Goal: Information Seeking & Learning: Learn about a topic

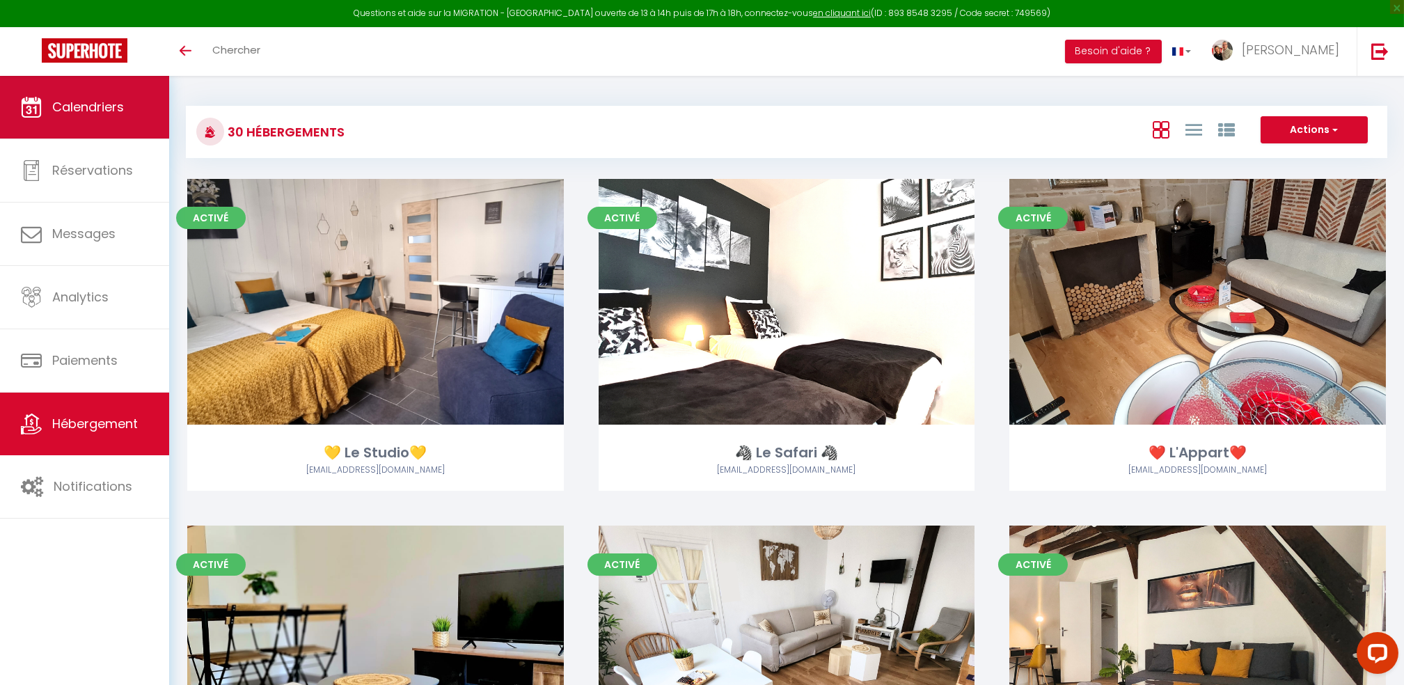
click at [88, 107] on span "Calendriers" at bounding box center [88, 106] width 72 height 17
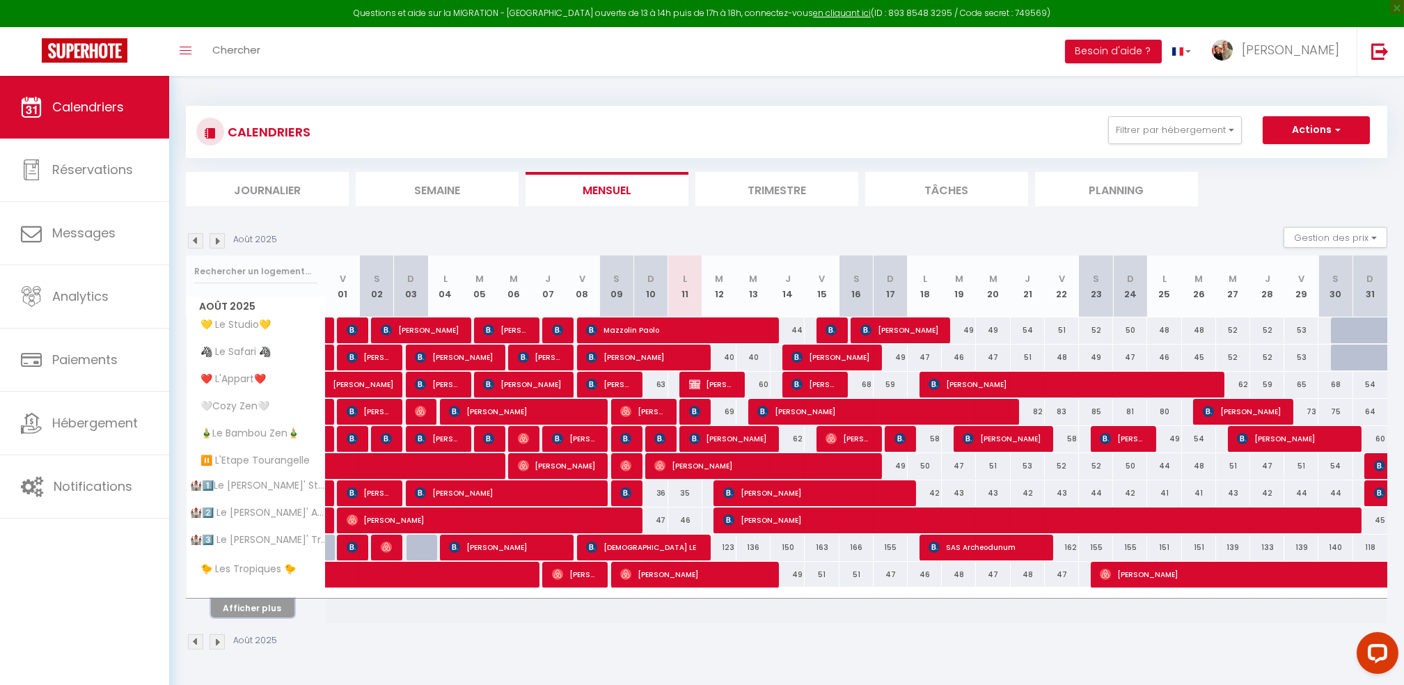
click at [264, 605] on button "Afficher plus" at bounding box center [253, 607] width 84 height 19
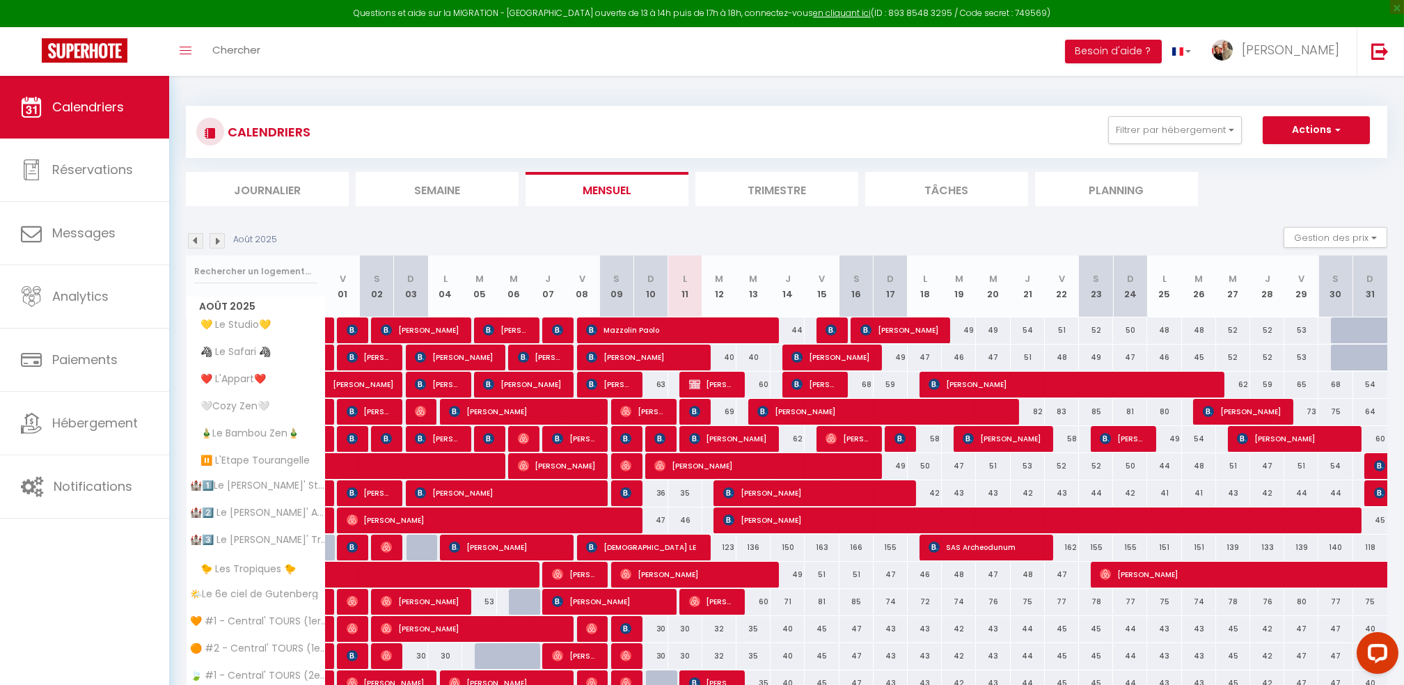
scroll to position [267, 0]
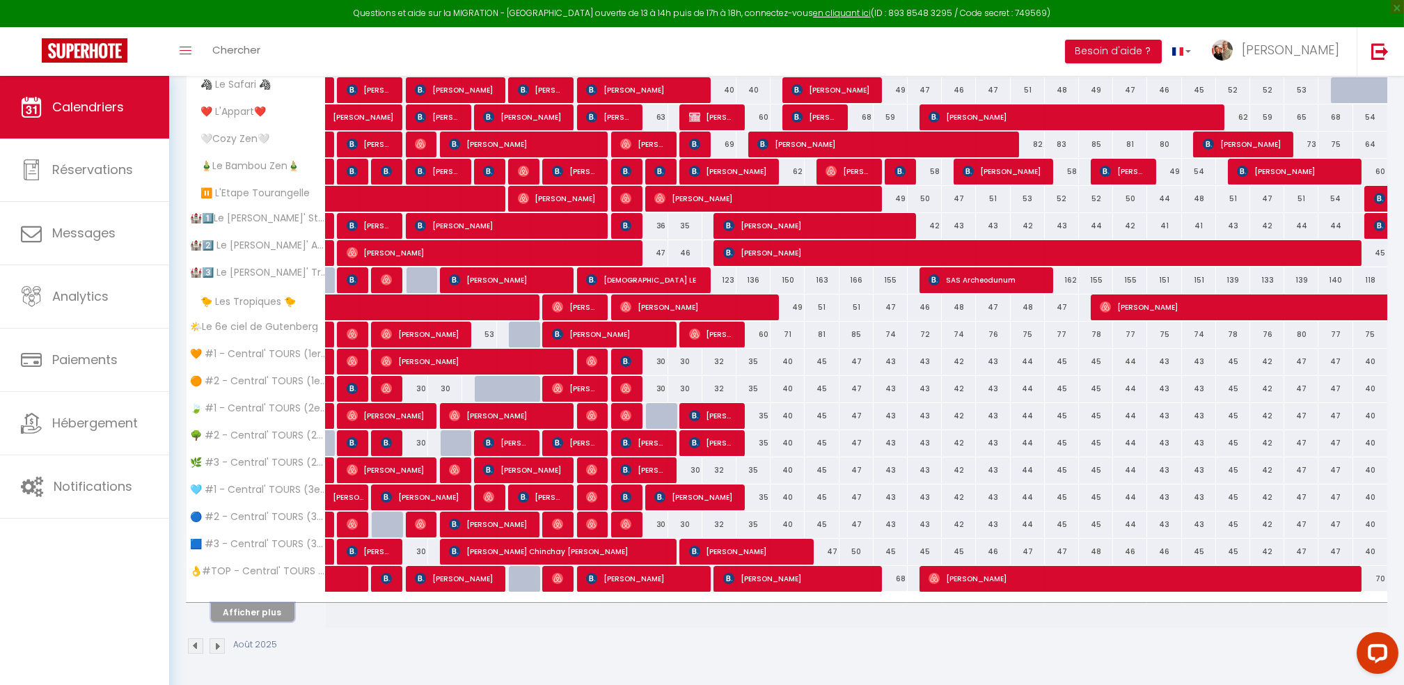
click at [263, 608] on button "Afficher plus" at bounding box center [253, 612] width 84 height 19
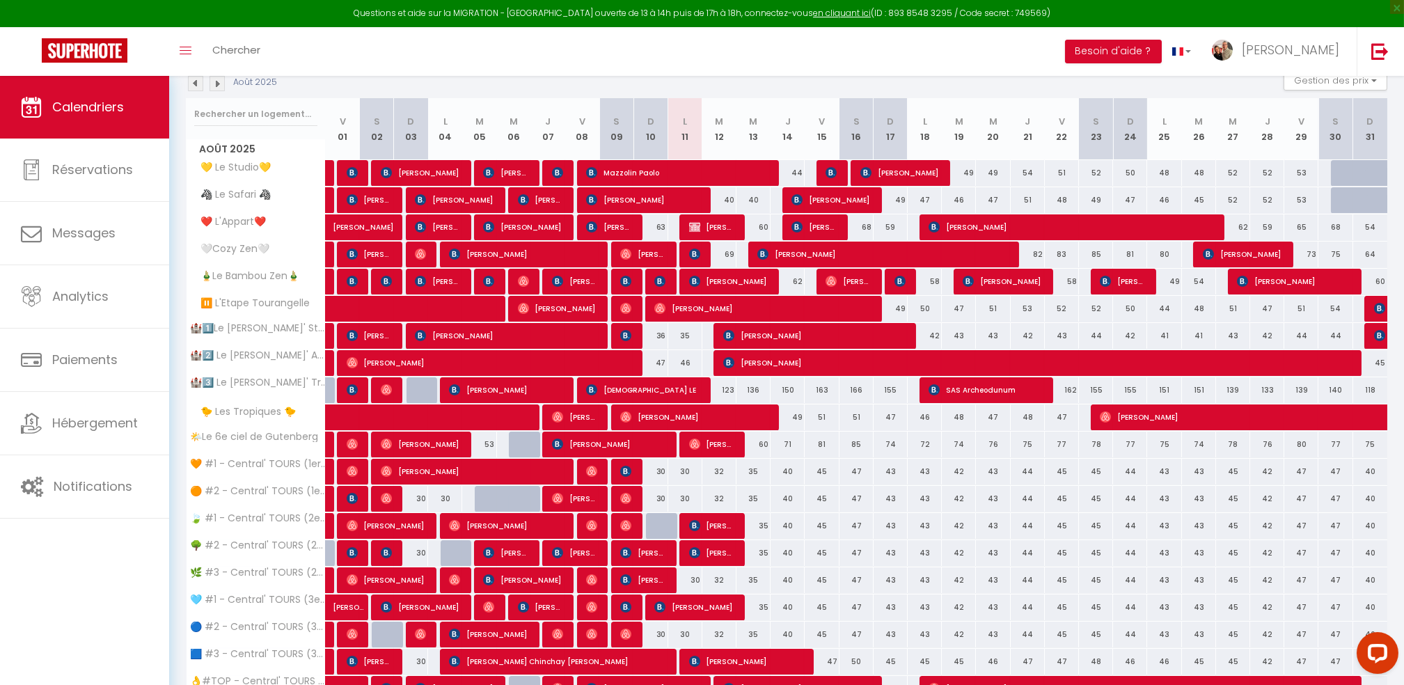
scroll to position [0, 0]
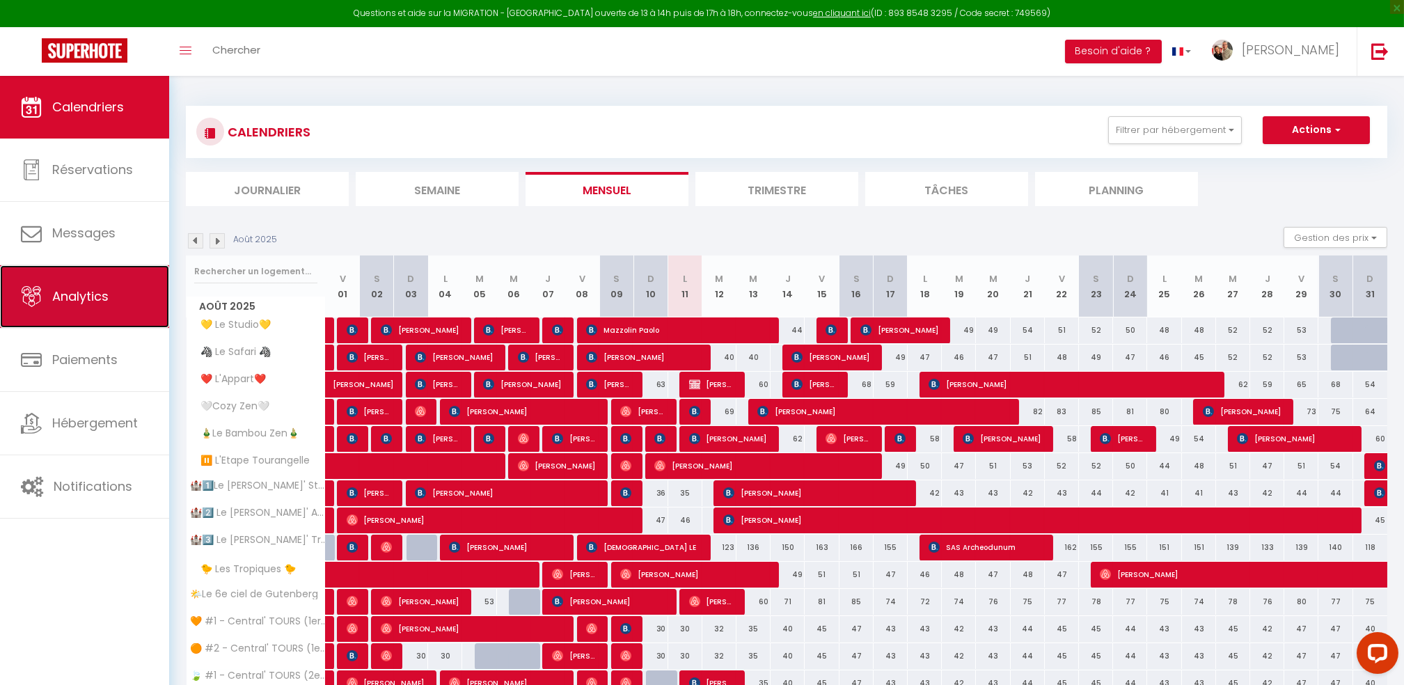
click at [98, 296] on span "Analytics" at bounding box center [80, 295] width 56 height 17
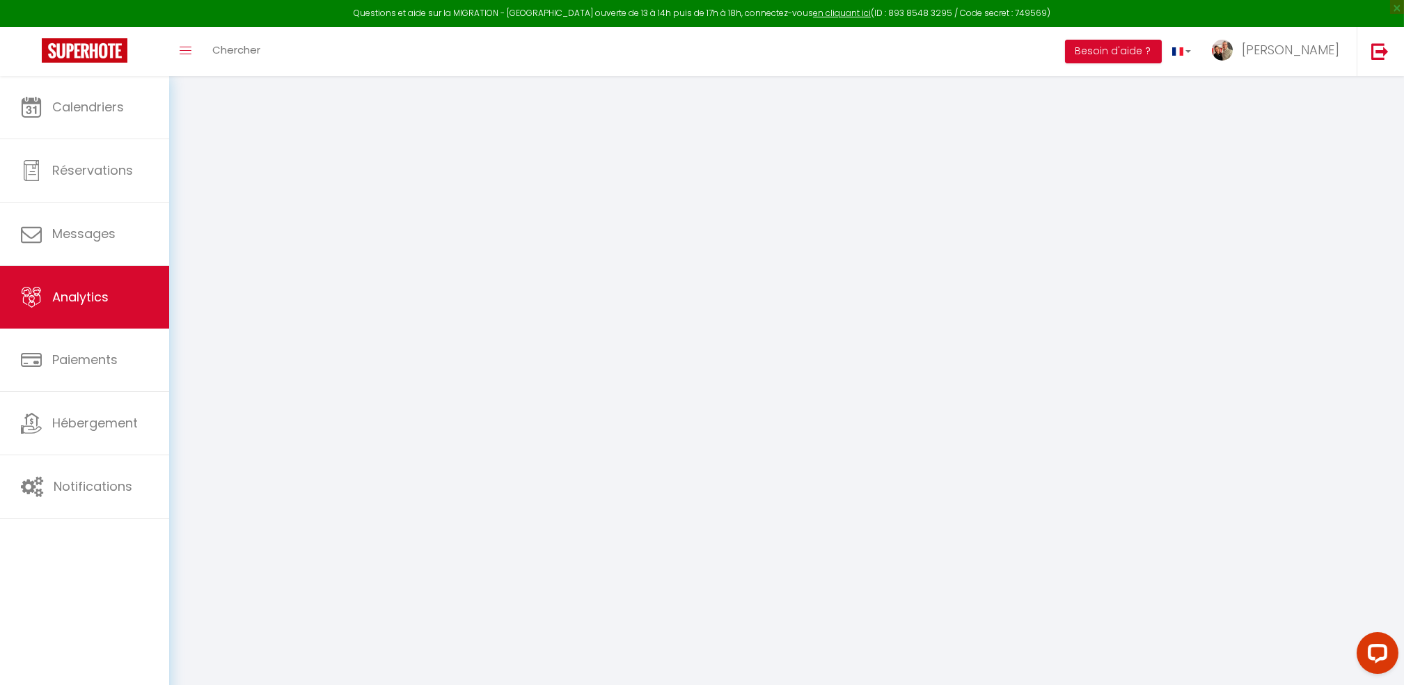
select select "2025"
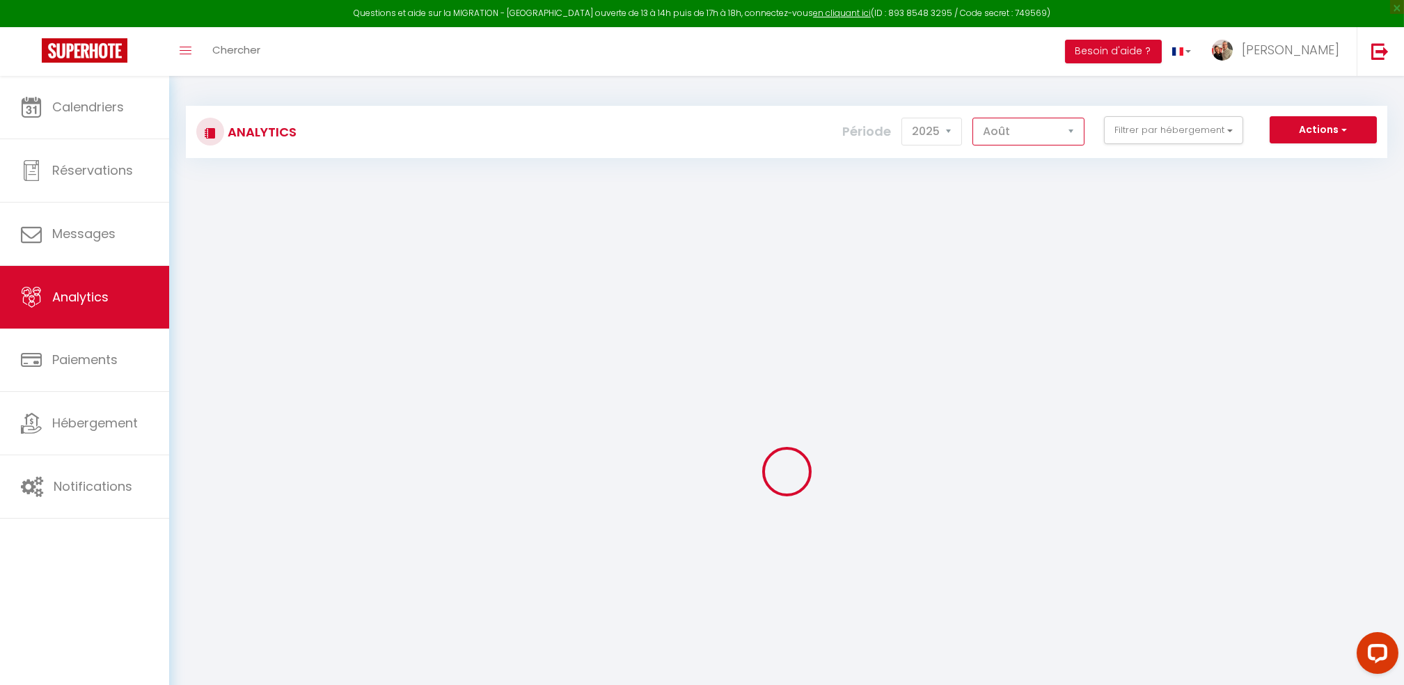
click at [1073, 135] on select "[PERSON_NAME] Mars Avril Mai Juin Juillet Août Septembre Octobre Novembre Décem…" at bounding box center [1028, 132] width 112 height 28
select select "7"
click at [975, 118] on select "[PERSON_NAME] Mars Avril Mai Juin Juillet Août Septembre Octobre Novembre Décem…" at bounding box center [1028, 132] width 112 height 28
click at [1237, 129] on button "Filtrer par hébergement" at bounding box center [1173, 130] width 139 height 28
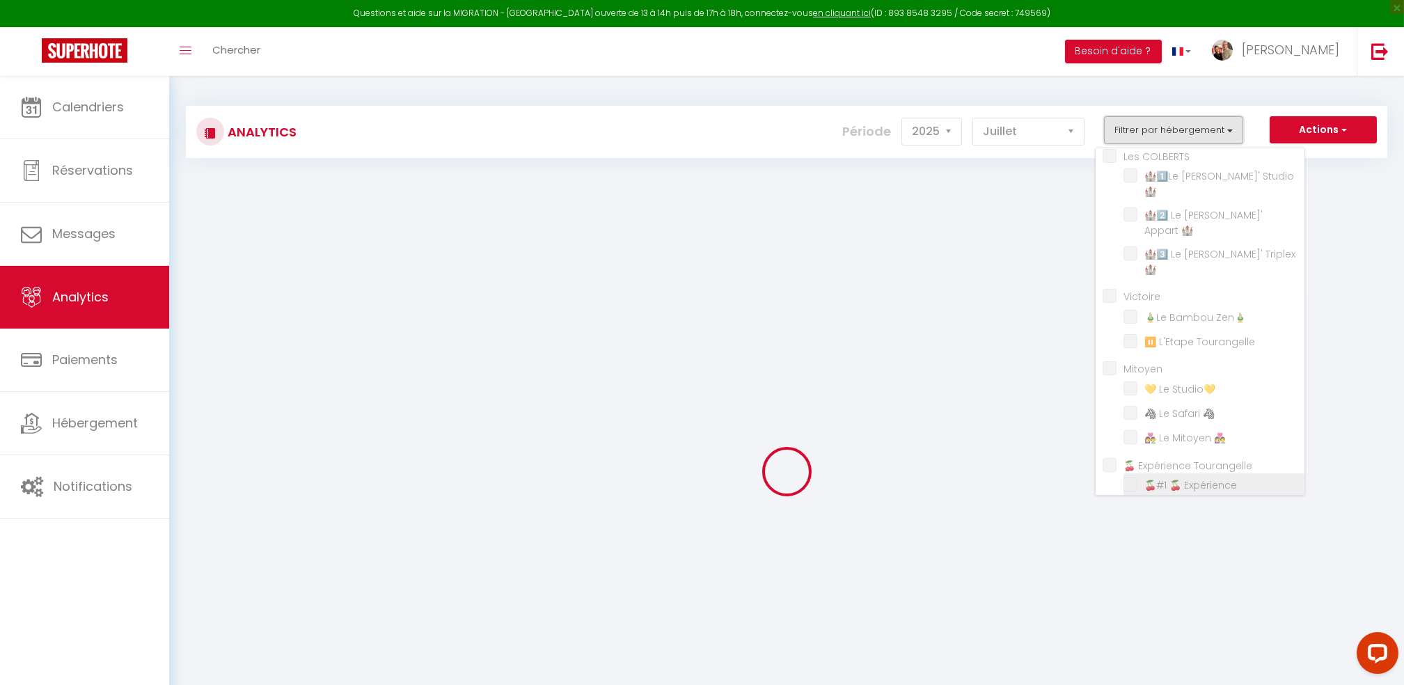
scroll to position [463, 0]
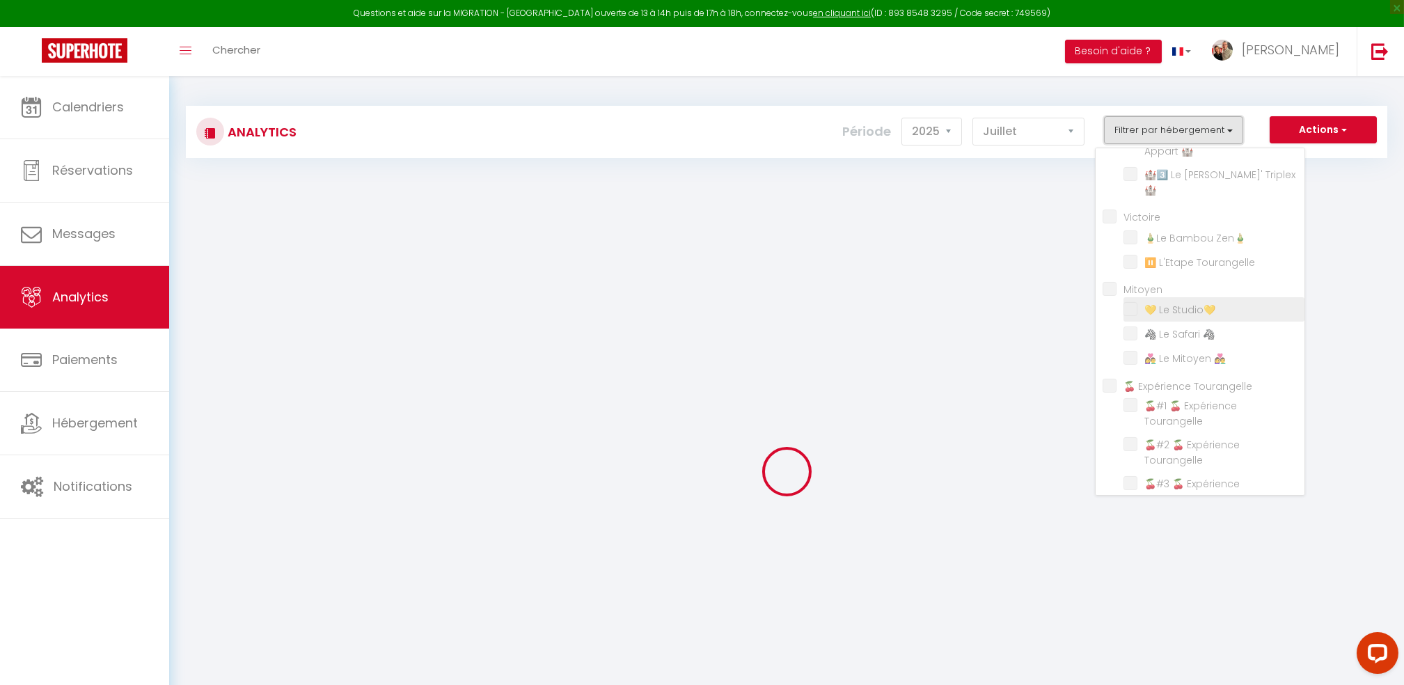
checkbox input "false"
checkbox TERRACOTTA "false"
checkbox VERT "false"
checkbox CENTRE "false"
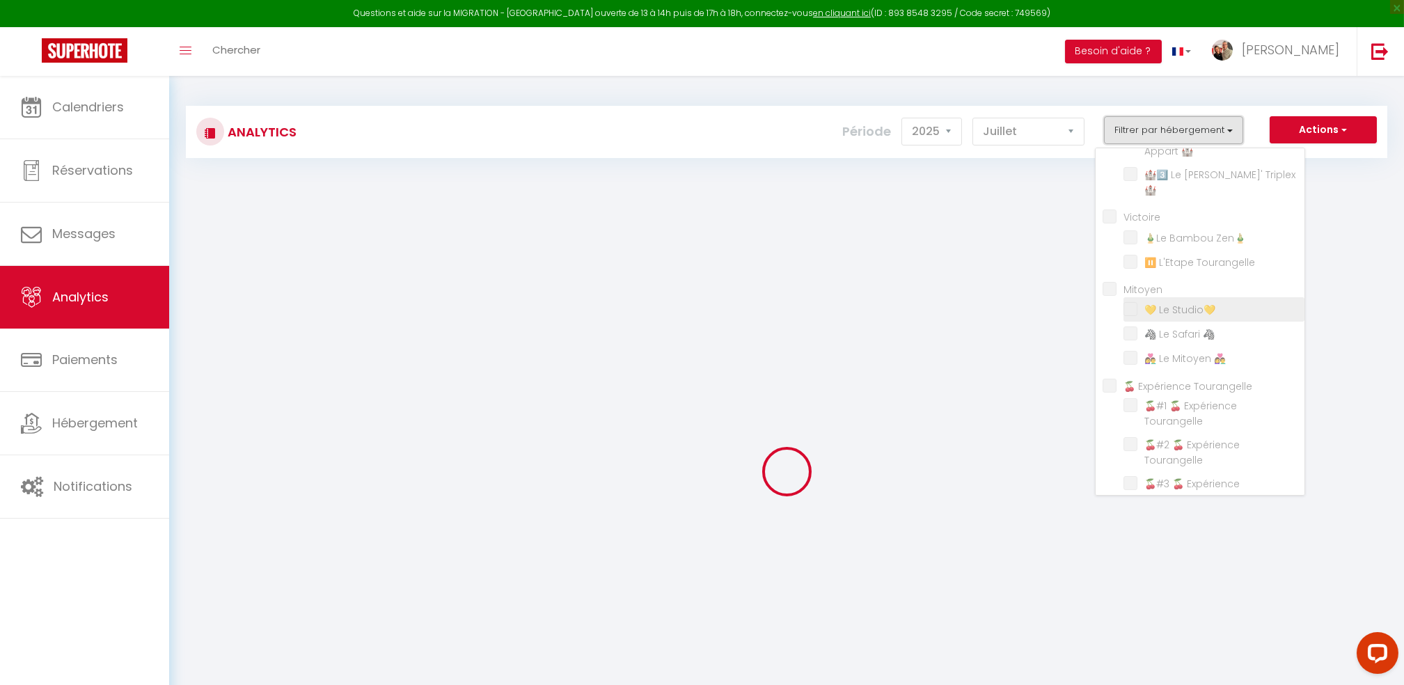
checkbox VERT "false"
checkbox BLEU "false"
checkbox TOP "false"
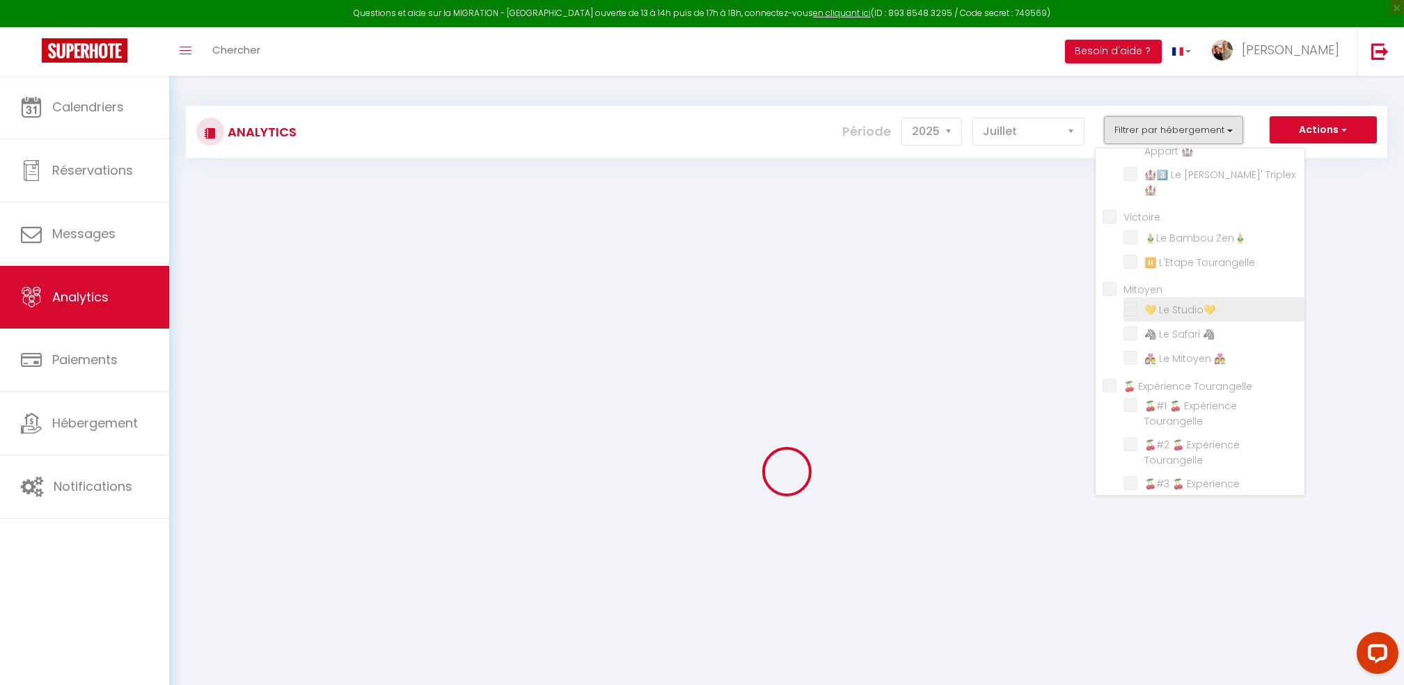
checkbox COLBERTS "false"
checkbox 🏰 "false"
checkbox Triplex🏰 "false"
checkbox input "false"
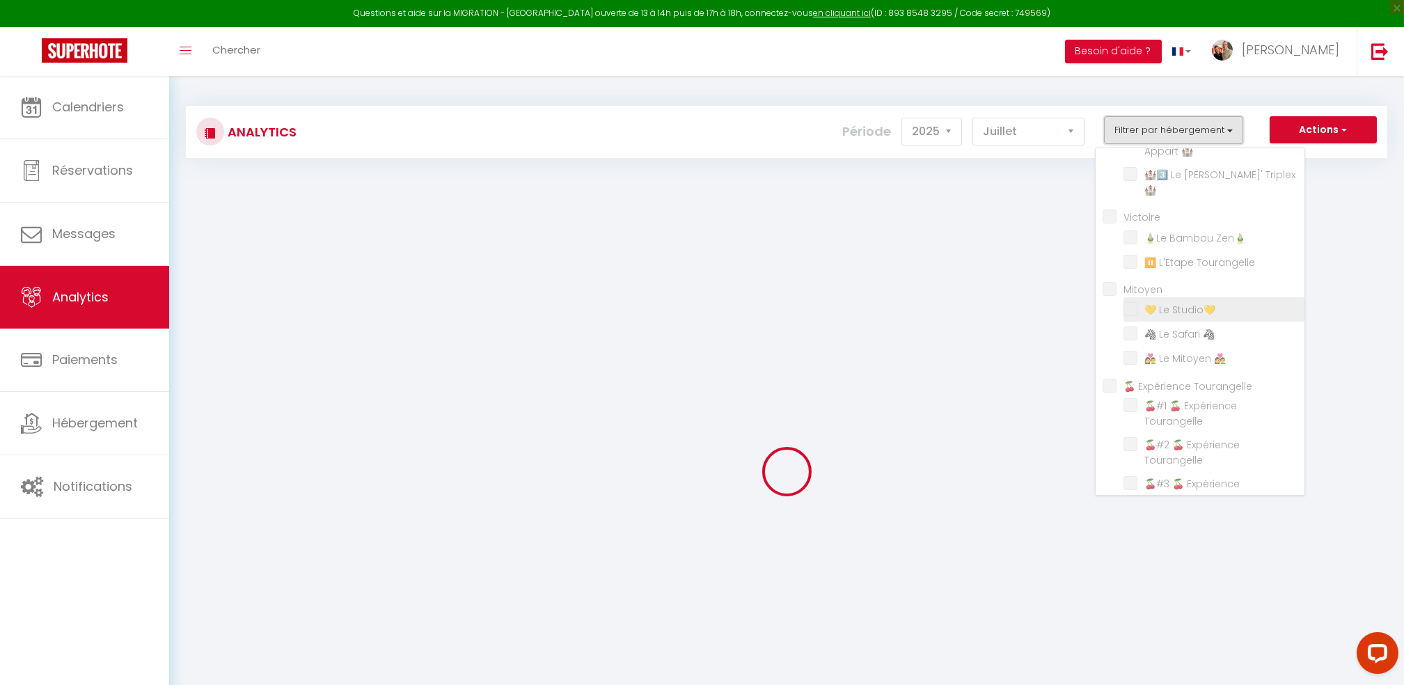
checkbox Zen🎍 "false"
checkbox Tourangelle "false"
checkbox input "false"
checkbox Studio💛 "false"
checkbox 🦓 "false"
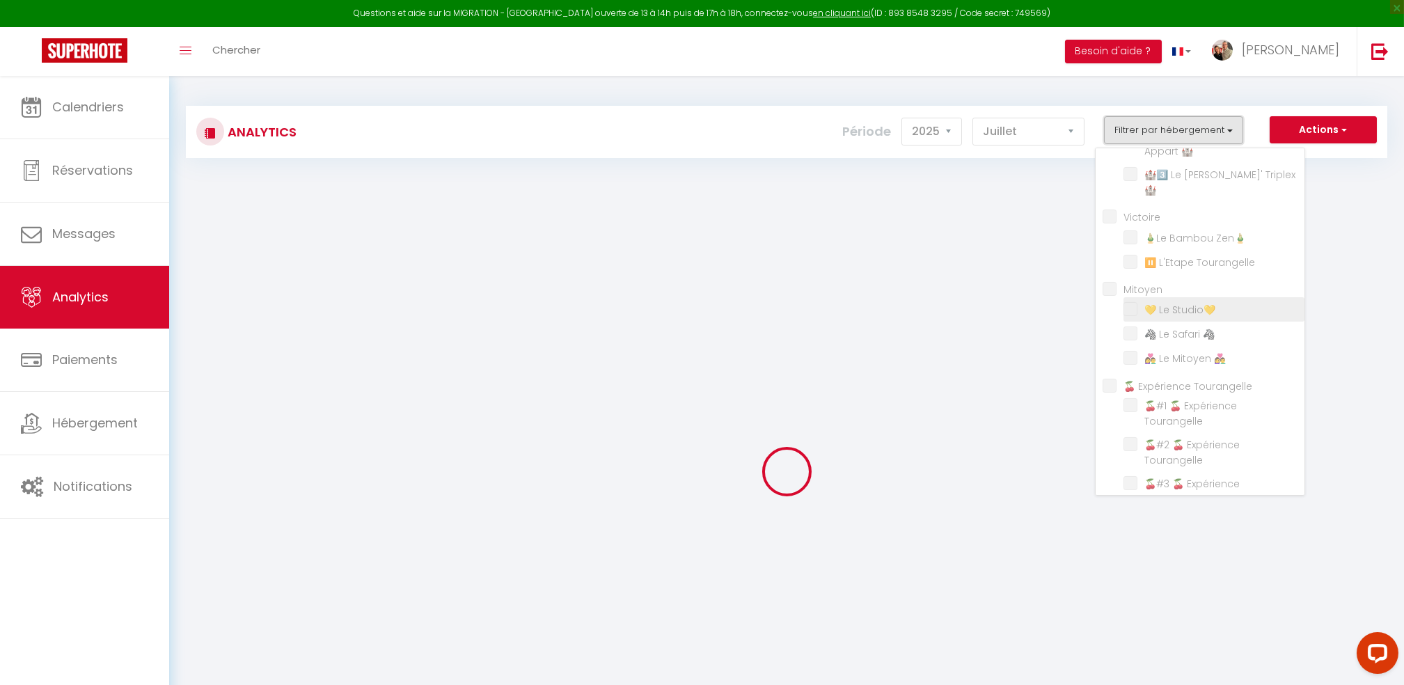
checkbox 👩‍❤️‍👨 "false"
checkbox Tourangelle "false"
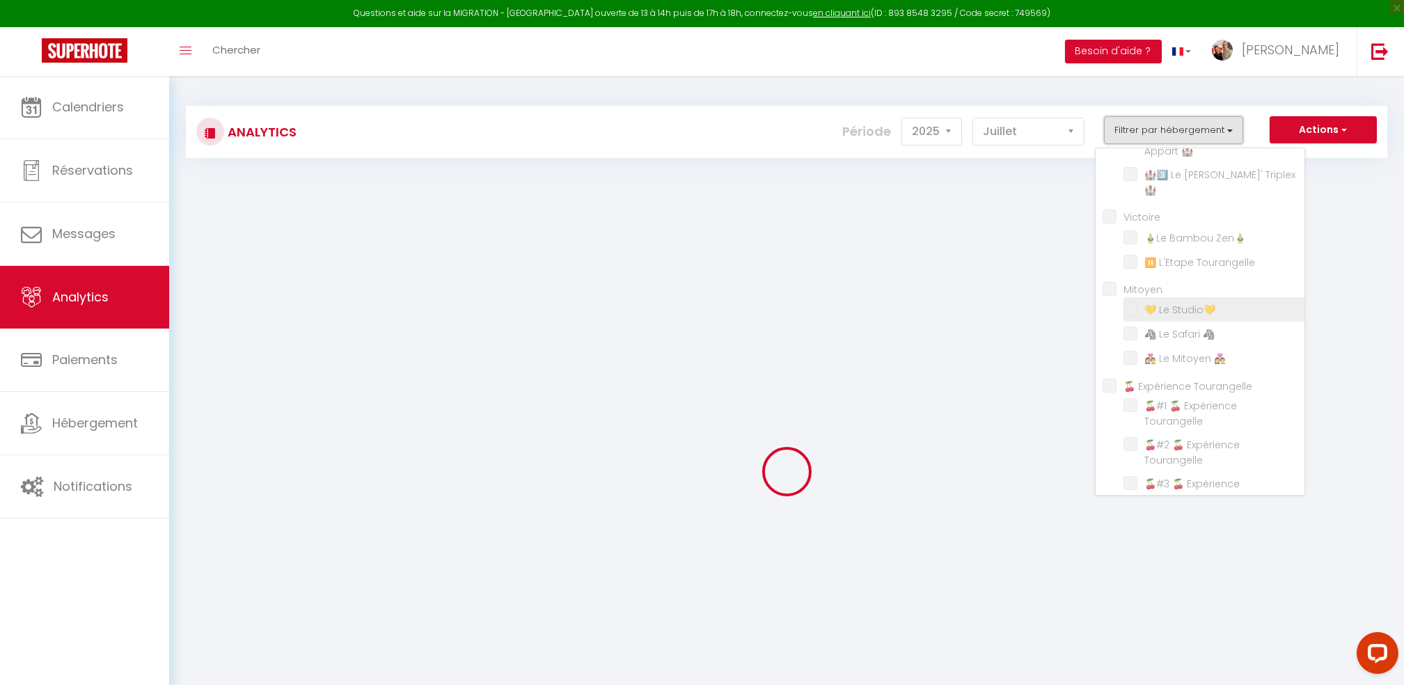
checkbox DEVIN "false"
checkbox 🕊️ "false"
checkbox 🏙️ "false"
checkbox Château "false"
checkbox input "false"
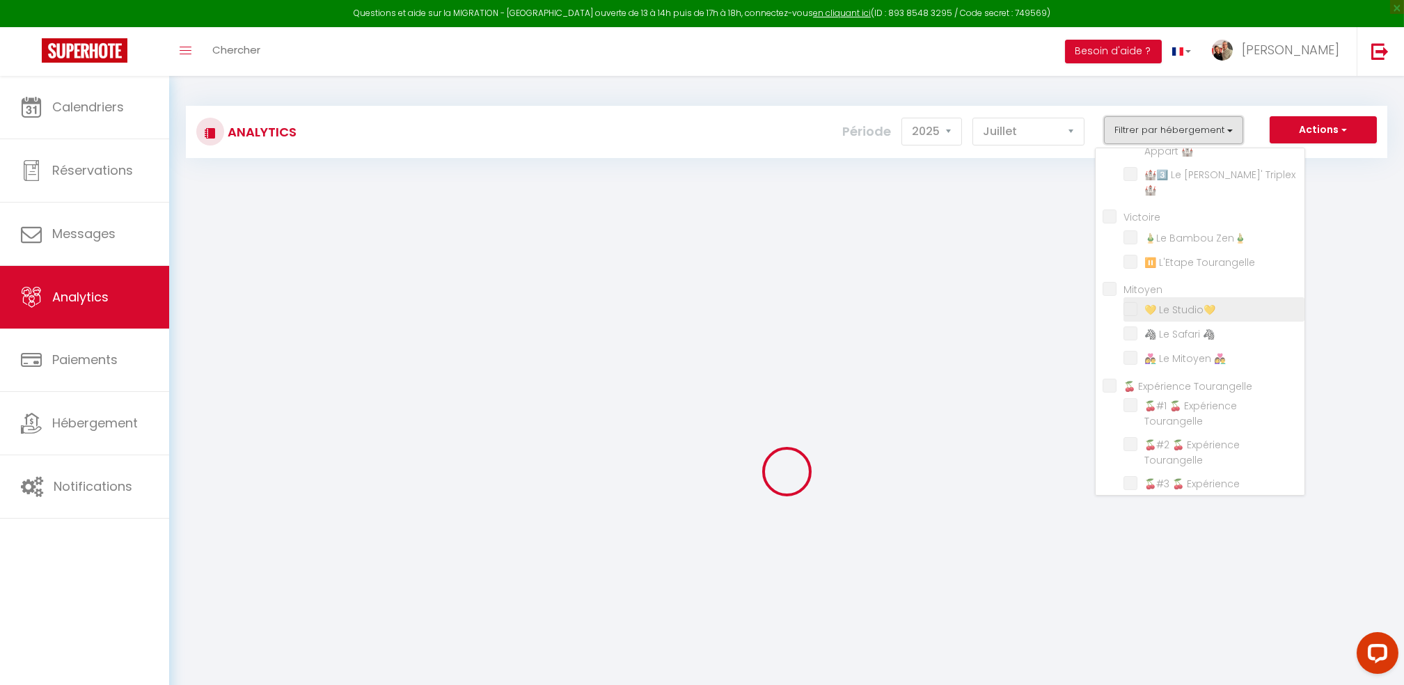
checkbox L\'Appart❤️ "false"
checkbox Zen🤍 "false"
checkbox 🐤 "false"
checkbox Gutenberg "false"
checkbox confort "false"
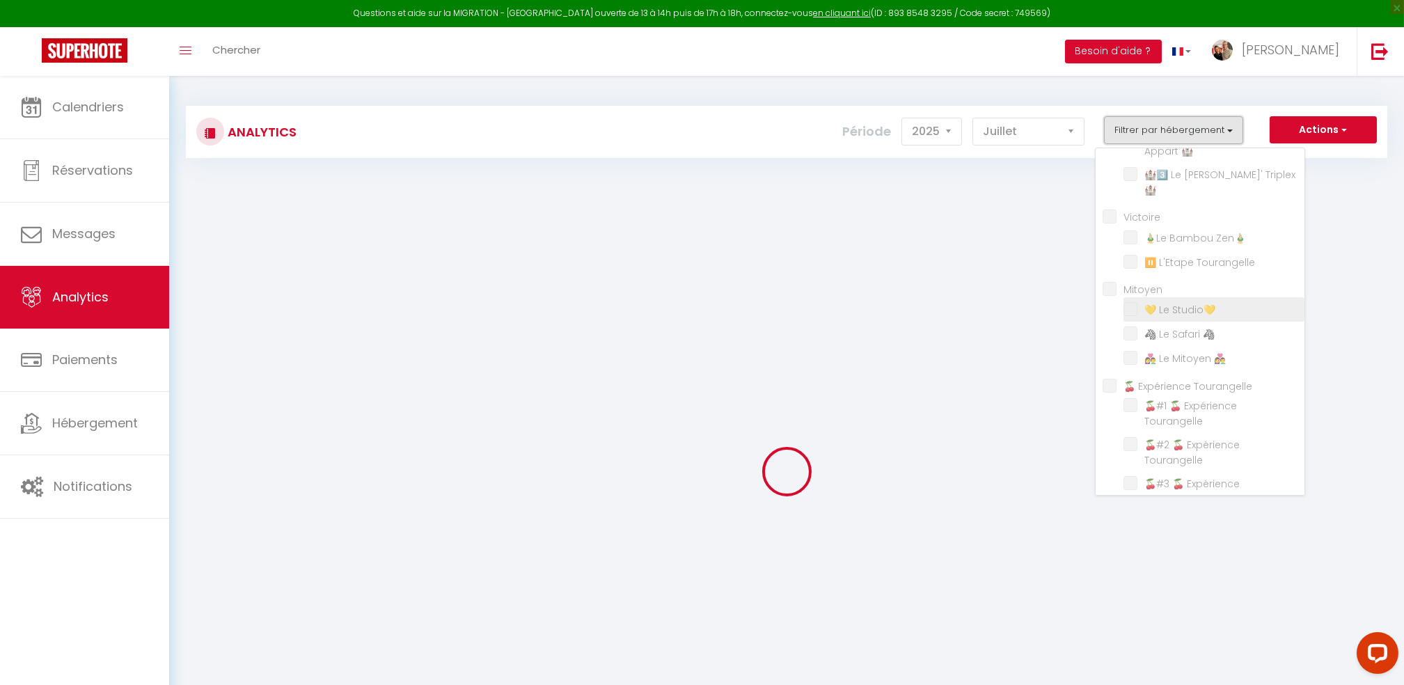
checkbox \(RDC\) "false"
checkbox Colbert🏰 "false"
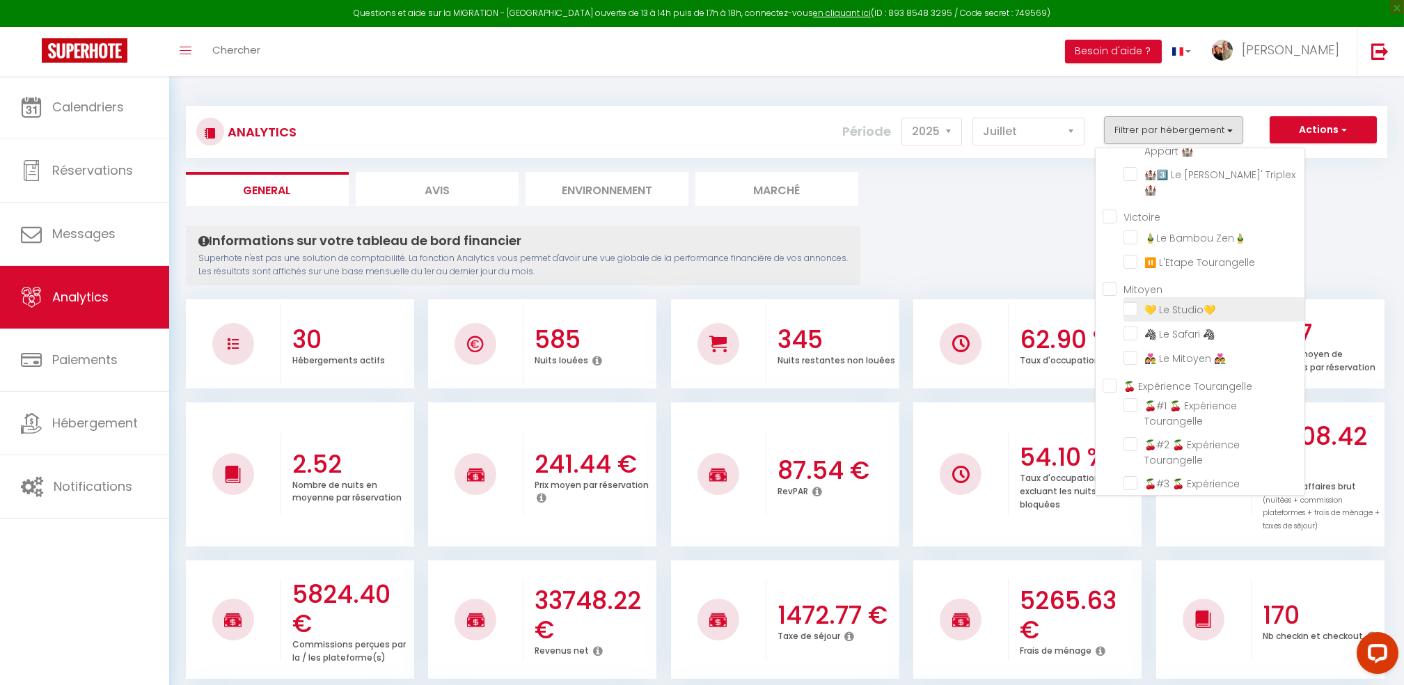
click at [1139, 301] on Studio💛 "checkbox" at bounding box center [1213, 308] width 181 height 14
checkbox Studio💛 "true"
checkbox TERRACOTTA "false"
checkbox VERT "false"
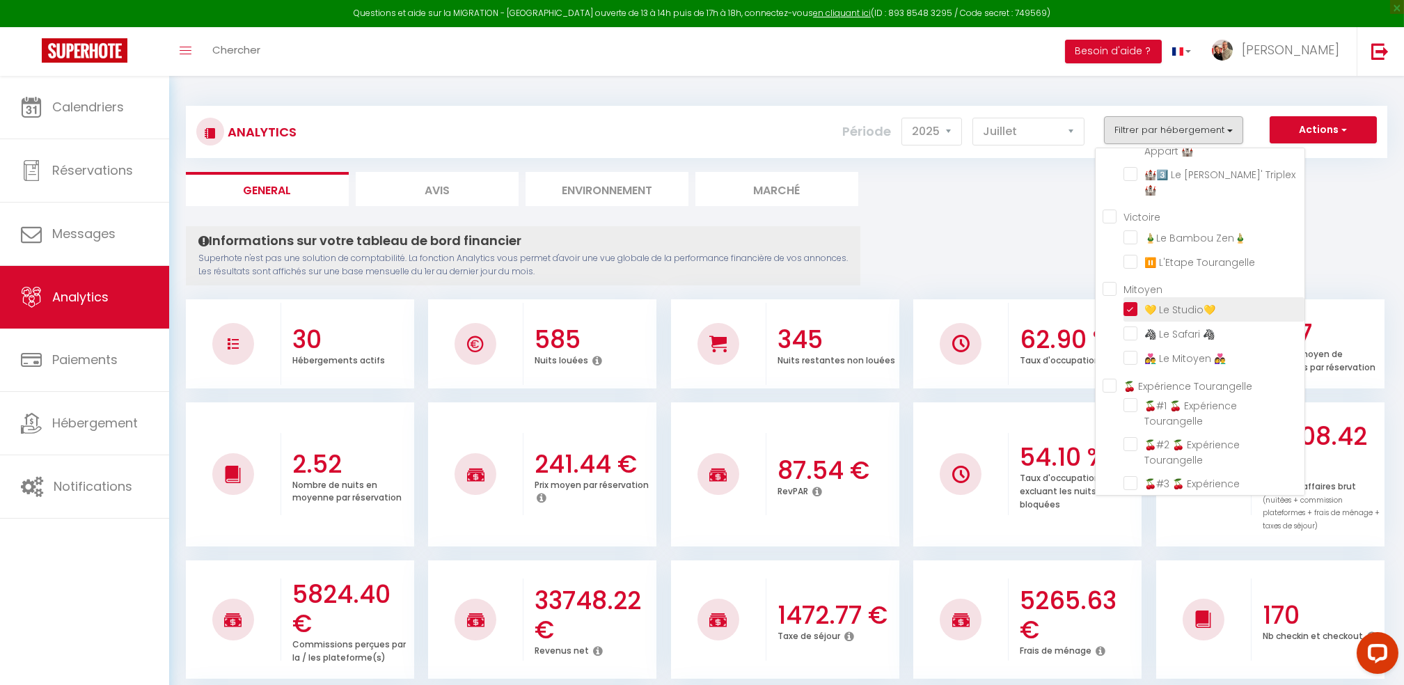
checkbox CENTRE "false"
checkbox VERT "false"
checkbox BLEU "false"
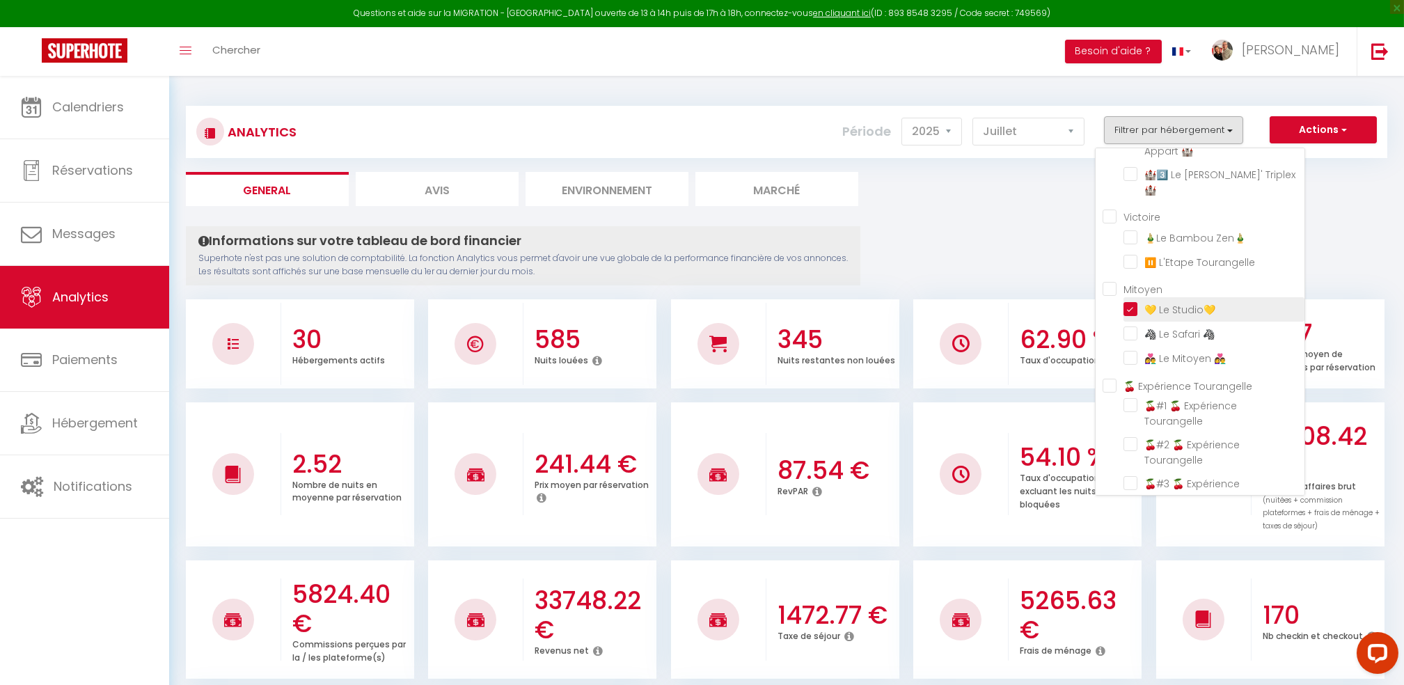
checkbox TOP "false"
checkbox 🏰 "false"
checkbox Triplex🏰 "false"
checkbox Zen🎍 "false"
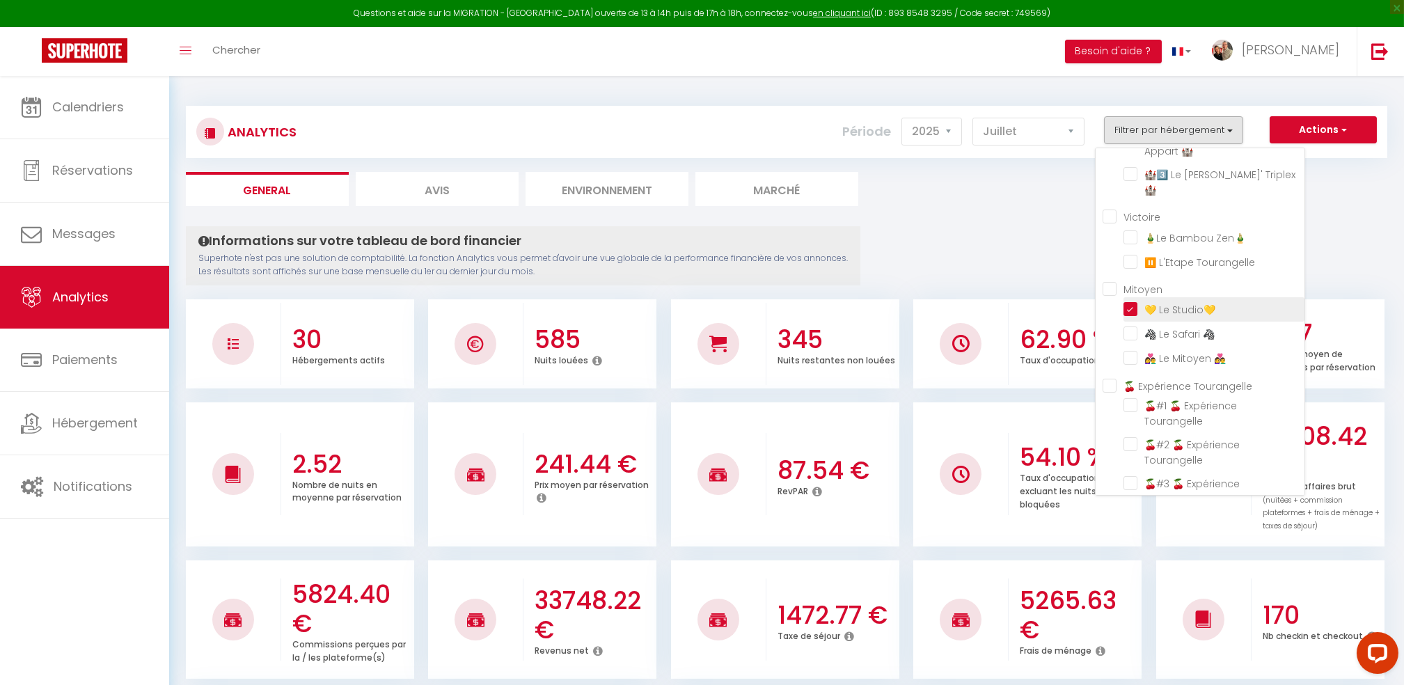
checkbox Tourangelle "false"
checkbox 🦓 "false"
checkbox 👩‍❤️‍👨 "false"
checkbox Tourangelle "false"
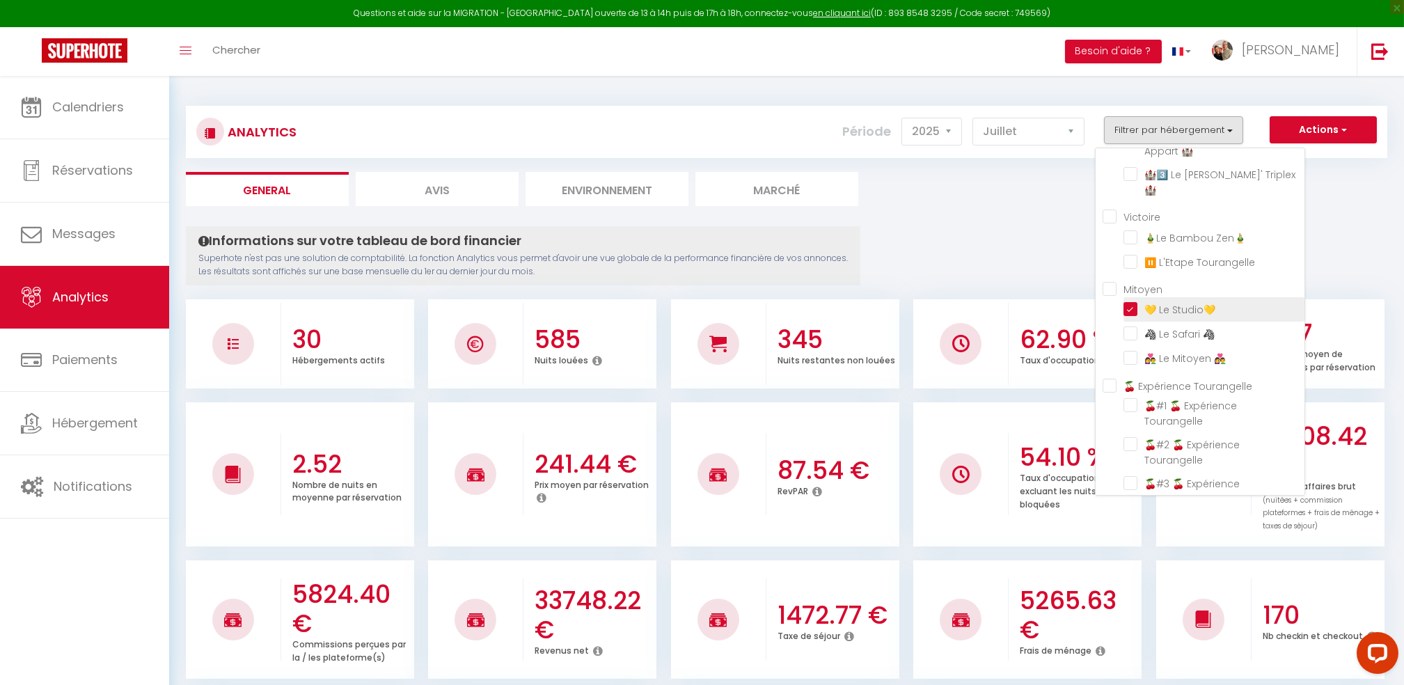
checkbox Tourangelle "false"
checkbox 🕊️ "false"
checkbox 🏙️ "false"
checkbox Château "false"
checkbox L\'Appart❤️ "false"
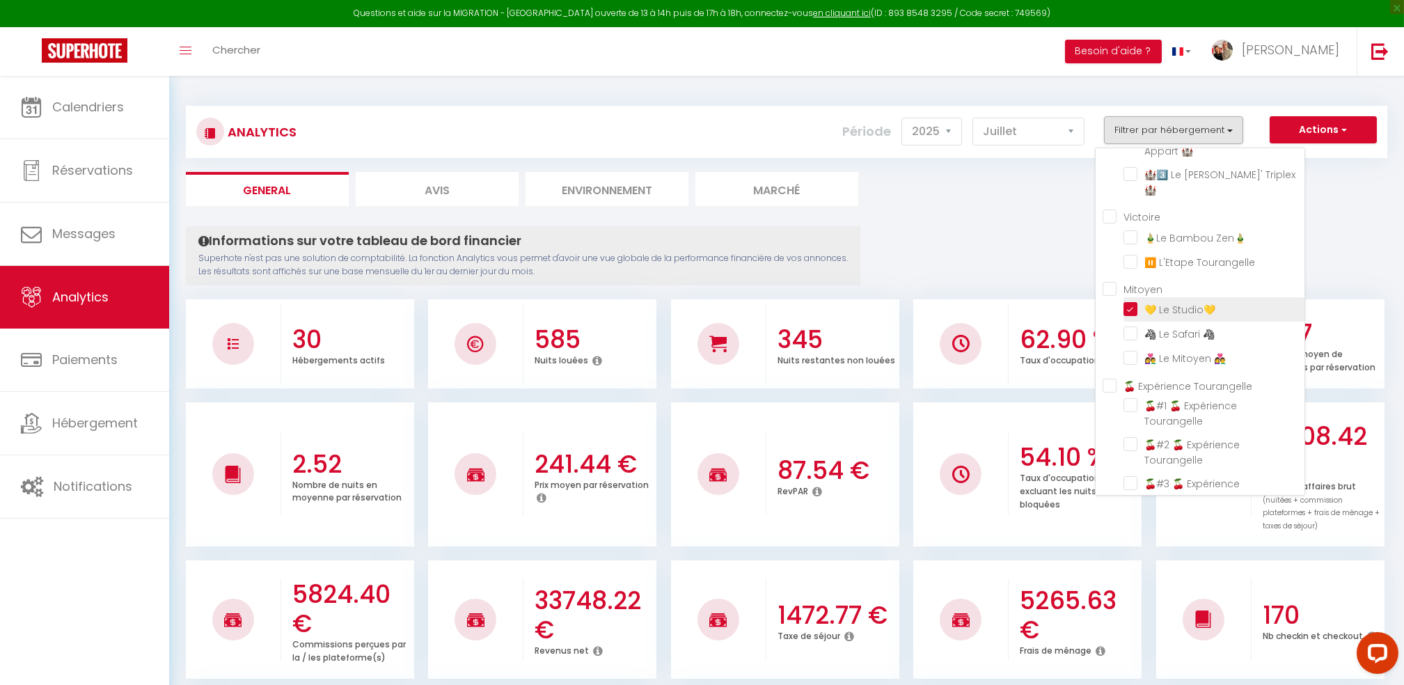
checkbox Zen🤍 "false"
checkbox 🐤 "false"
checkbox Gutenberg "false"
checkbox confort "false"
checkbox \(RDC\) "false"
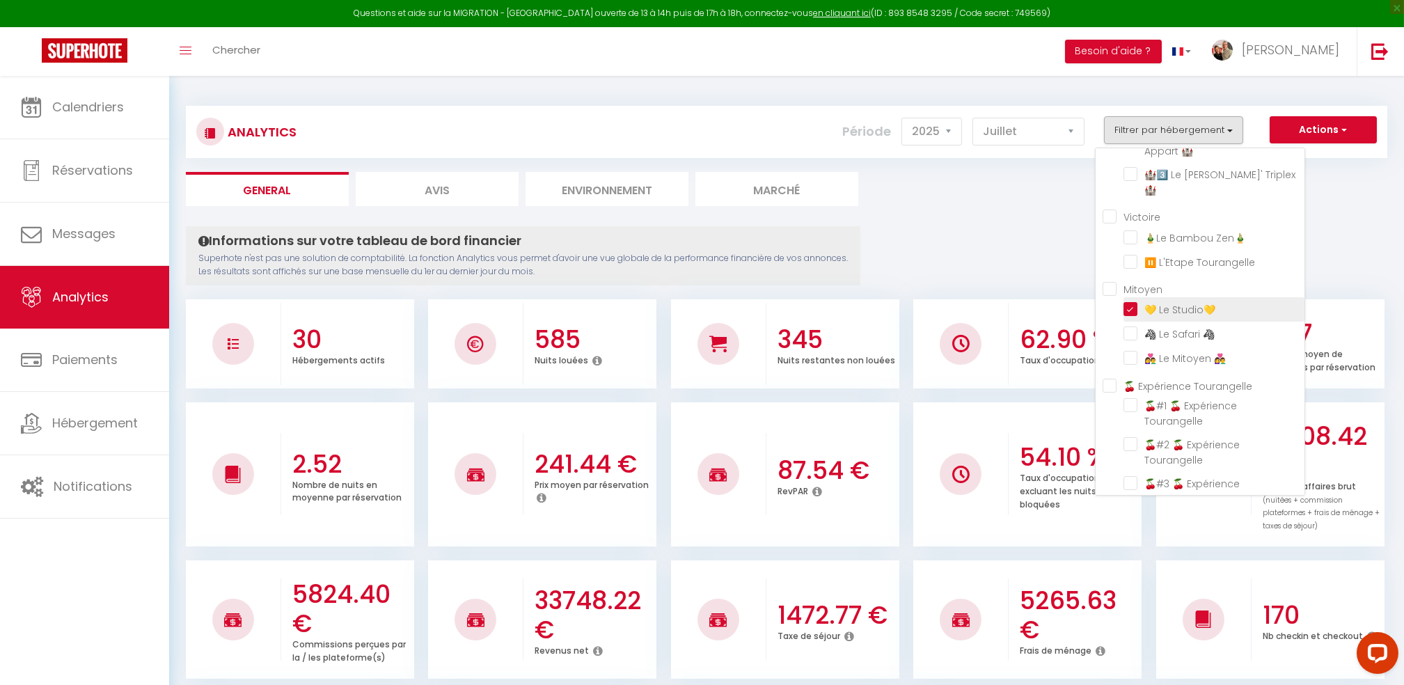
checkbox Colbert🏰 "false"
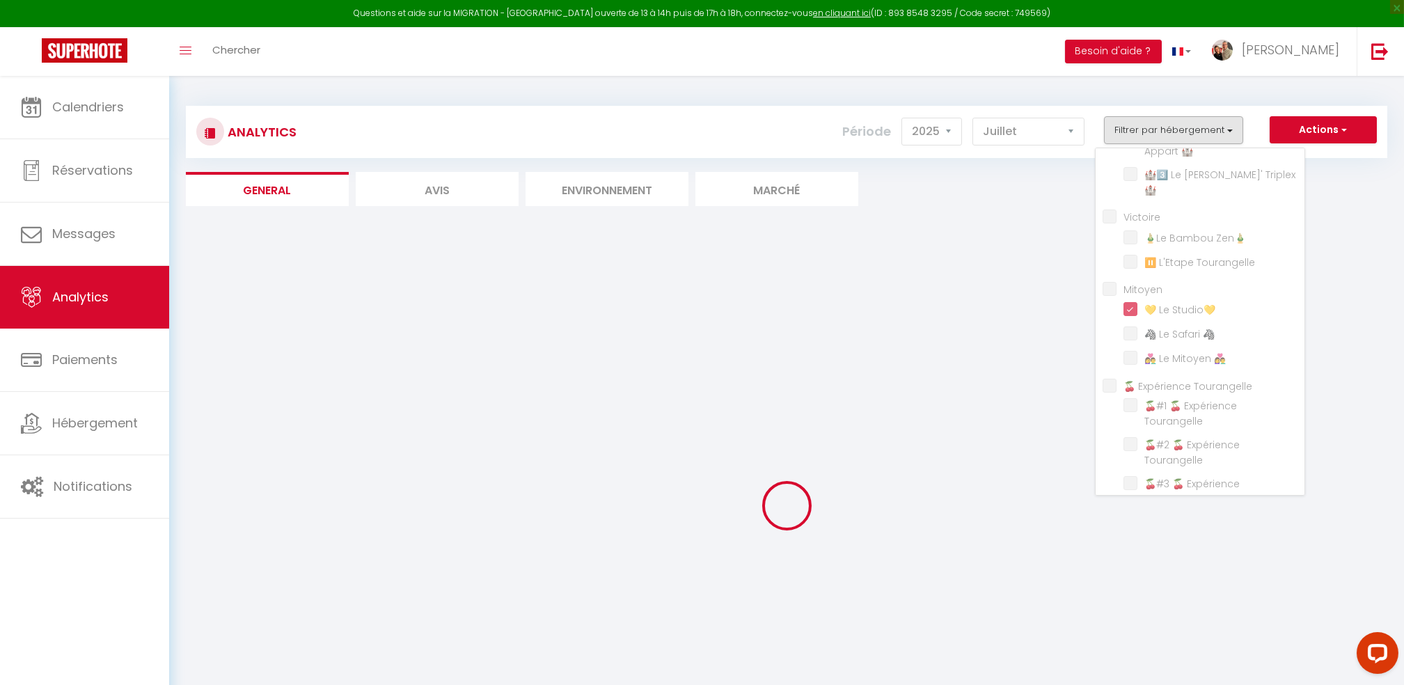
checkbox TERRACOTTA "false"
checkbox VERT "false"
checkbox CENTRE "false"
checkbox VERT "false"
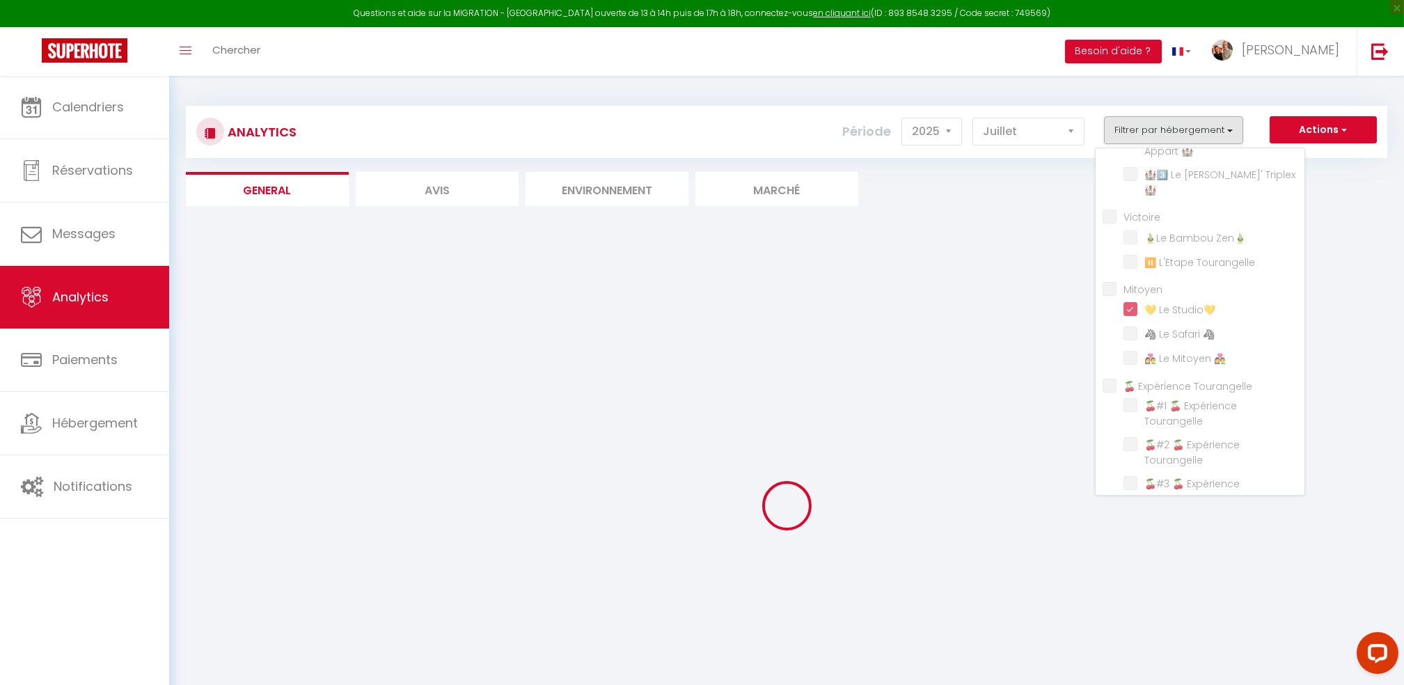
checkbox BLEU "false"
checkbox TOP "false"
checkbox 🏰 "false"
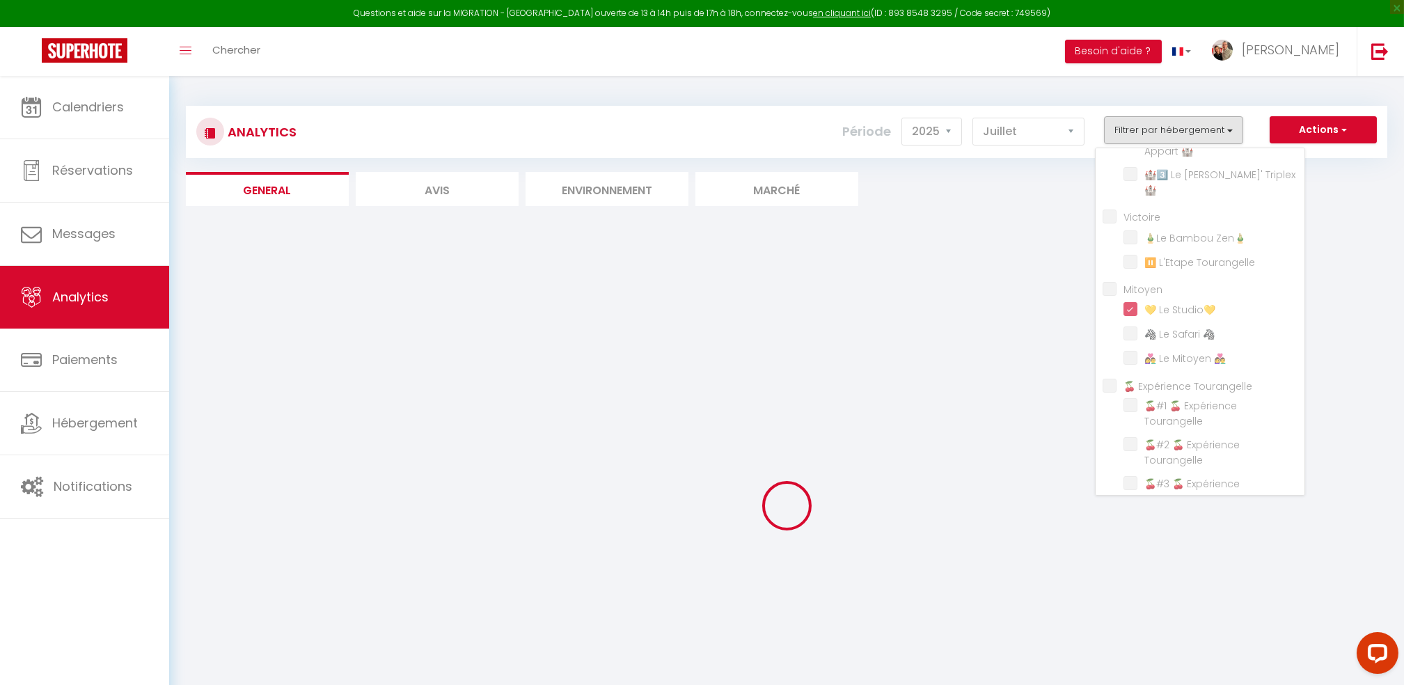
checkbox 🏰 "false"
checkbox Triplex🏰 "false"
checkbox Zen🎍 "false"
checkbox Tourangelle "false"
checkbox 🦓 "false"
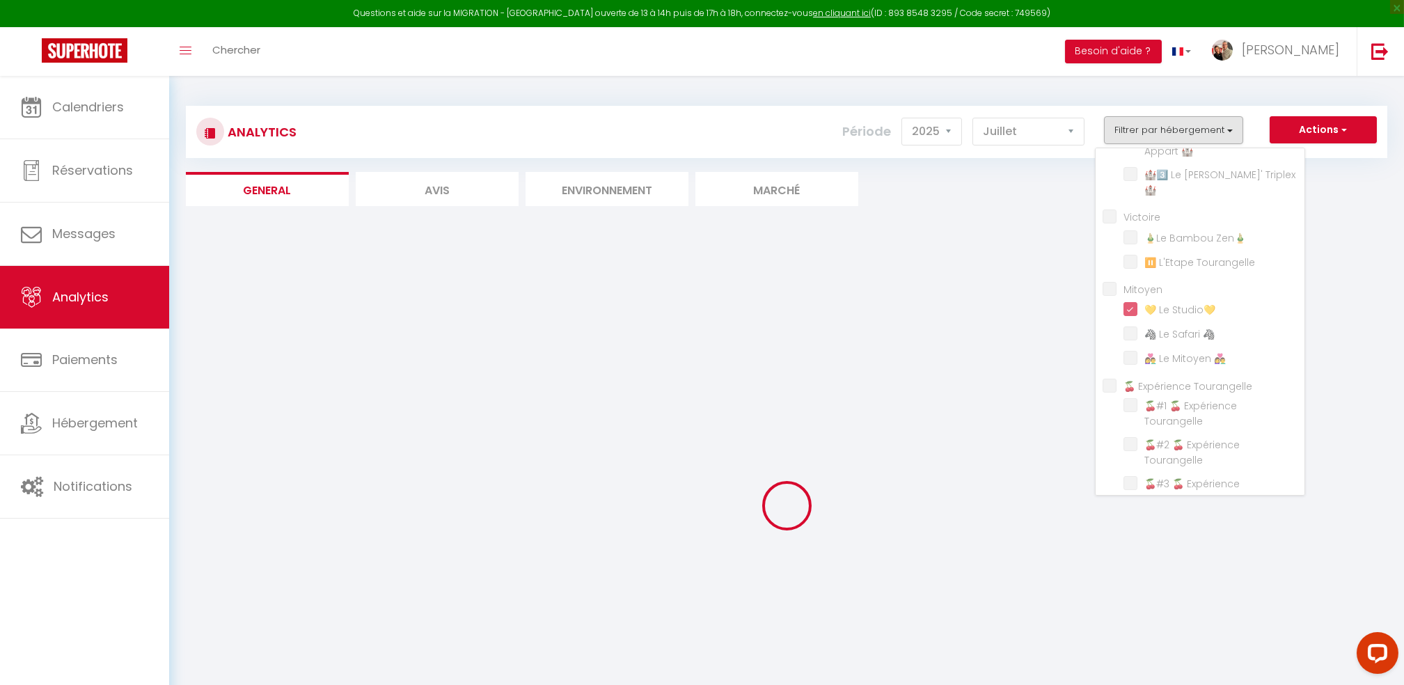
checkbox 👩‍❤️‍👨 "false"
checkbox Tourangelle "false"
checkbox 🕊️ "false"
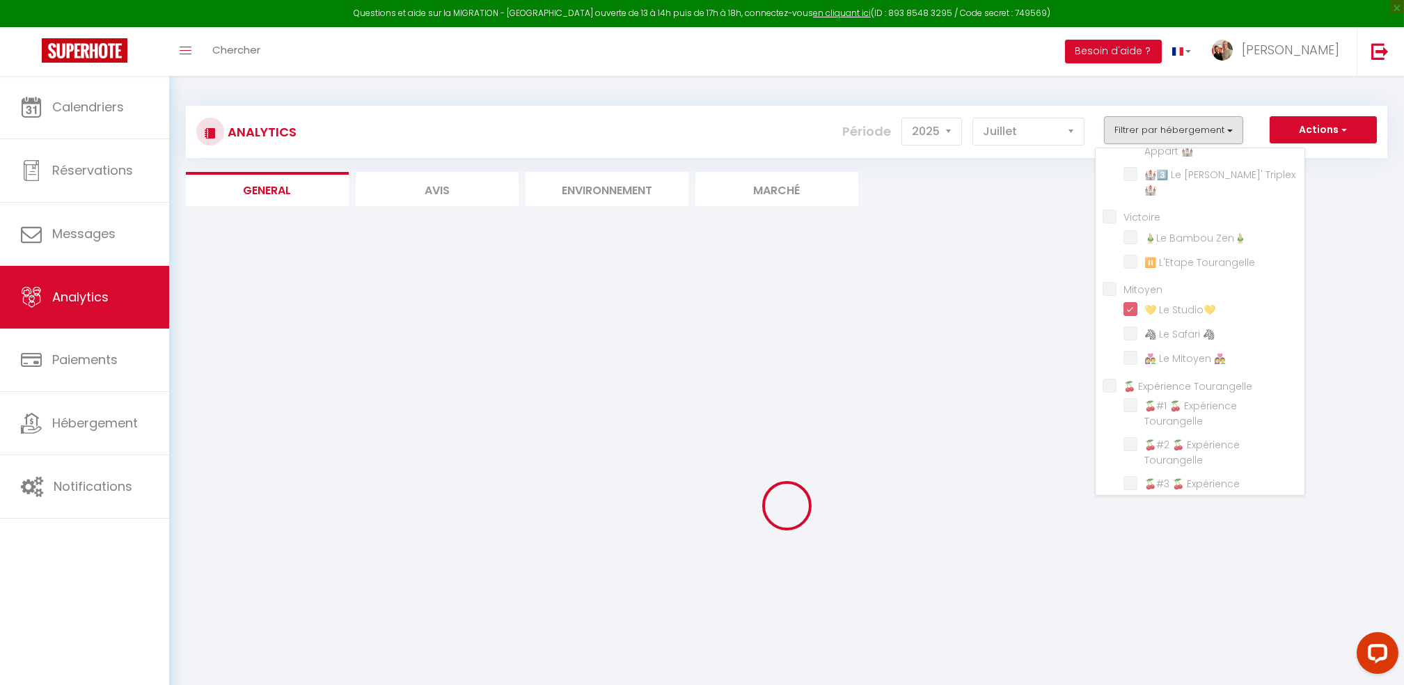
checkbox 🏙️ "false"
checkbox Château "false"
checkbox L\'Appart❤️ "false"
checkbox Zen🤍 "false"
checkbox 🐤 "false"
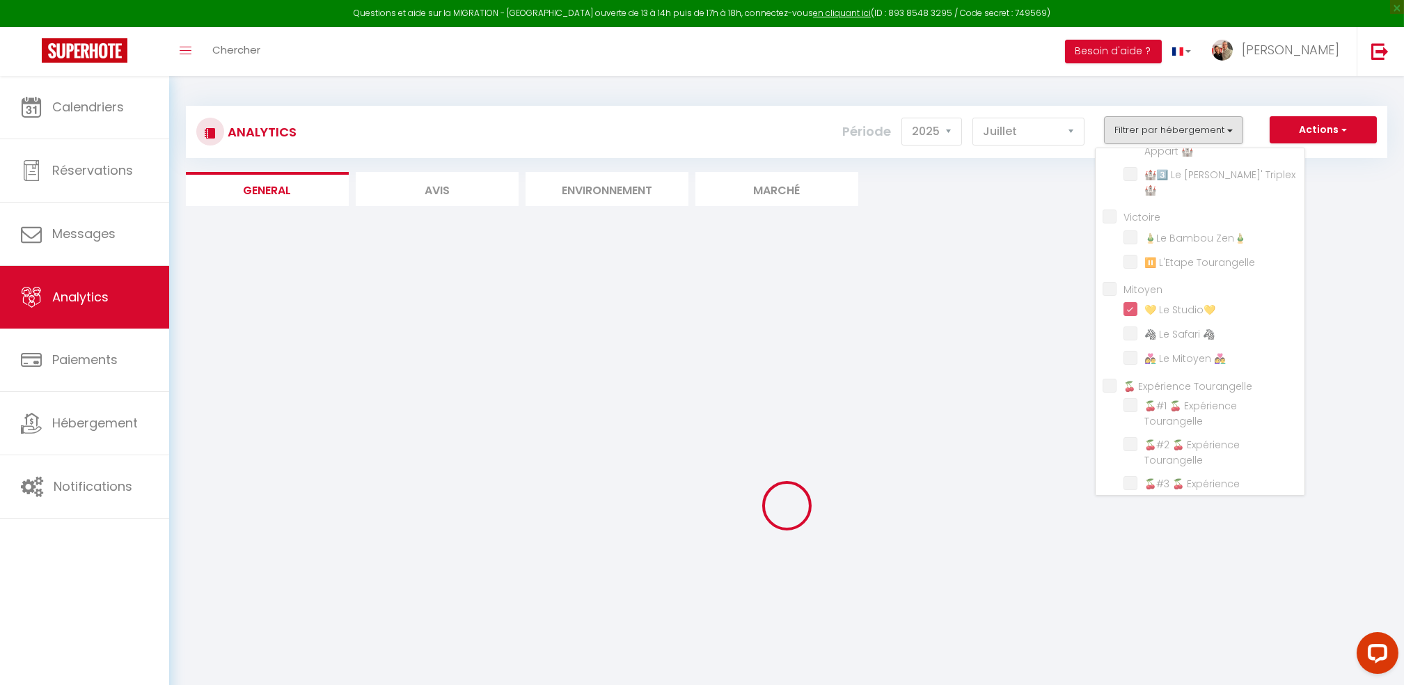
checkbox Gutenberg "false"
checkbox confort "false"
checkbox \(RDC\) "false"
checkbox Colbert🏰 "false"
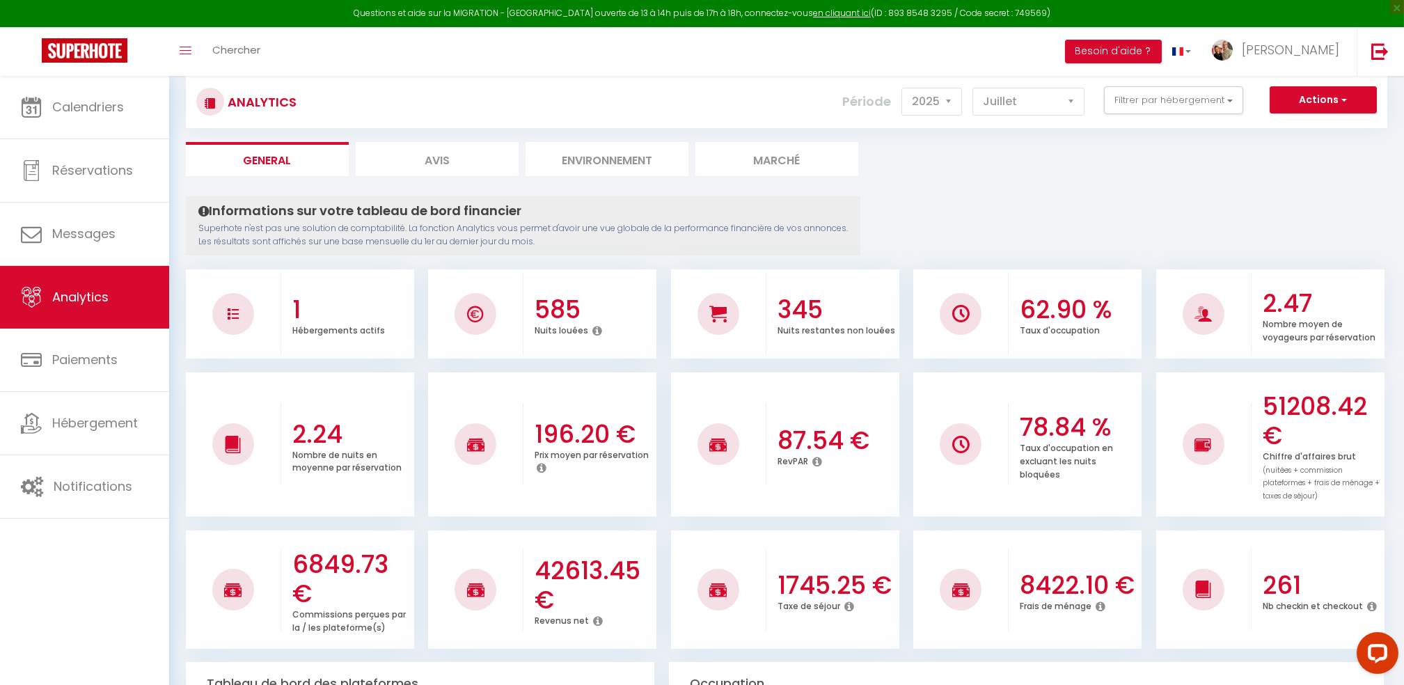
scroll to position [0, 0]
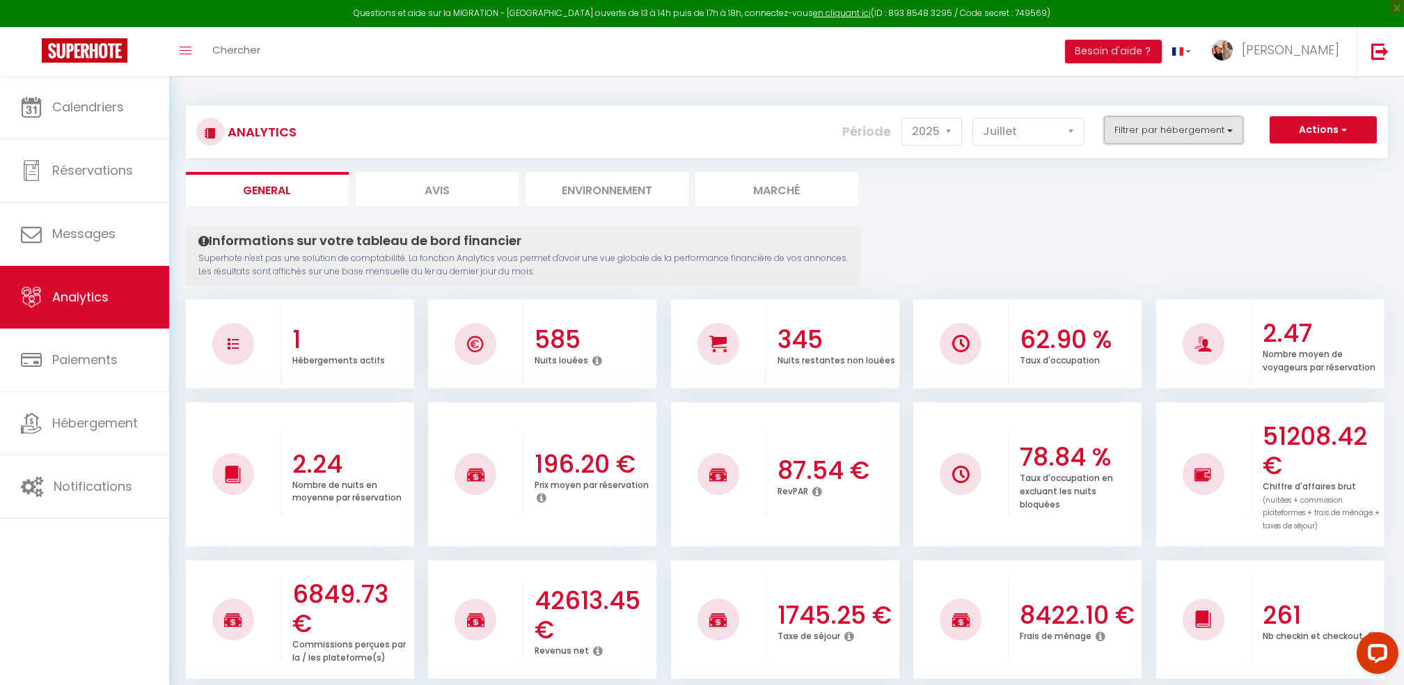
click at [1187, 131] on button "Filtrer par hébergement" at bounding box center [1173, 130] width 139 height 28
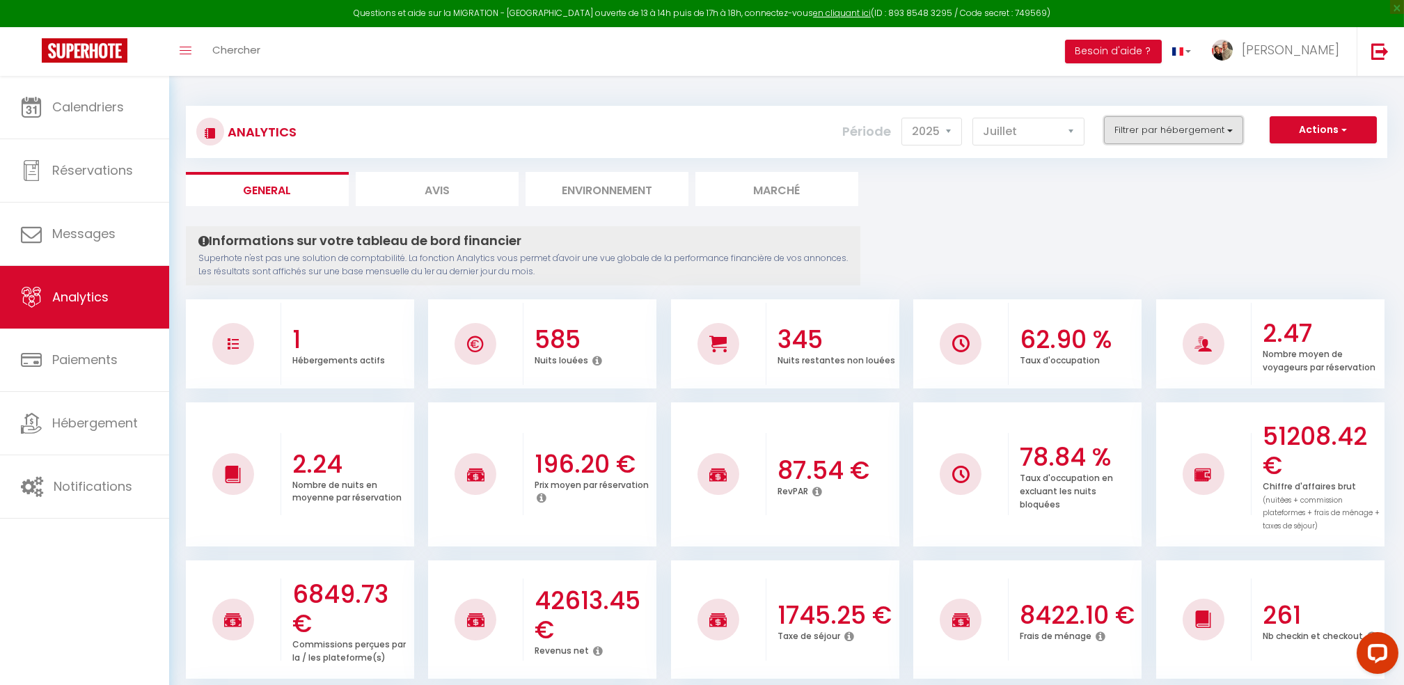
click at [1222, 133] on button "Filtrer par hébergement" at bounding box center [1173, 130] width 139 height 28
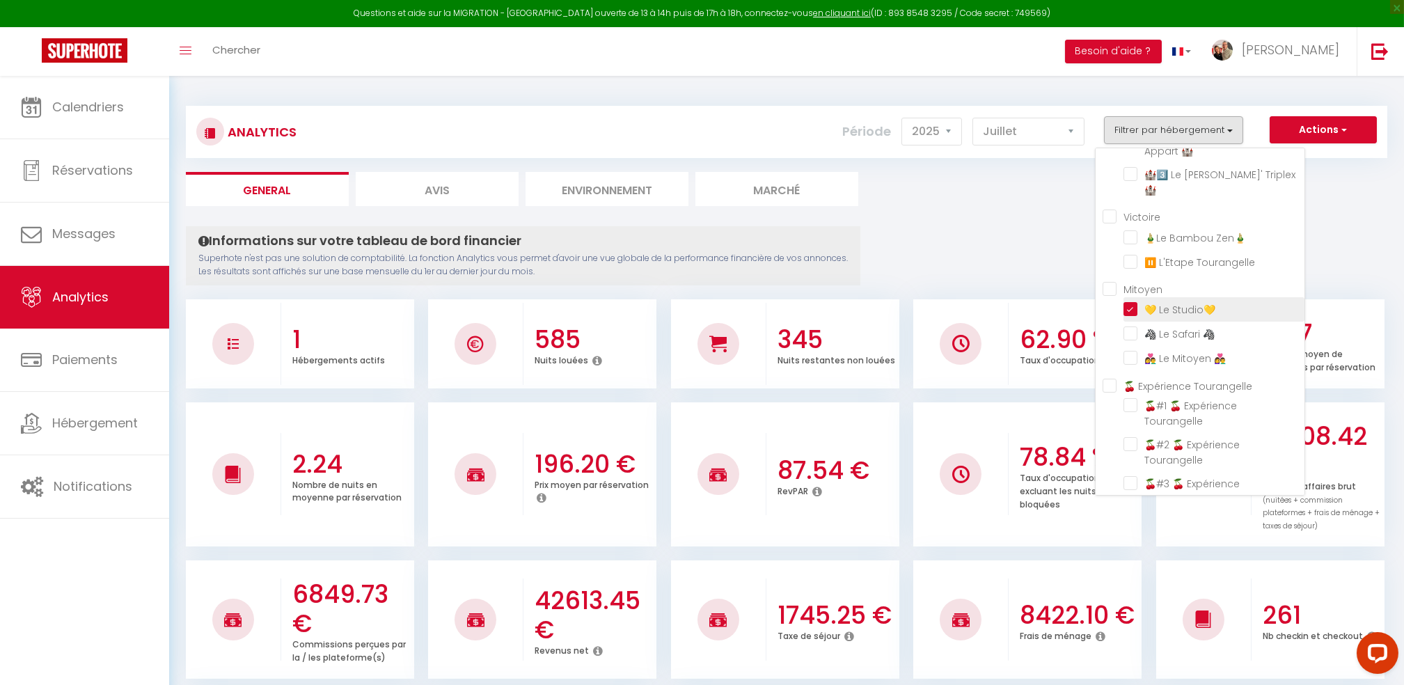
click at [1136, 301] on Studio💛 "checkbox" at bounding box center [1213, 308] width 181 height 14
checkbox Studio💛 "false"
checkbox TERRACOTTA "false"
checkbox VERT "false"
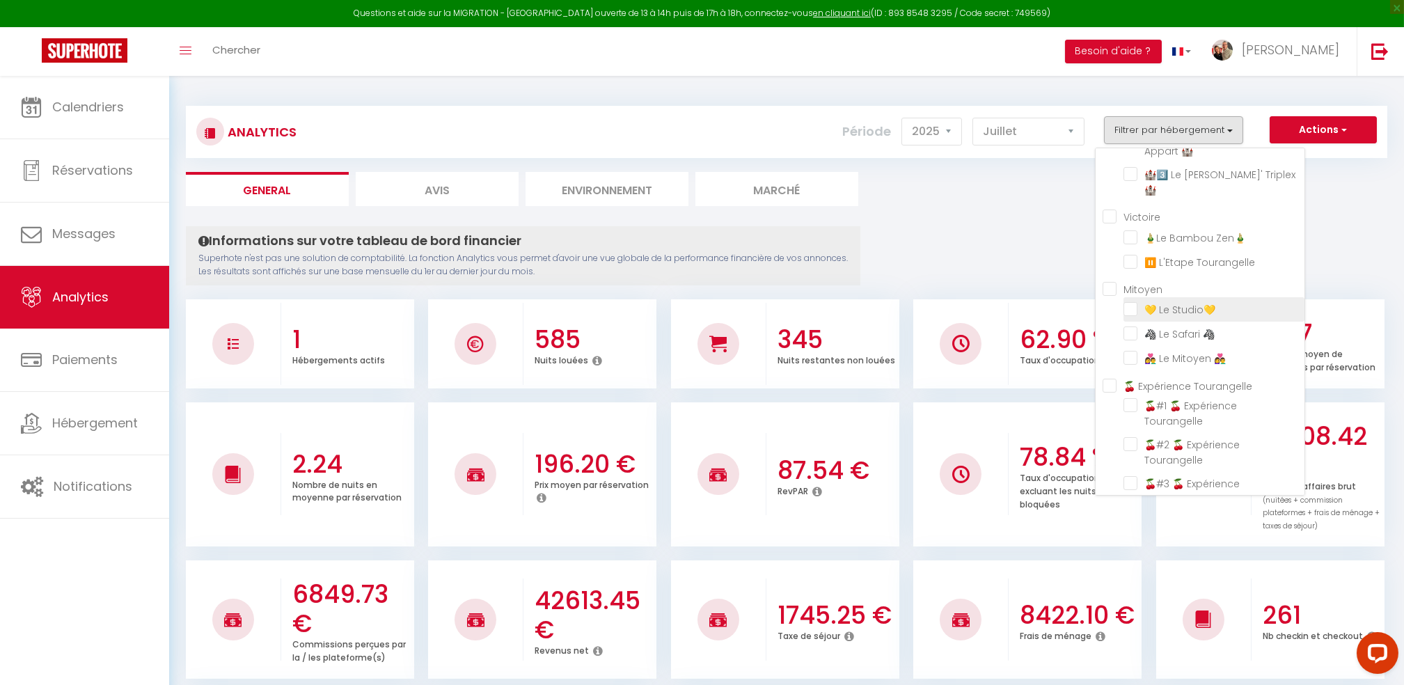
checkbox CENTRE "false"
checkbox VERT "false"
checkbox BLEU "false"
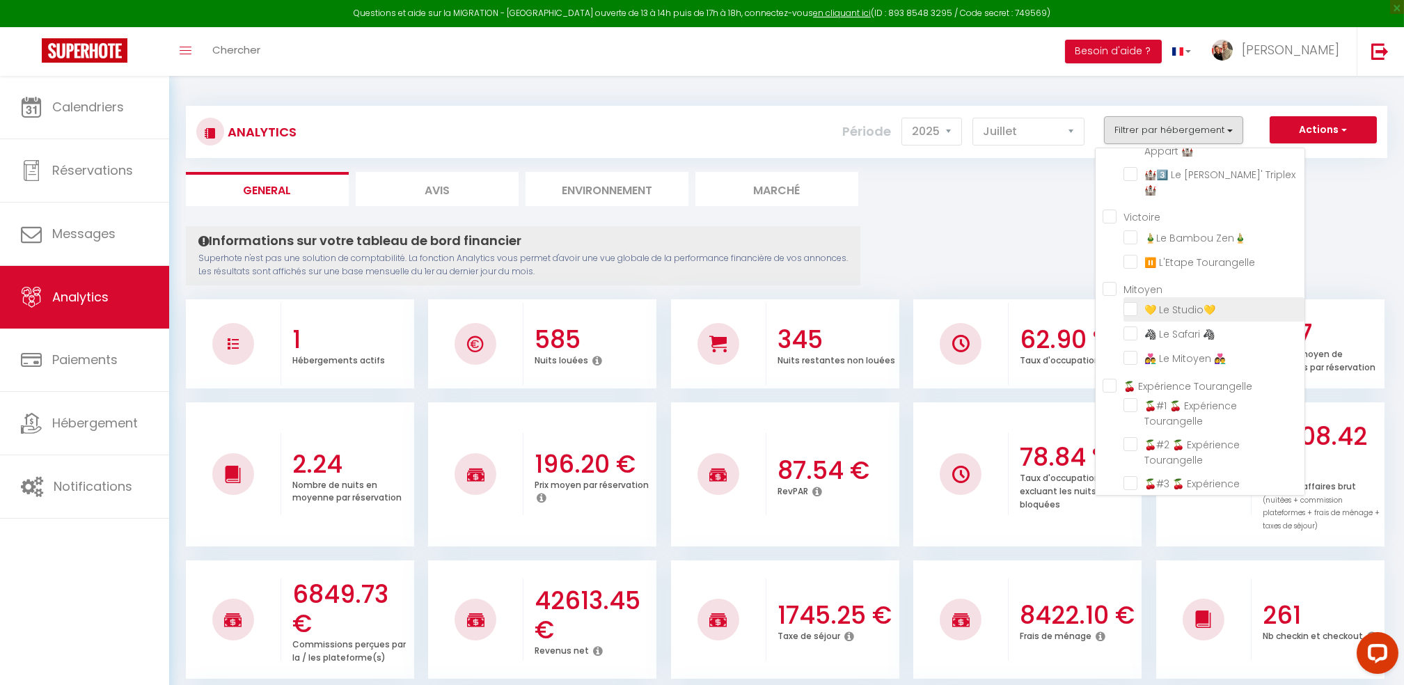
checkbox TOP "false"
checkbox 🏰 "false"
checkbox Triplex🏰 "false"
checkbox Zen🎍 "false"
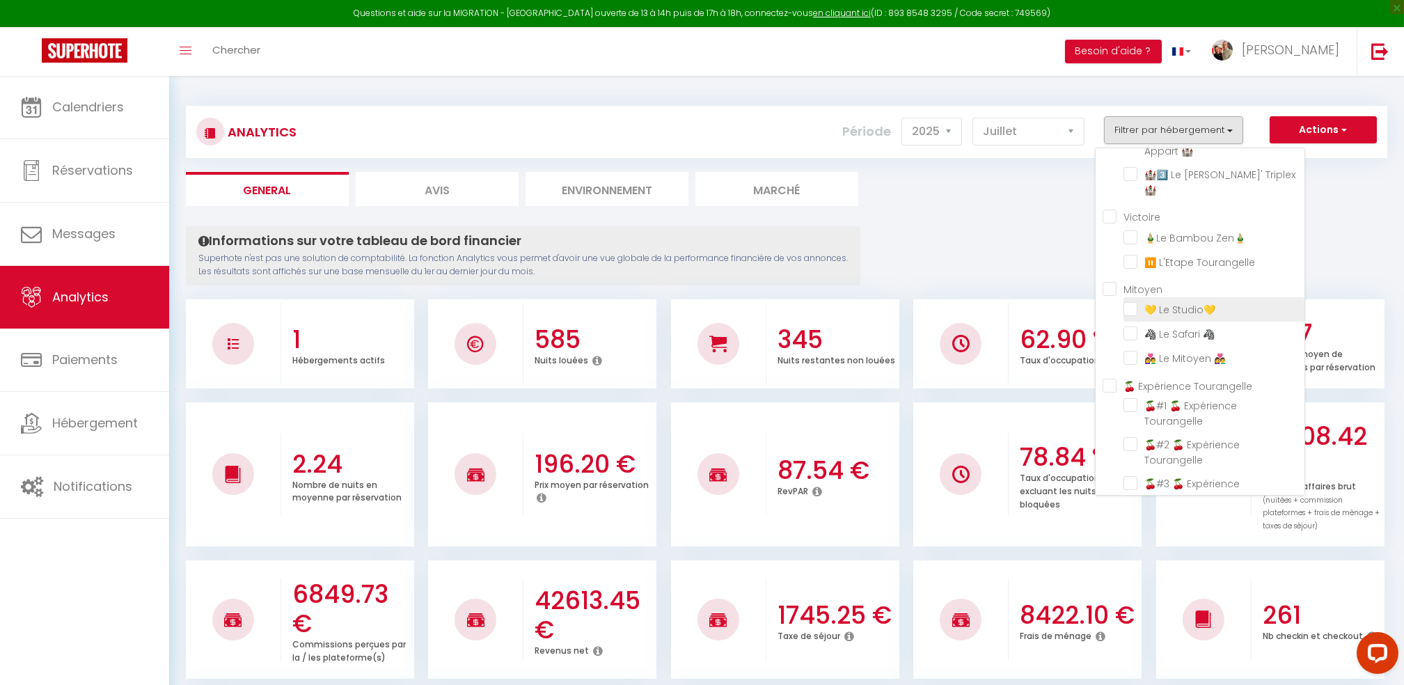
checkbox Tourangelle "false"
checkbox 🦓 "false"
checkbox 👩‍❤️‍👨 "false"
checkbox Tourangelle "false"
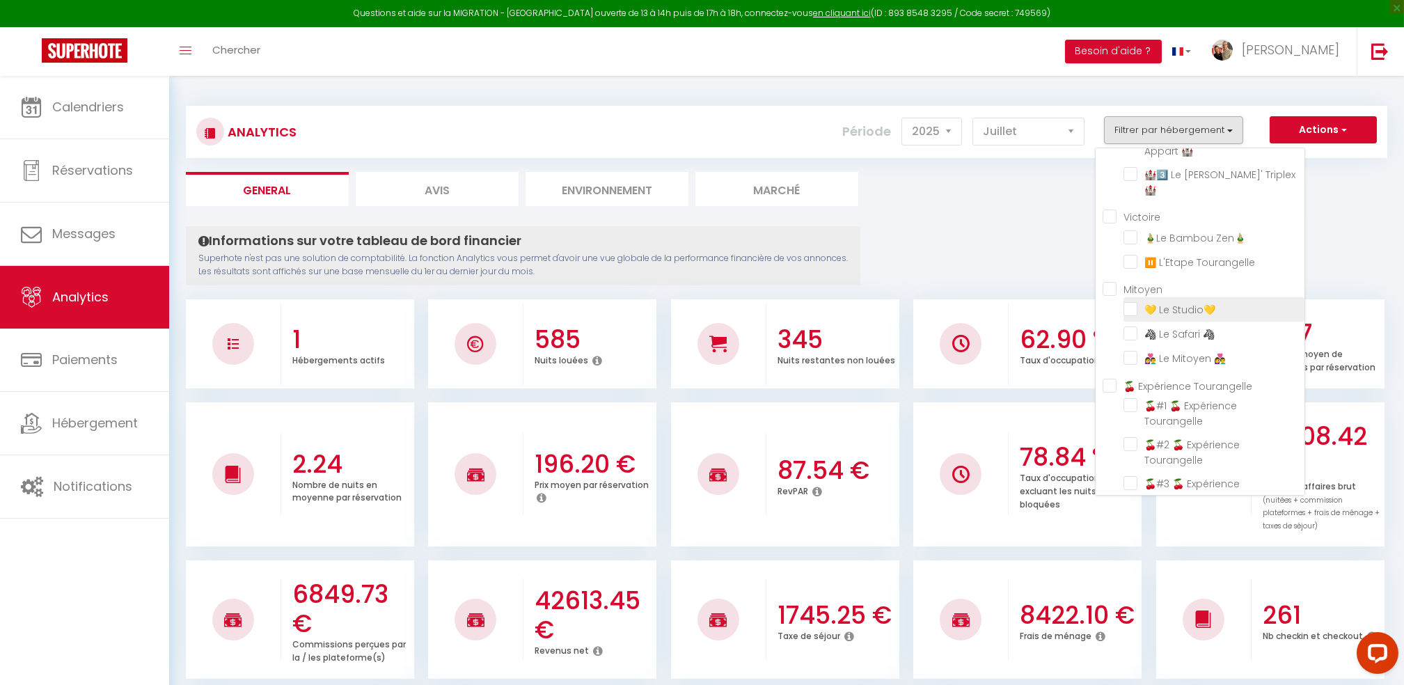
checkbox Tourangelle "false"
checkbox 🕊️ "false"
checkbox 🏙️ "false"
checkbox Château "false"
checkbox L\'Appart❤️ "false"
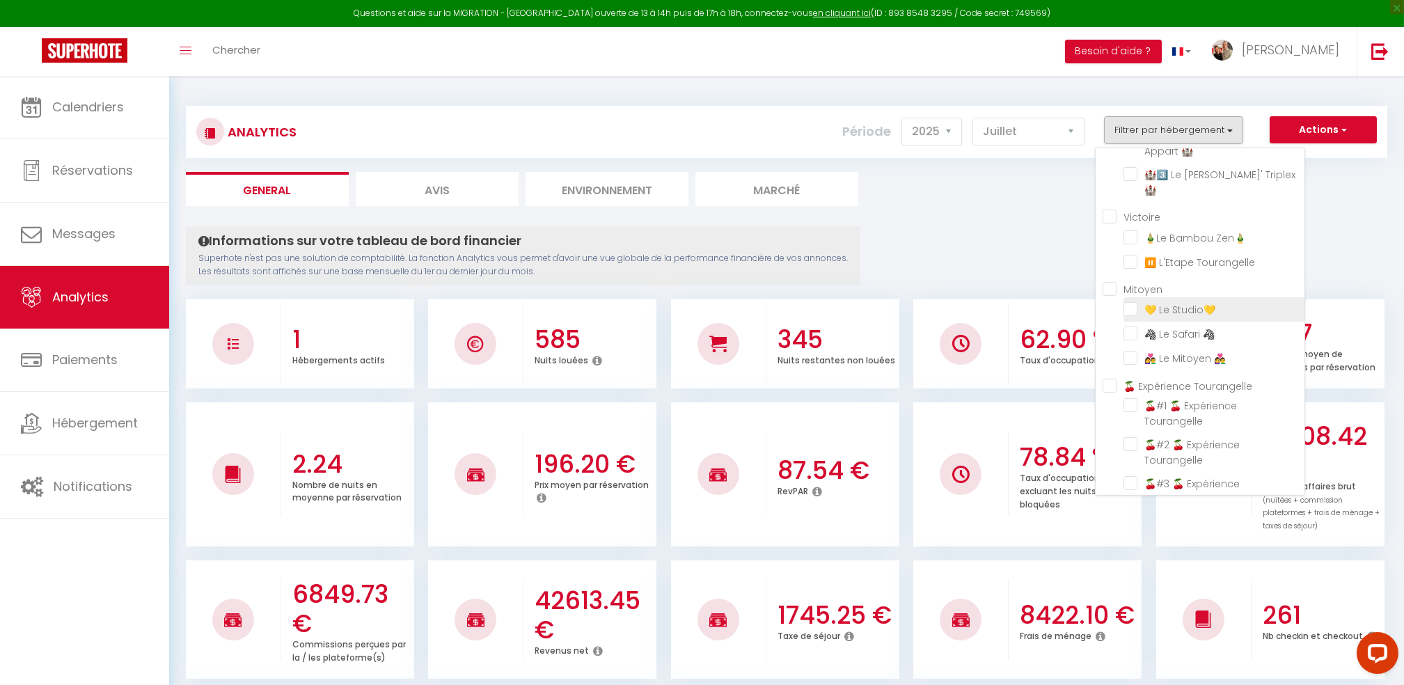
checkbox Zen🤍 "false"
checkbox 🐤 "false"
checkbox Gutenberg "false"
checkbox confort "false"
checkbox \(RDC\) "false"
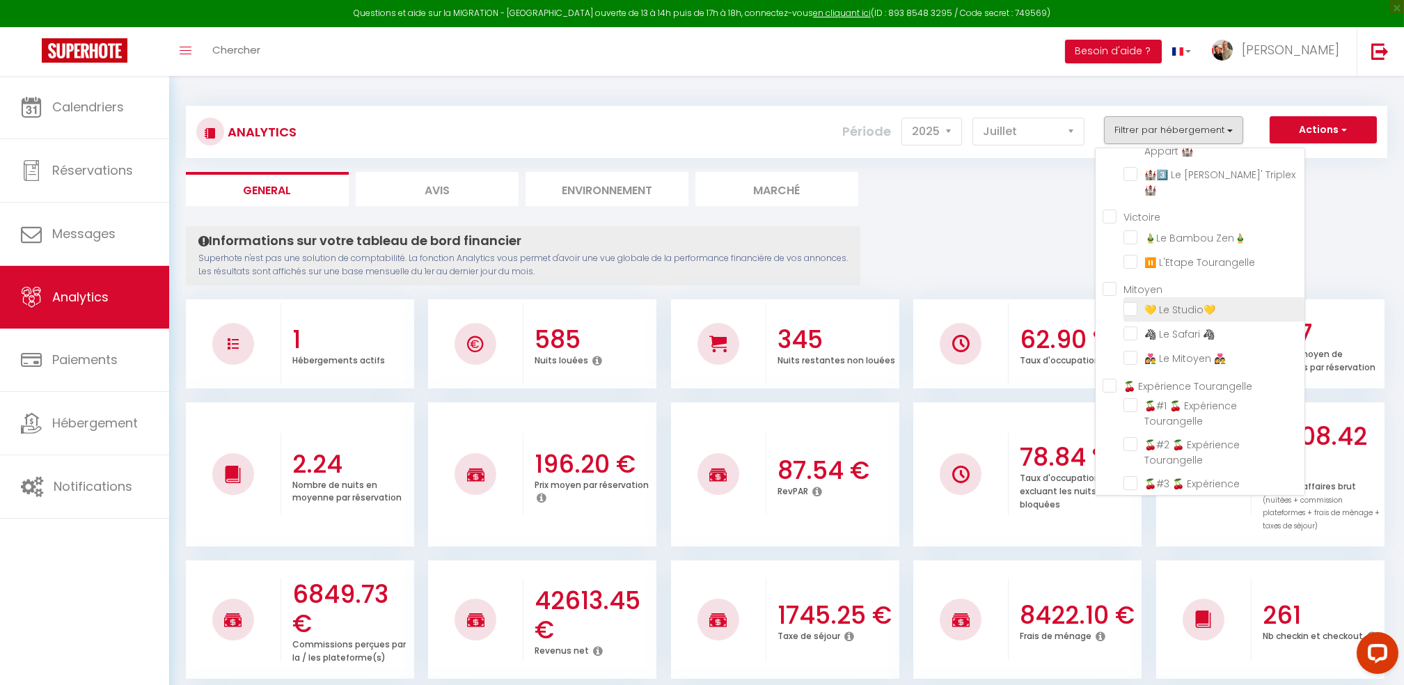
checkbox Colbert🏰 "false"
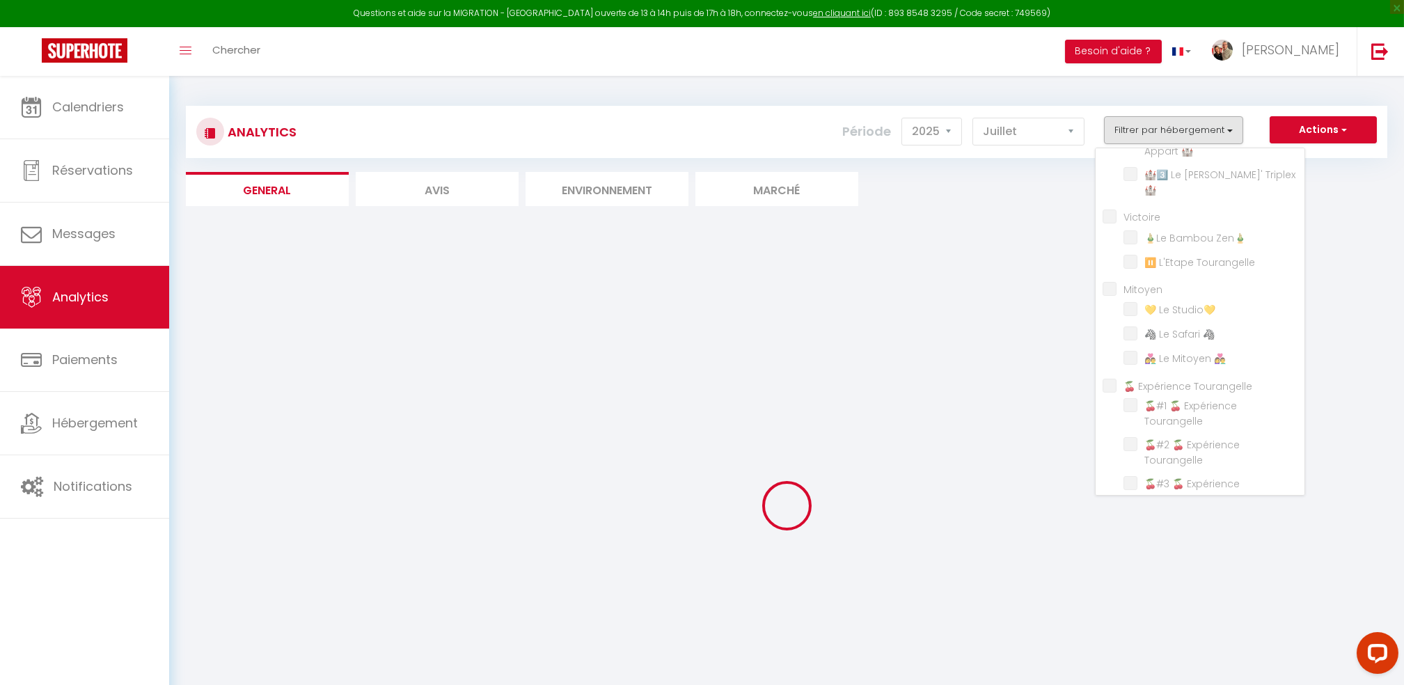
checkbox TERRACOTTA "false"
checkbox VERT "false"
checkbox CENTRE "false"
checkbox VERT "false"
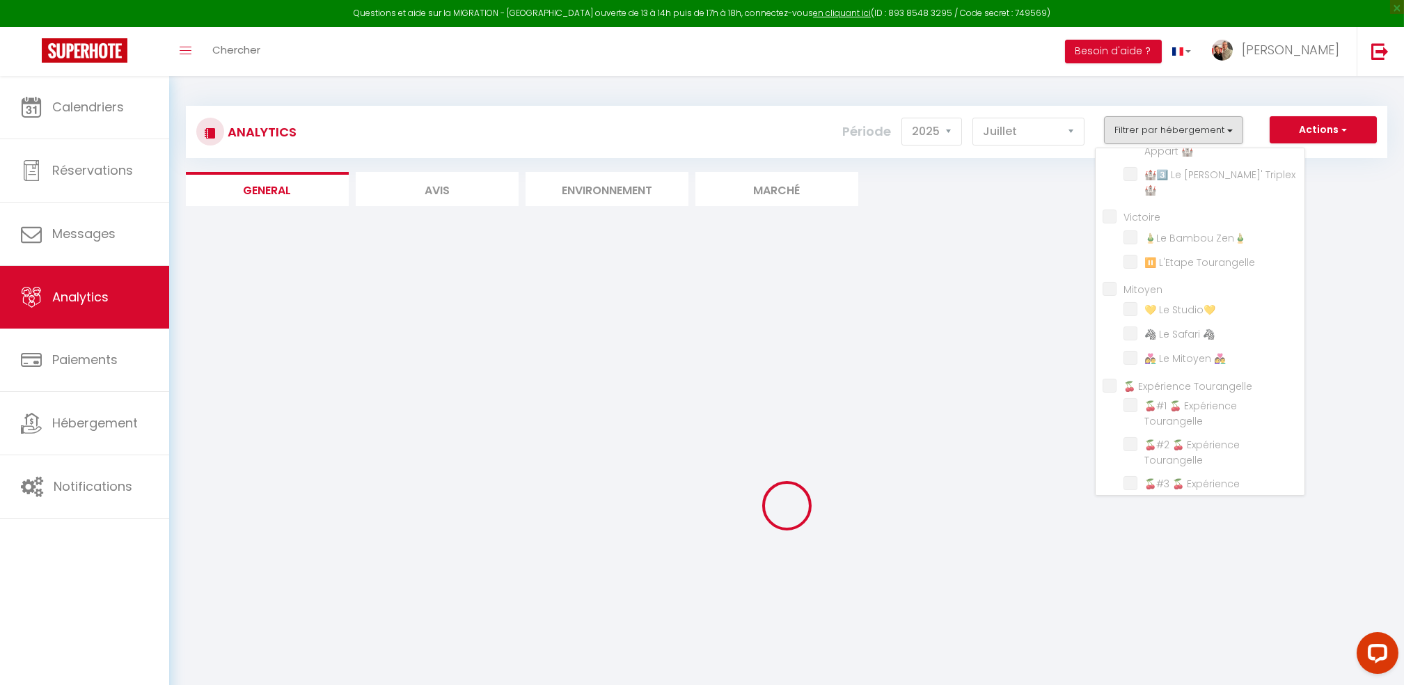
checkbox BLEU "false"
checkbox TOP "false"
checkbox 🏰 "false"
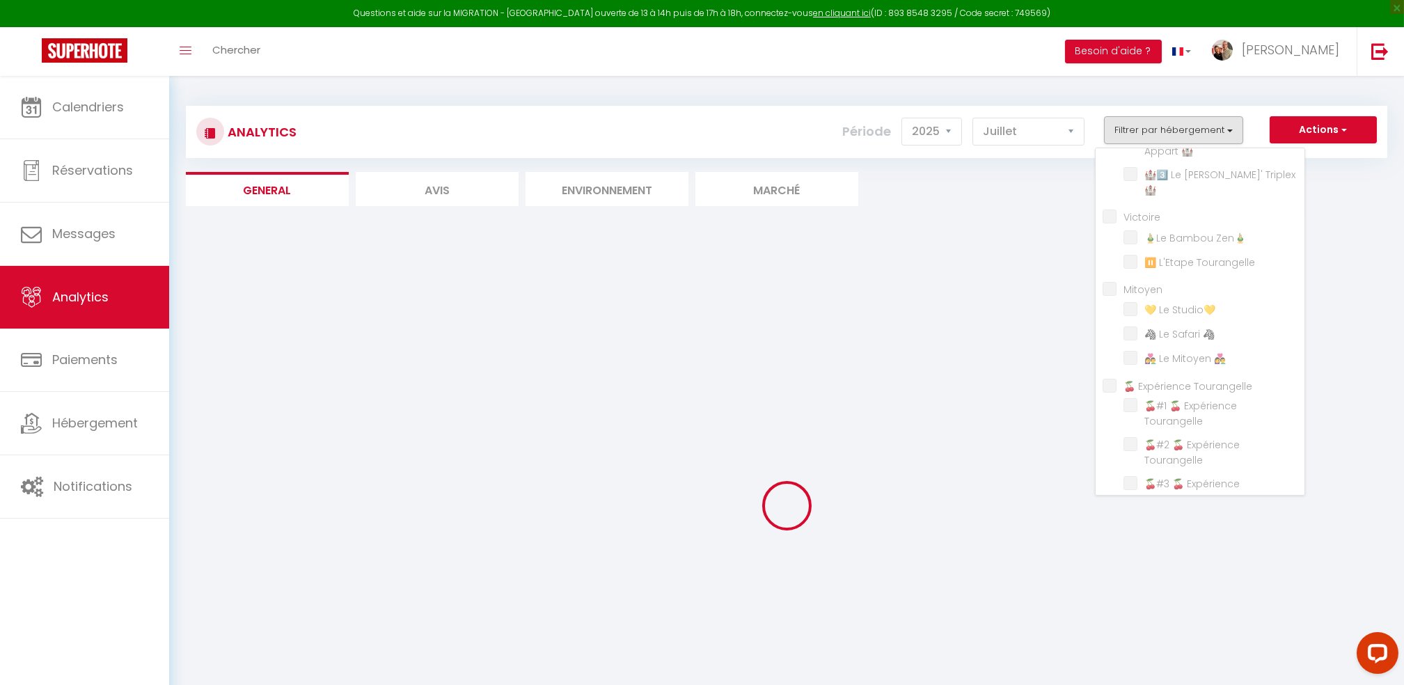
checkbox 🏰 "false"
checkbox Triplex🏰 "false"
checkbox Zen🎍 "false"
checkbox Tourangelle "false"
checkbox 🦓 "false"
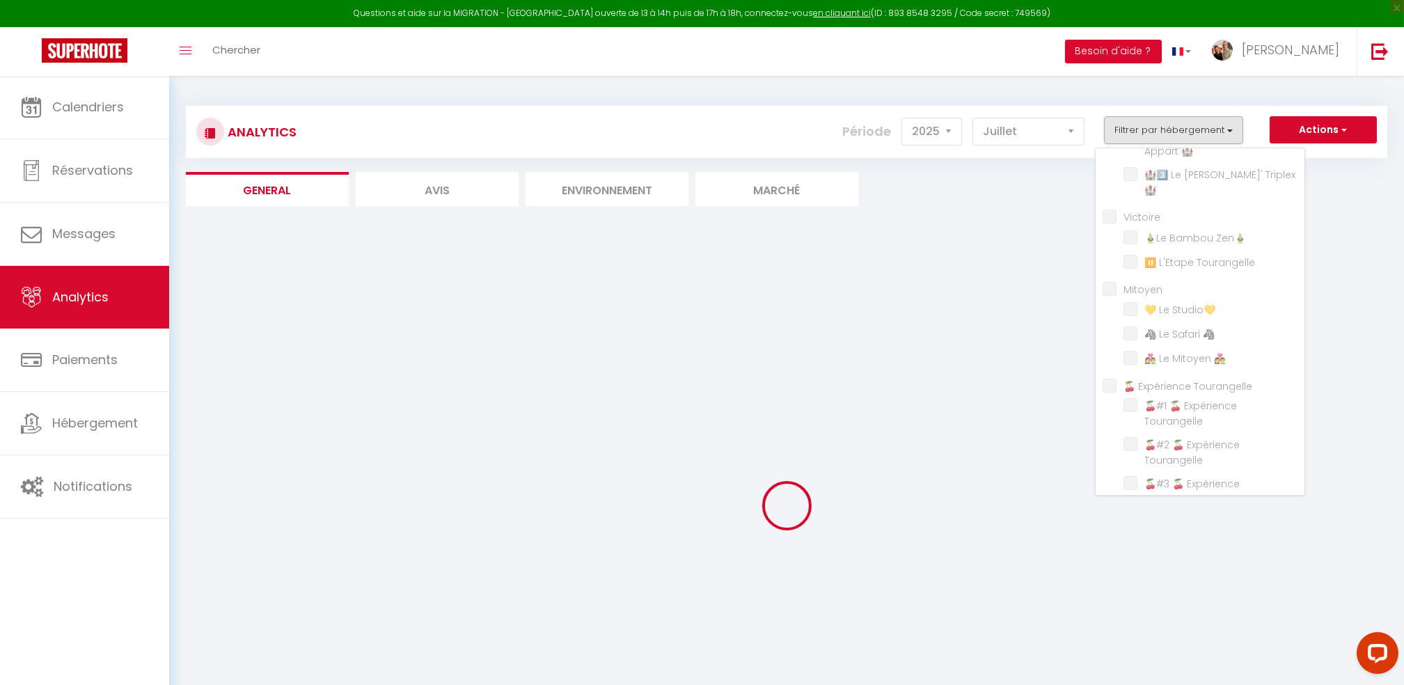
checkbox 👩‍❤️‍👨 "false"
checkbox Tourangelle "false"
checkbox 🕊️ "false"
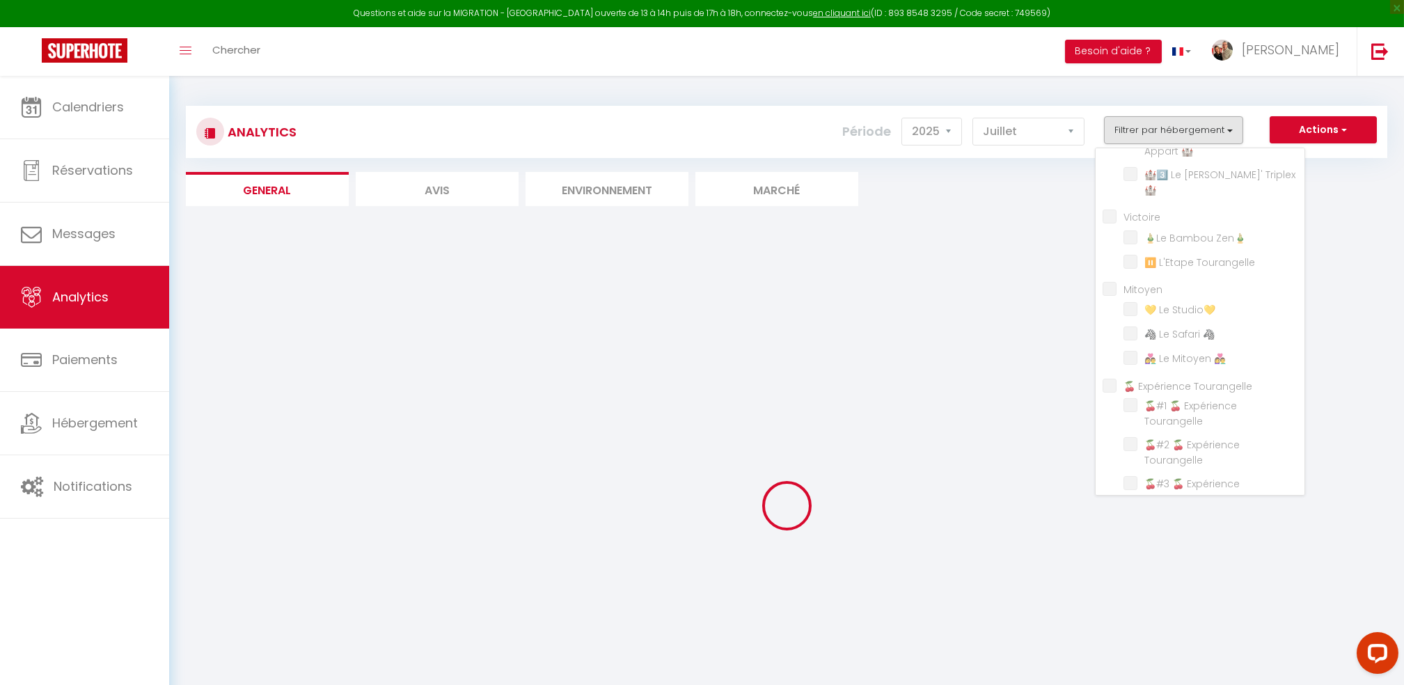
checkbox 🏙️ "false"
checkbox Château "false"
checkbox L\'Appart❤️ "false"
checkbox Zen🤍 "false"
checkbox 🐤 "false"
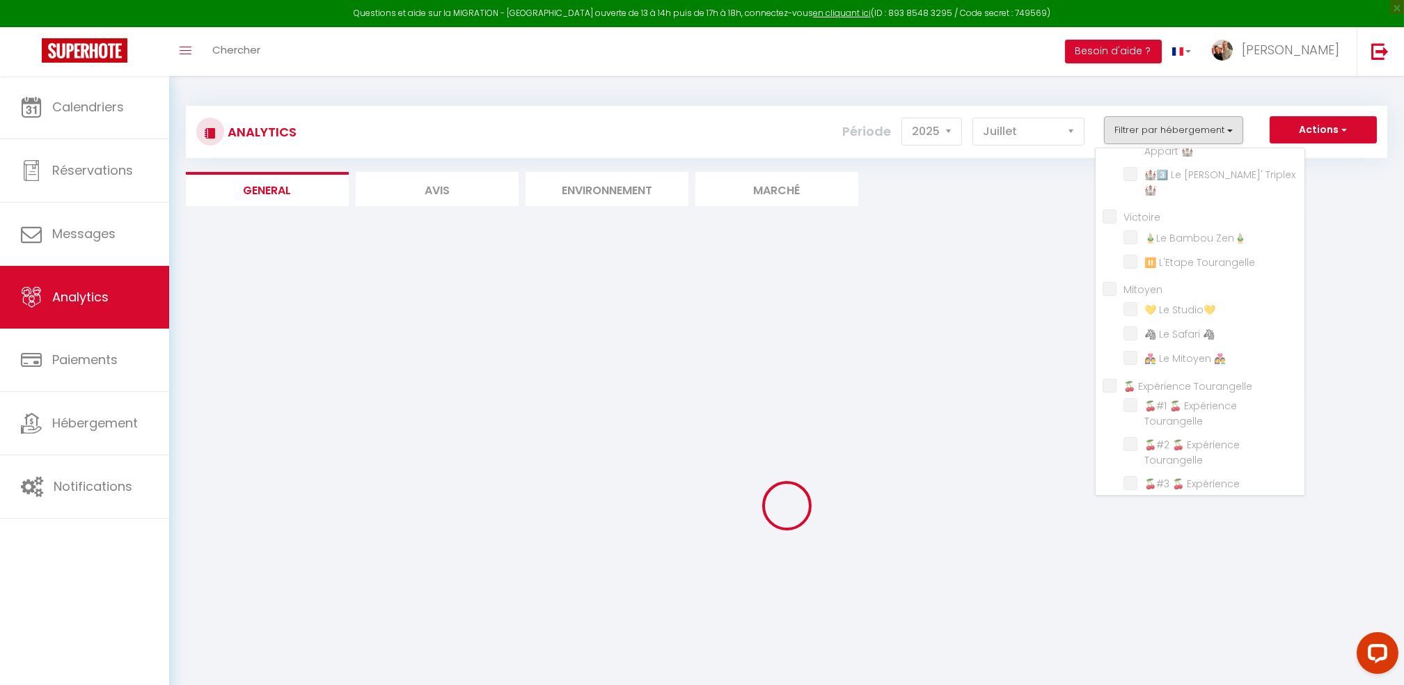
checkbox Gutenberg "false"
checkbox confort "false"
checkbox \(RDC\) "false"
checkbox Colbert🏰 "false"
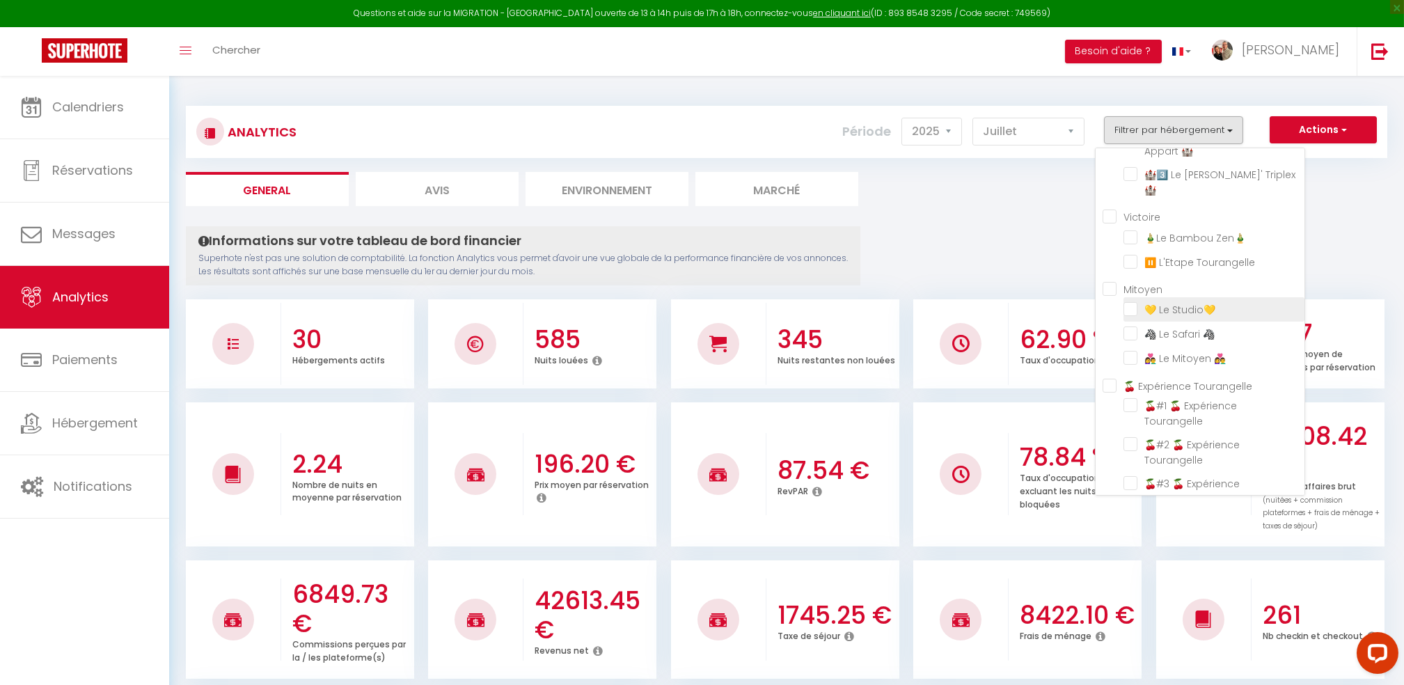
click at [1132, 301] on Studio💛 "checkbox" at bounding box center [1213, 308] width 181 height 14
checkbox Studio💛 "true"
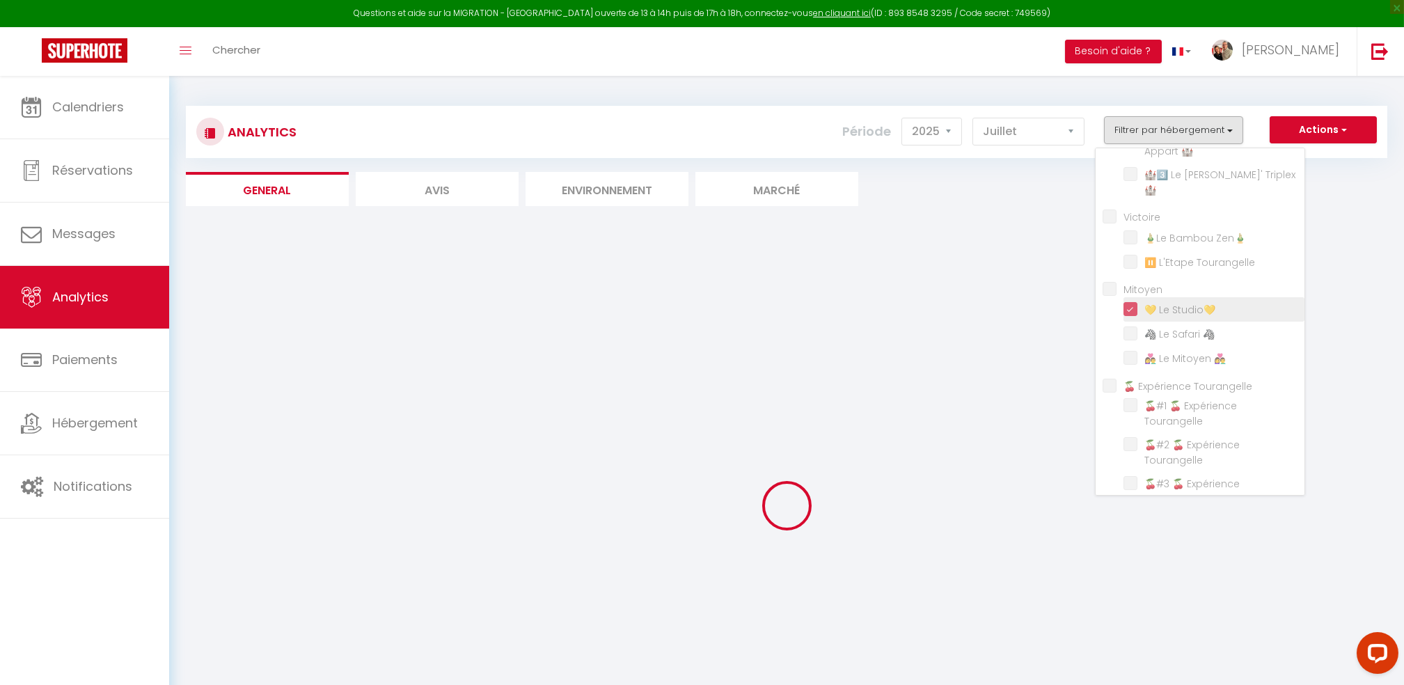
checkbox TERRACOTTA "false"
checkbox VERT "false"
checkbox CENTRE "false"
checkbox VERT "false"
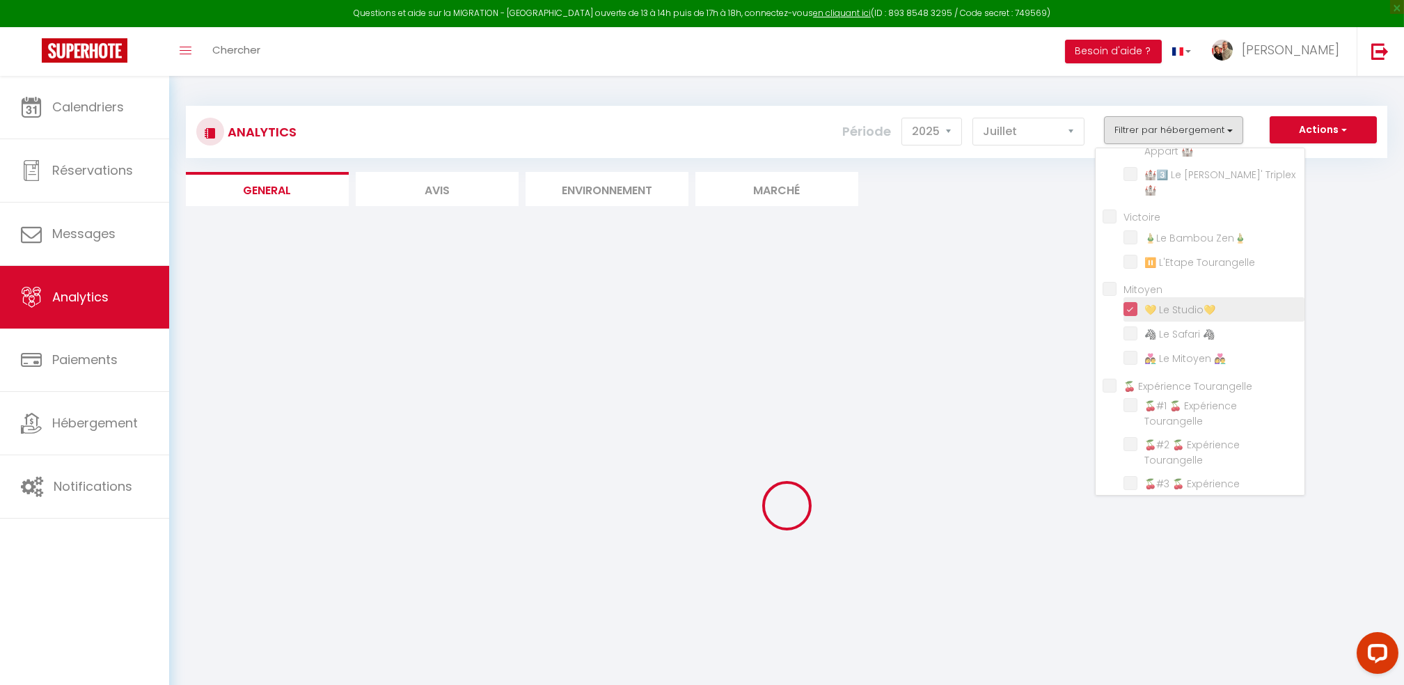
checkbox BLEU "false"
checkbox TOP "false"
checkbox 🏰 "false"
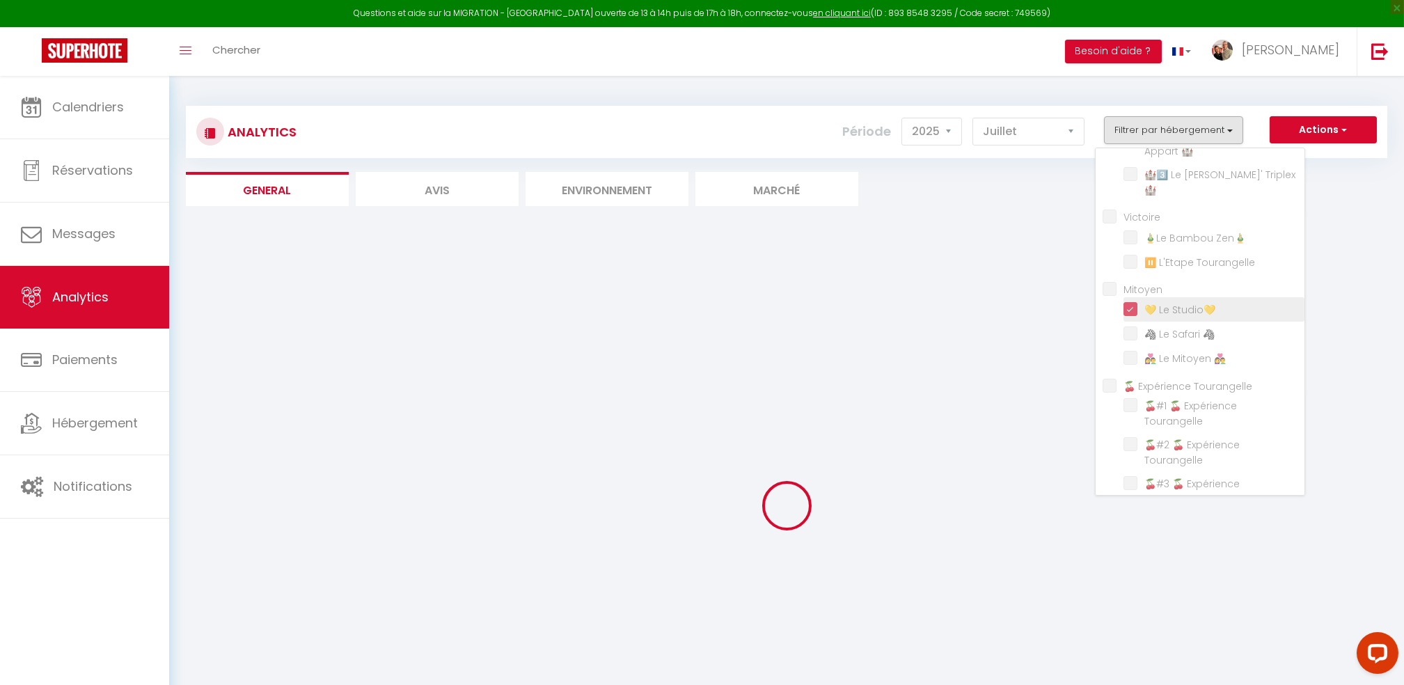
checkbox 🏰 "false"
checkbox Triplex🏰 "false"
checkbox Zen🎍 "false"
checkbox Tourangelle "false"
checkbox 🦓 "false"
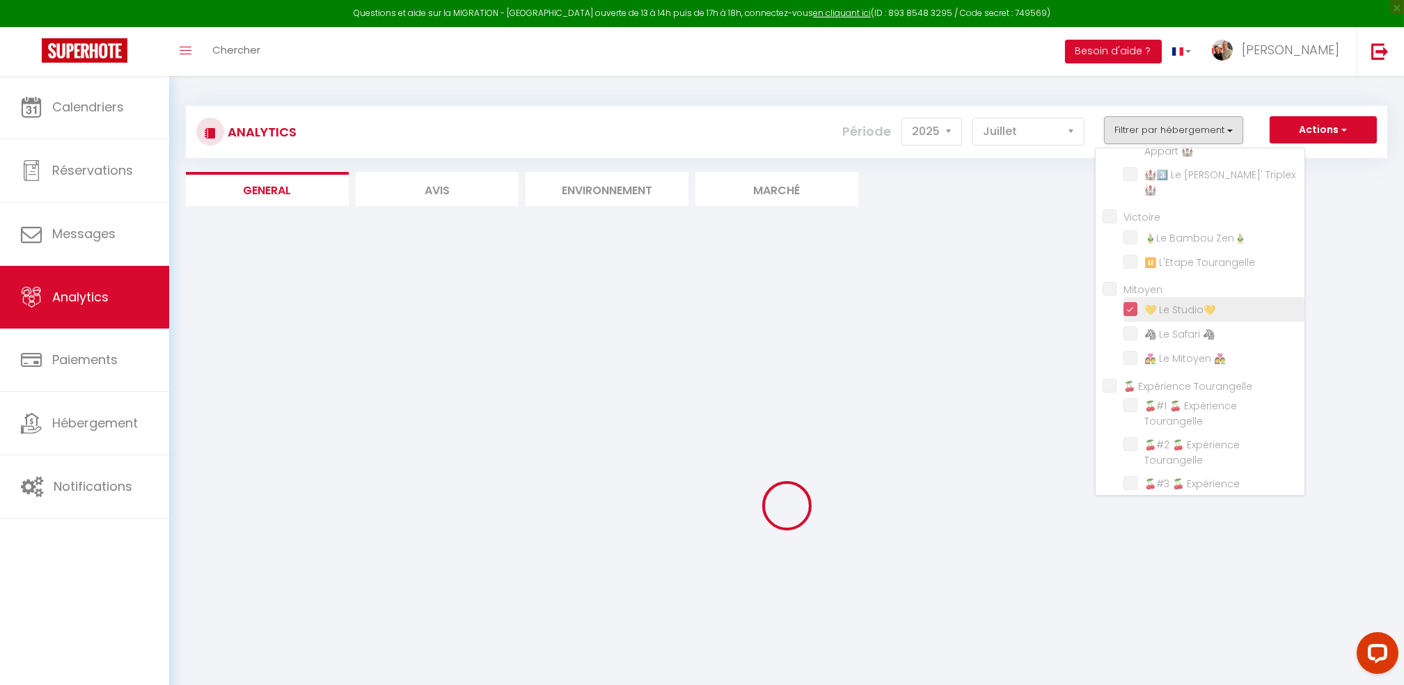
checkbox 👩‍❤️‍👨 "false"
checkbox Tourangelle "false"
checkbox 🕊️ "false"
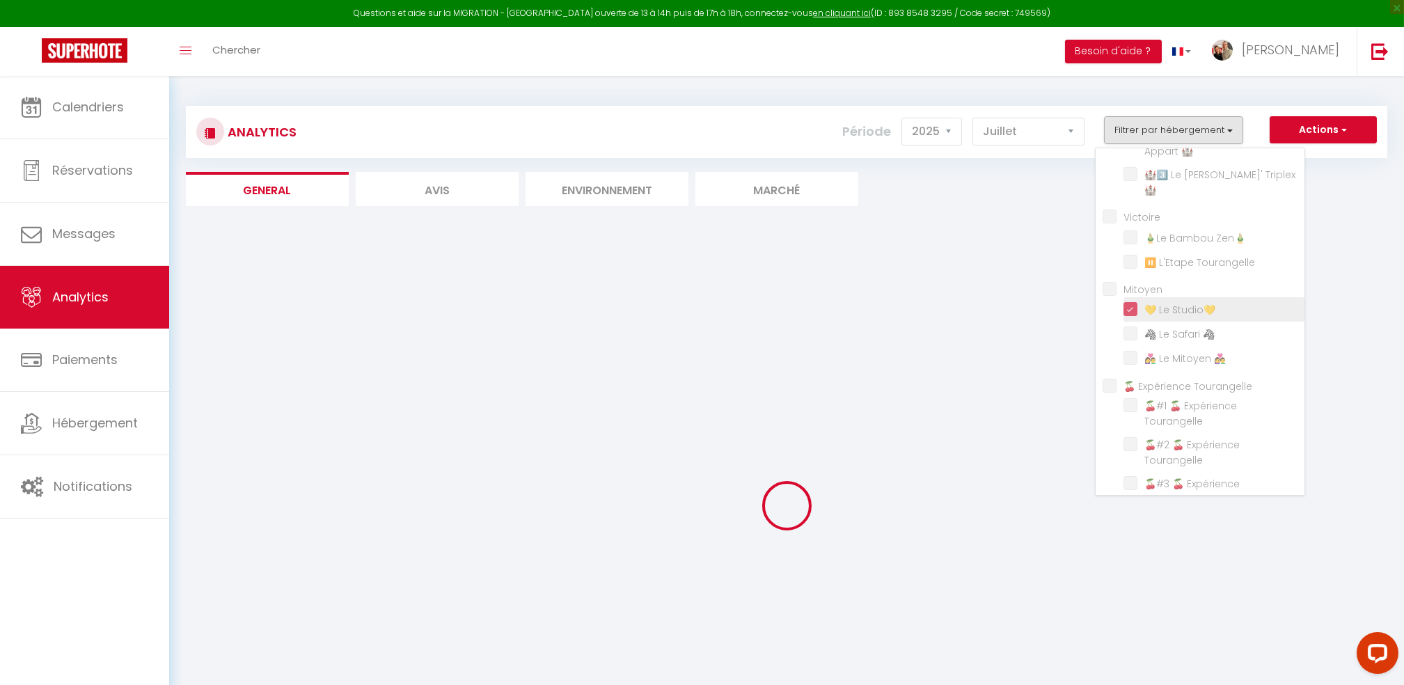
checkbox 🏙️ "false"
checkbox Château "false"
checkbox L\'Appart❤️ "false"
checkbox Zen🤍 "false"
checkbox 🐤 "false"
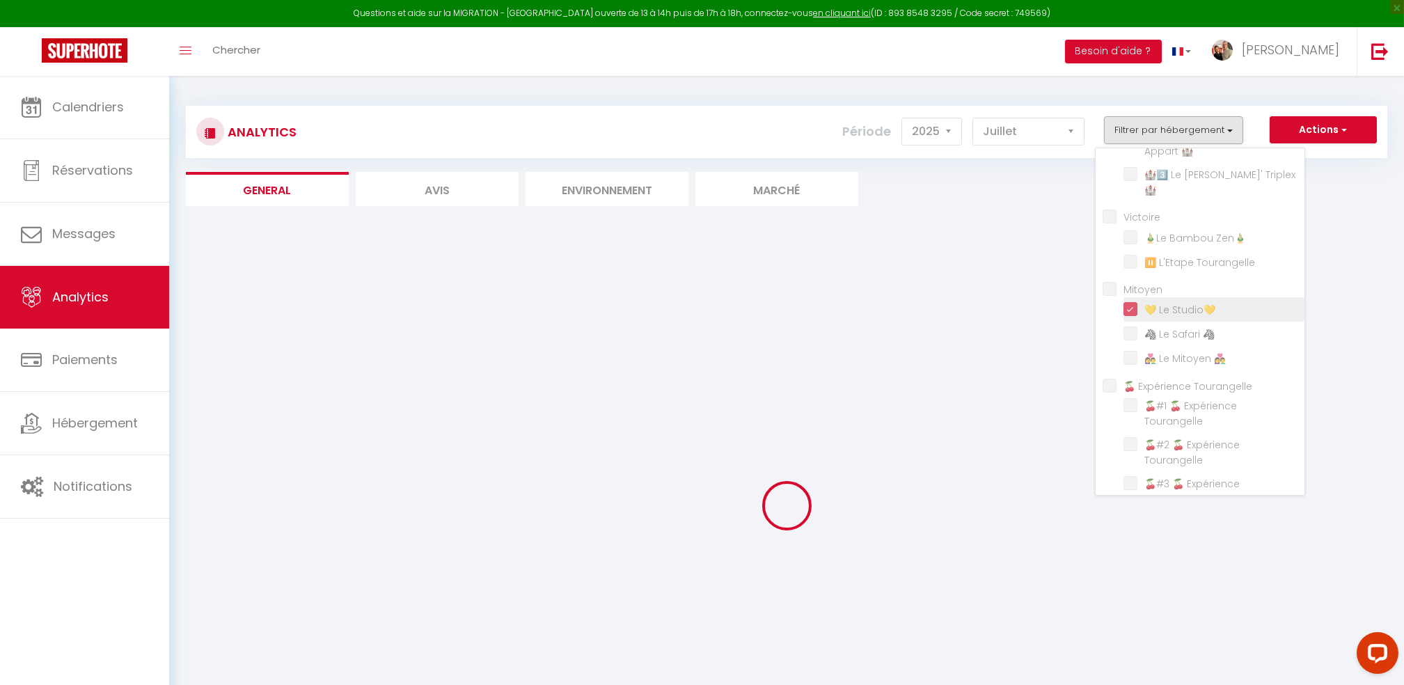
checkbox Gutenberg "false"
checkbox confort "false"
checkbox \(RDC\) "false"
checkbox Colbert🏰 "false"
checkbox TERRACOTTA "false"
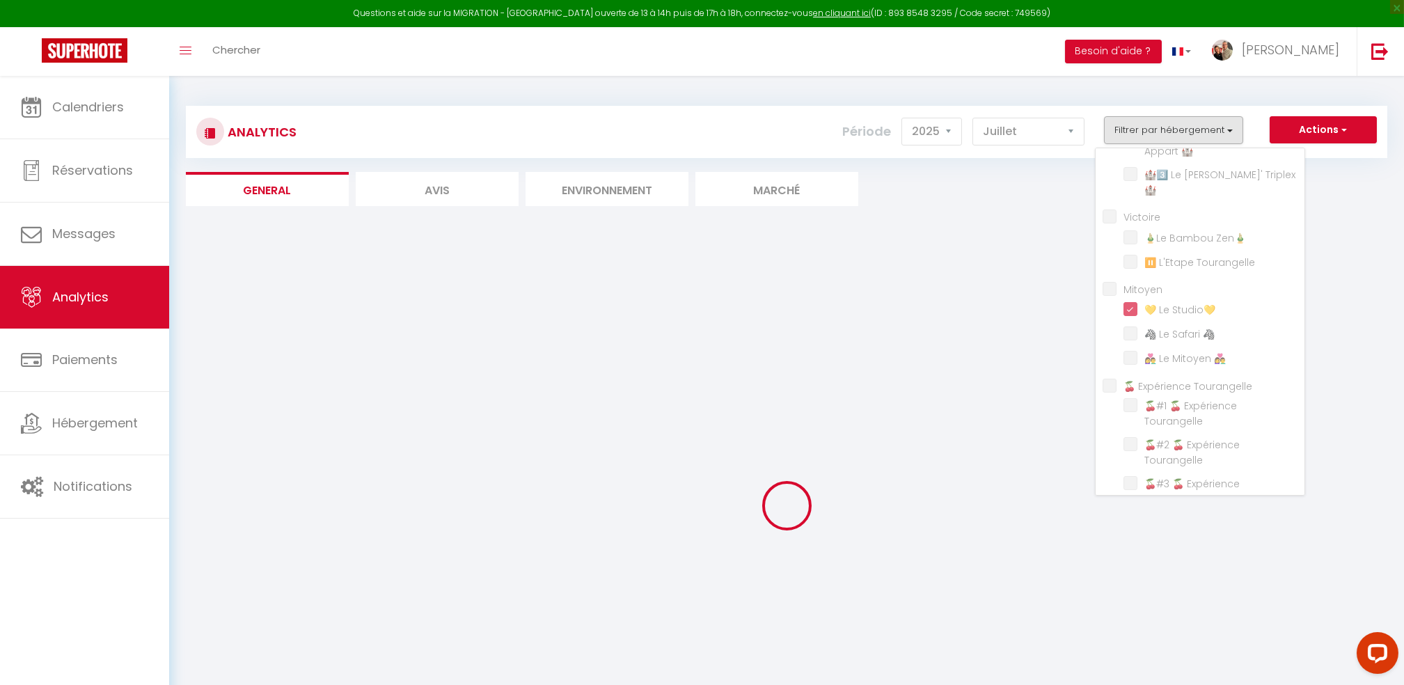
checkbox TERRACOTTA "false"
checkbox VERT "false"
checkbox CENTRE "false"
checkbox VERT "false"
checkbox BLEU "false"
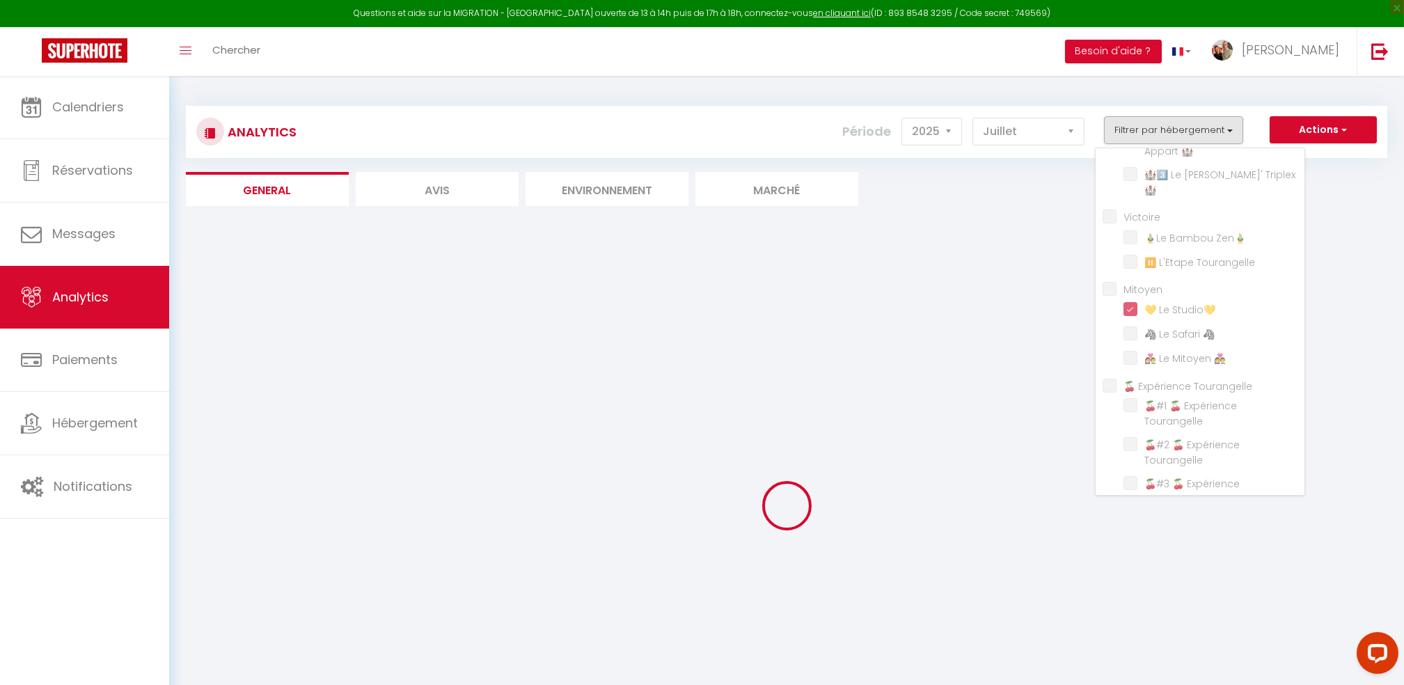
checkbox BLEU "false"
checkbox TOP "false"
checkbox 🏰 "false"
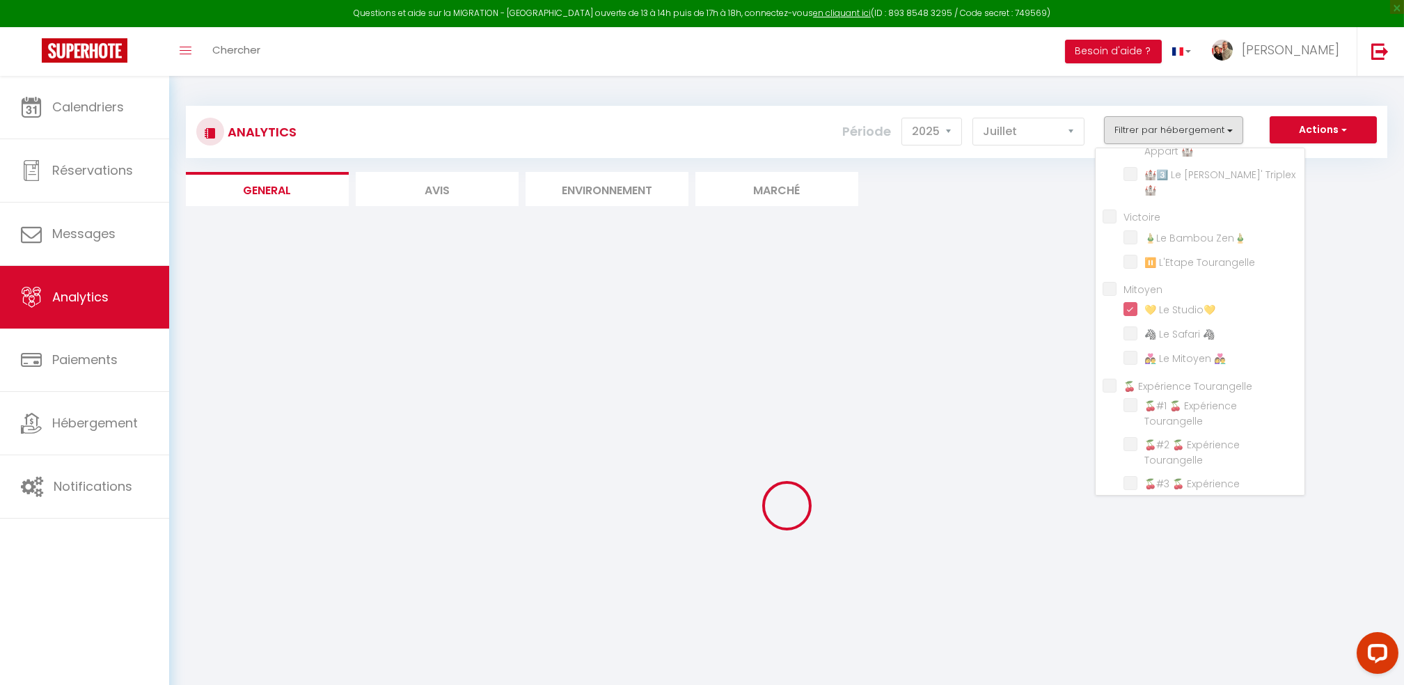
checkbox Triplex🏰 "false"
checkbox Zen🎍 "false"
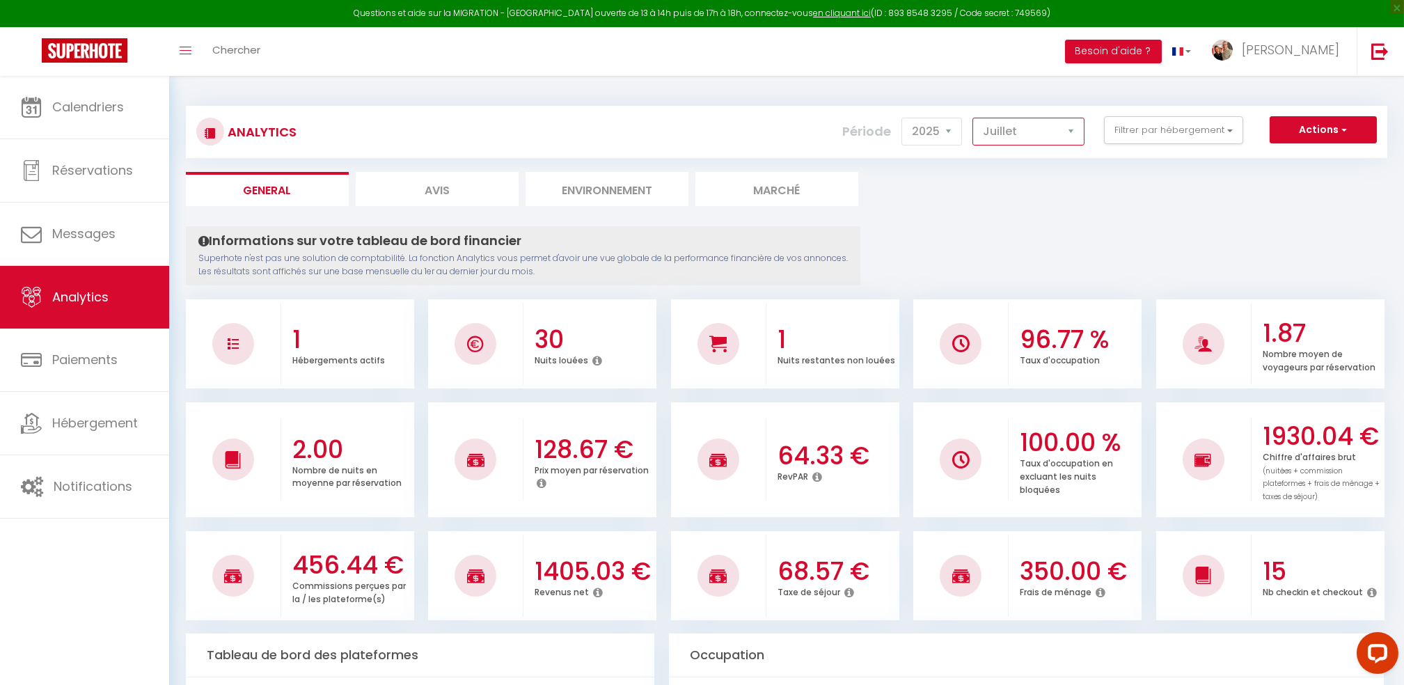
click at [1077, 132] on select "[PERSON_NAME] Mars Avril Mai Juin Juillet Août Septembre Octobre Novembre Décem…" at bounding box center [1028, 132] width 112 height 28
click at [975, 118] on select "[PERSON_NAME] Mars Avril Mai Juin Juillet Août Septembre Octobre Novembre Décem…" at bounding box center [1028, 132] width 112 height 28
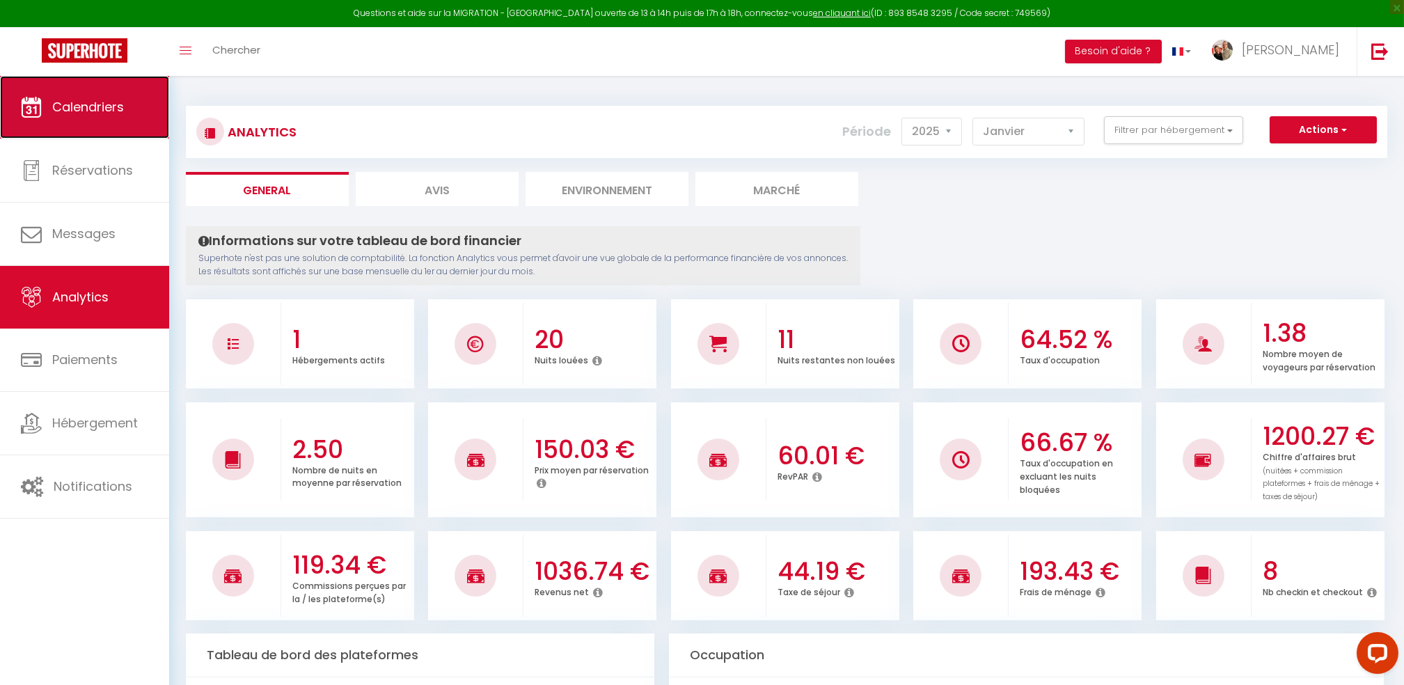
click at [103, 100] on span "Calendriers" at bounding box center [88, 106] width 72 height 17
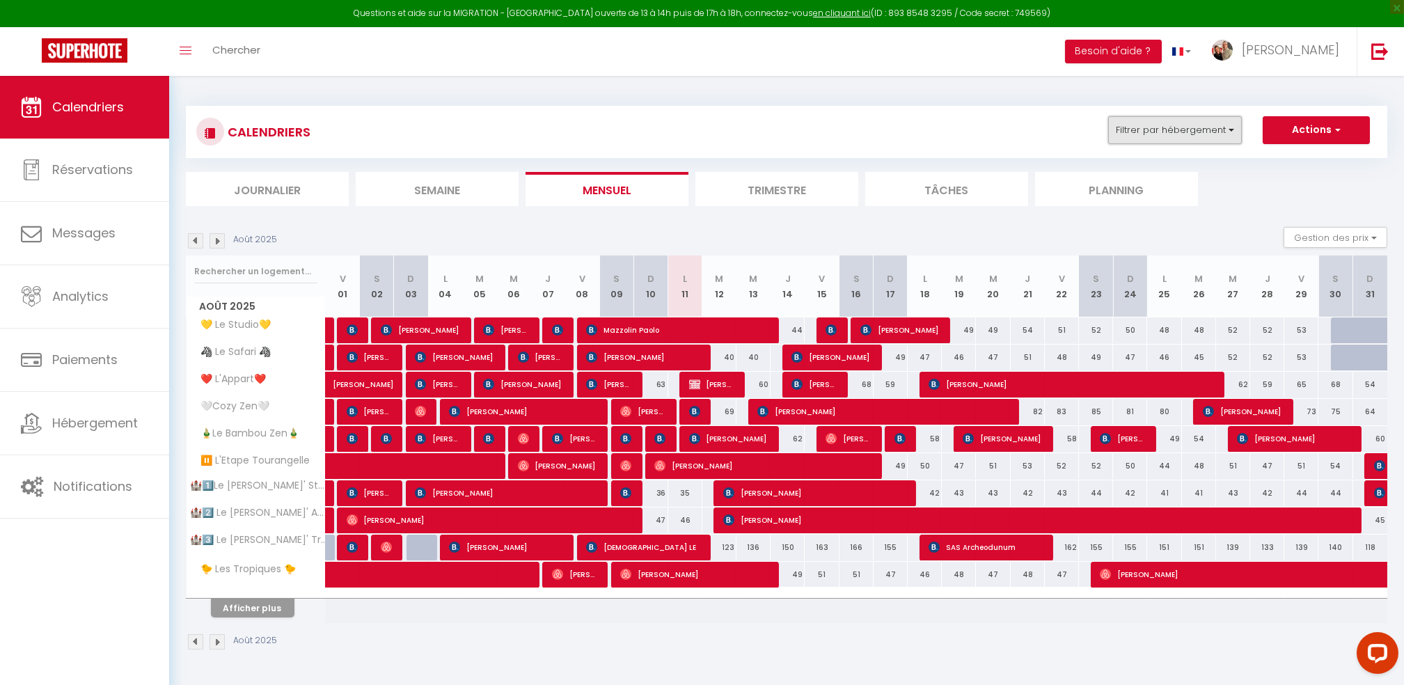
click at [1185, 132] on button "Filtrer par hébergement" at bounding box center [1175, 130] width 134 height 28
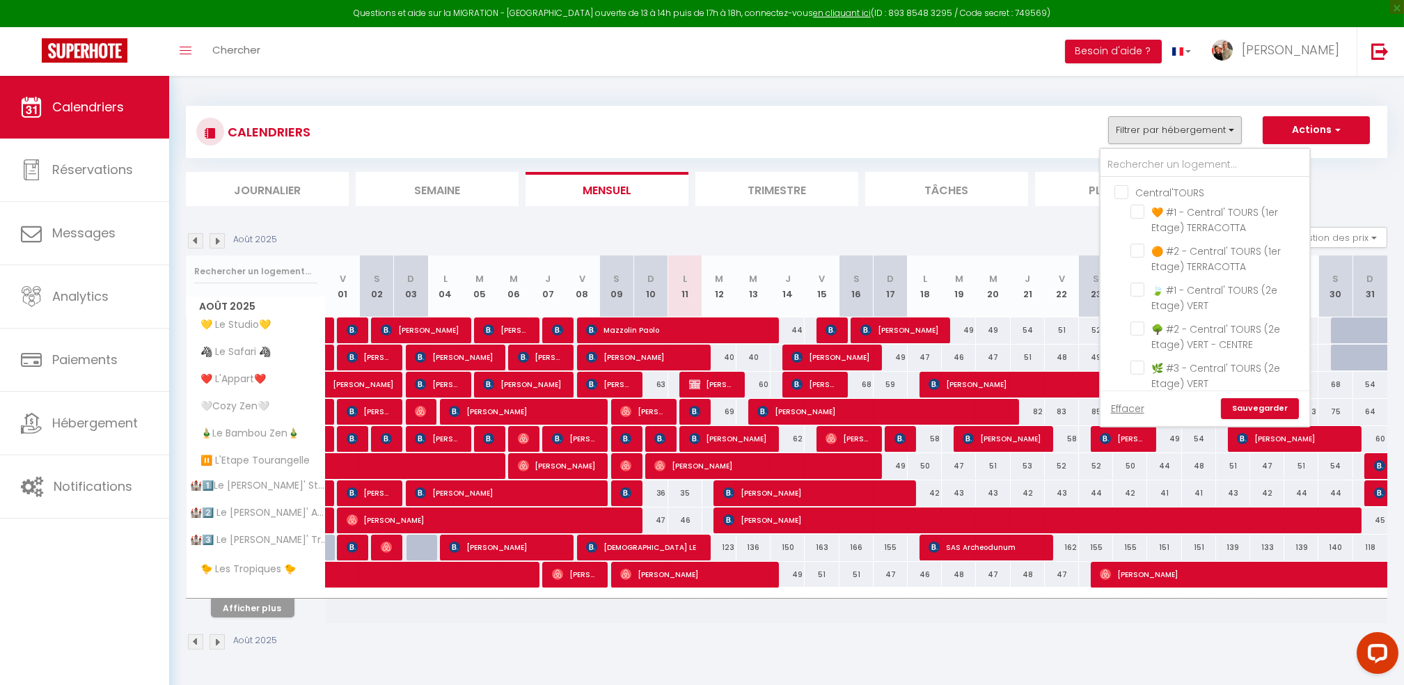
click at [1022, 133] on div "CALENDRIERS Filtrer par hébergement Central'TOURS 🧡 #1 - Central' TOURS (1er Et…" at bounding box center [786, 131] width 1180 height 31
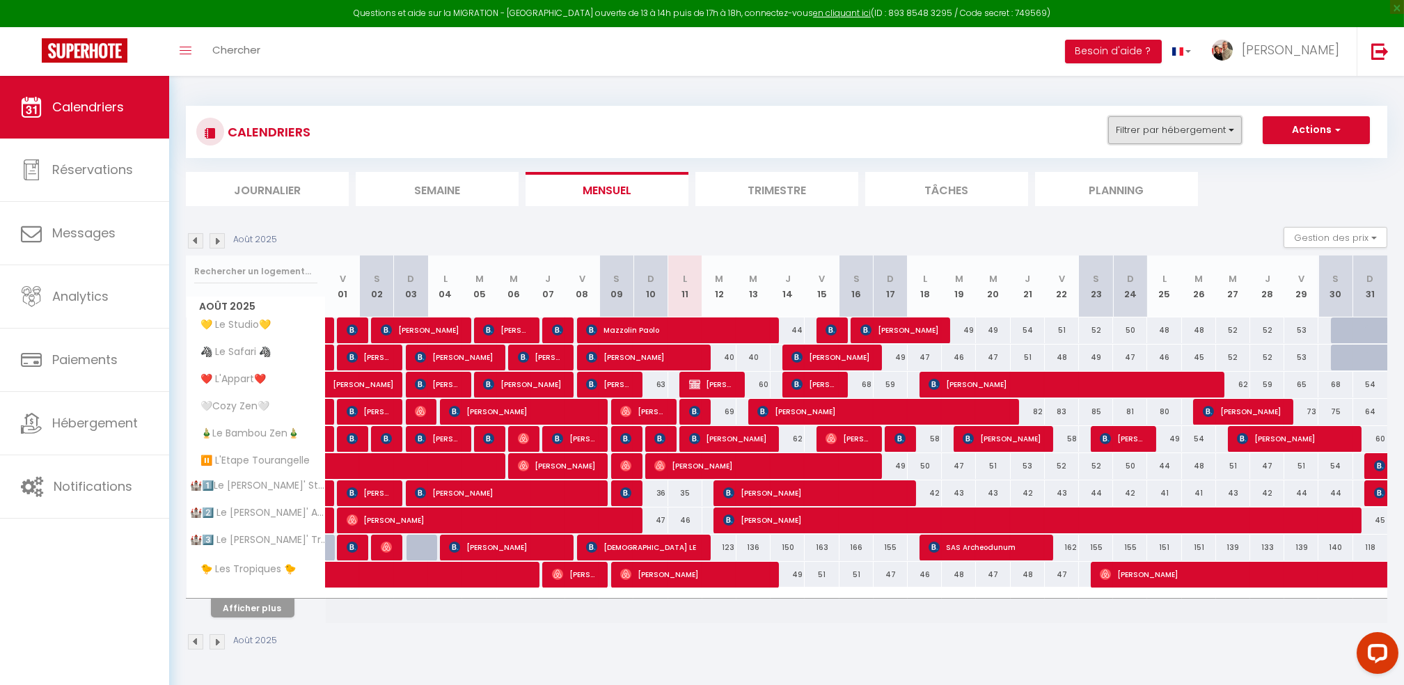
click at [1234, 128] on button "Filtrer par hébergement" at bounding box center [1175, 130] width 134 height 28
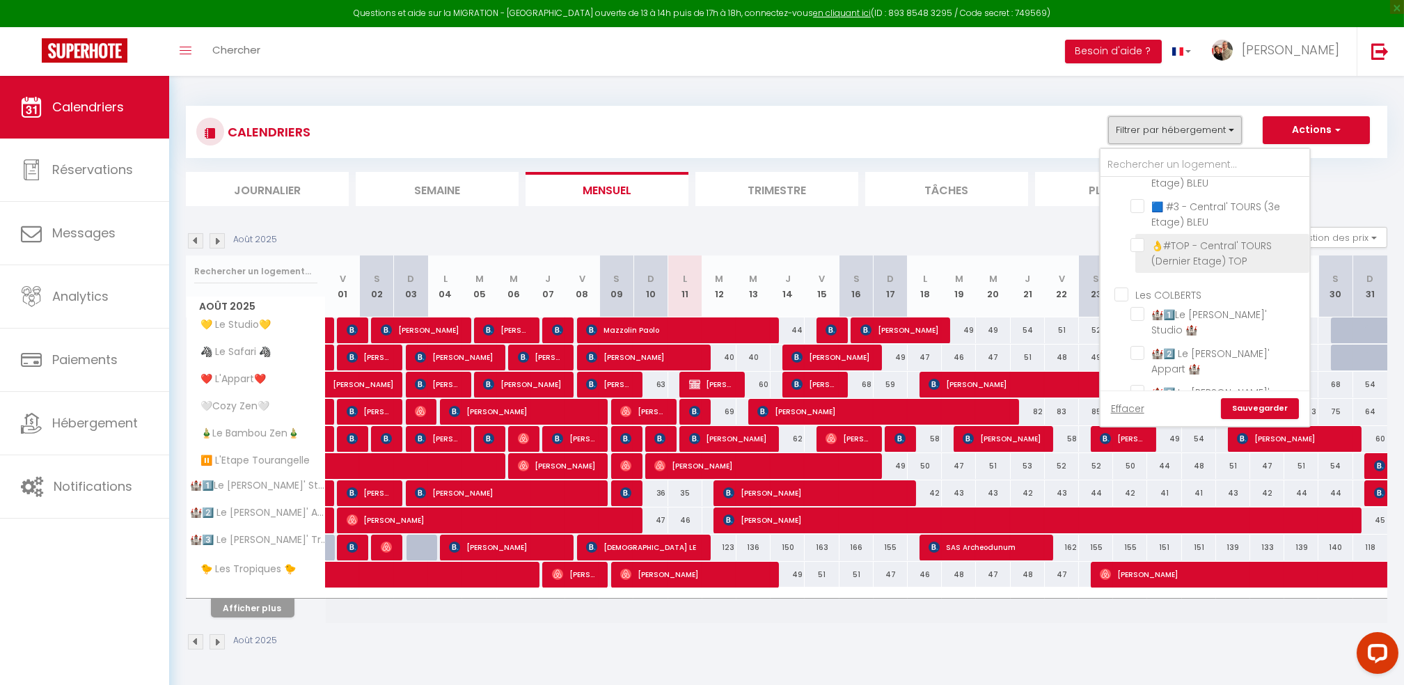
scroll to position [463, 0]
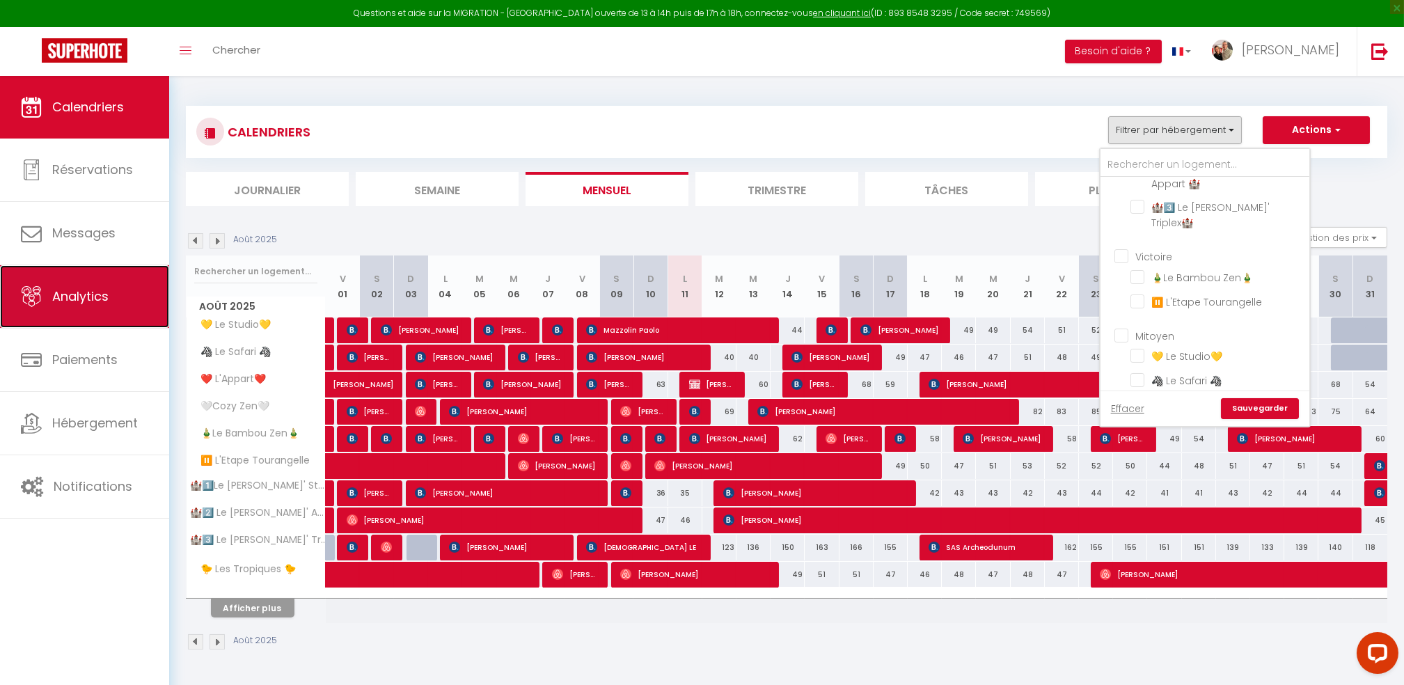
click at [96, 305] on span "Analytics" at bounding box center [80, 295] width 56 height 17
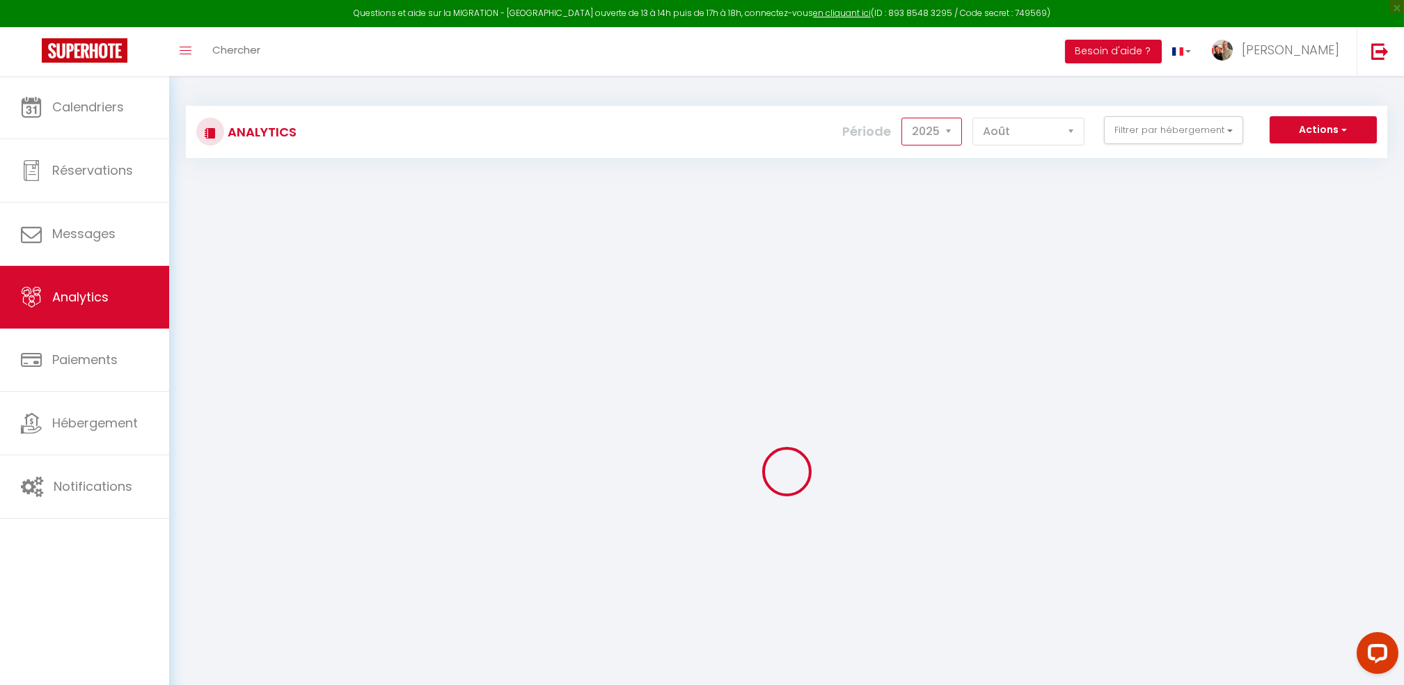
click at [949, 132] on select "2014 2015 2016 2017 2018 2019 2020 2021 2022 2023 2024 2025 2026 2027" at bounding box center [931, 132] width 61 height 28
click at [905, 118] on select "2014 2015 2016 2017 2018 2019 2020 2021 2022 2023 2024 2025 2026 2027" at bounding box center [931, 132] width 61 height 28
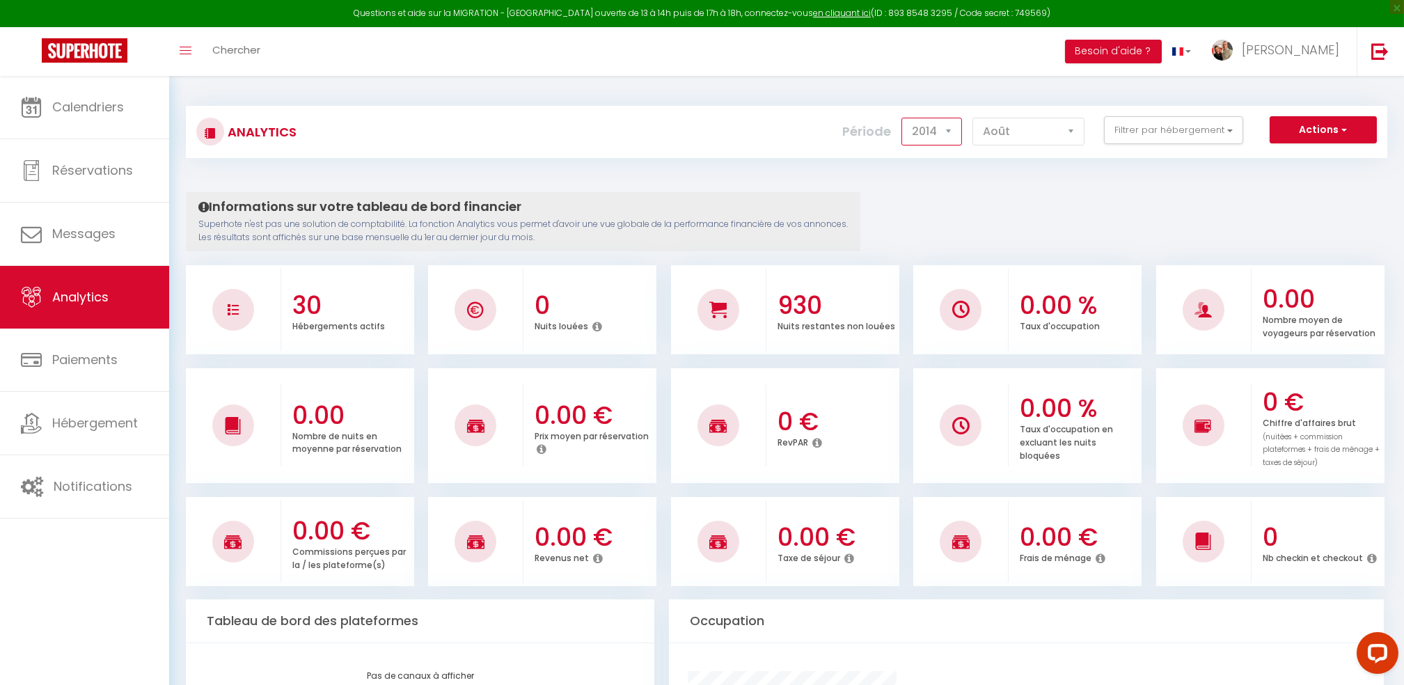
click at [951, 138] on select "2014 2015 2016 2017 2018 2019 2020 2021 2022 2023 2024 2025 2026 2027" at bounding box center [931, 132] width 61 height 28
click at [905, 118] on select "2014 2015 2016 2017 2018 2019 2020 2021 2022 2023 2024 2025 2026 2027" at bounding box center [931, 132] width 61 height 28
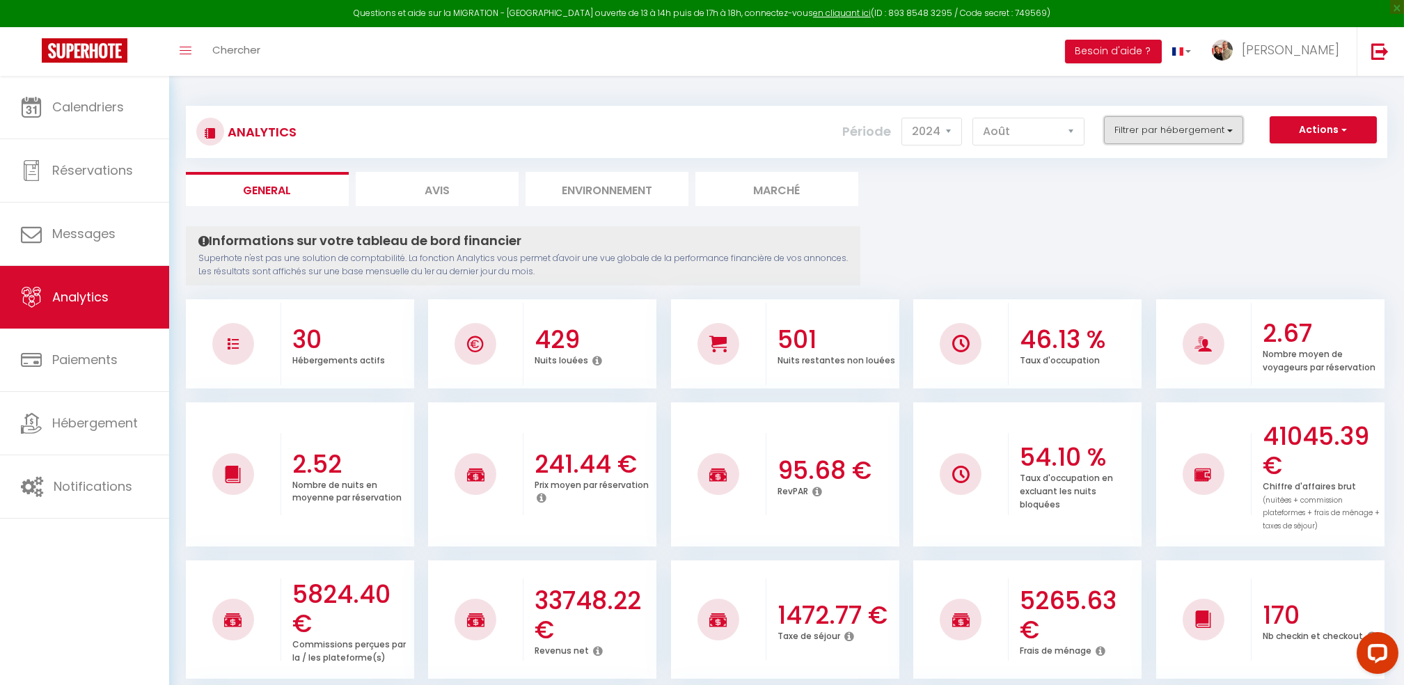
click at [1230, 131] on button "Filtrer par hébergement" at bounding box center [1173, 130] width 139 height 28
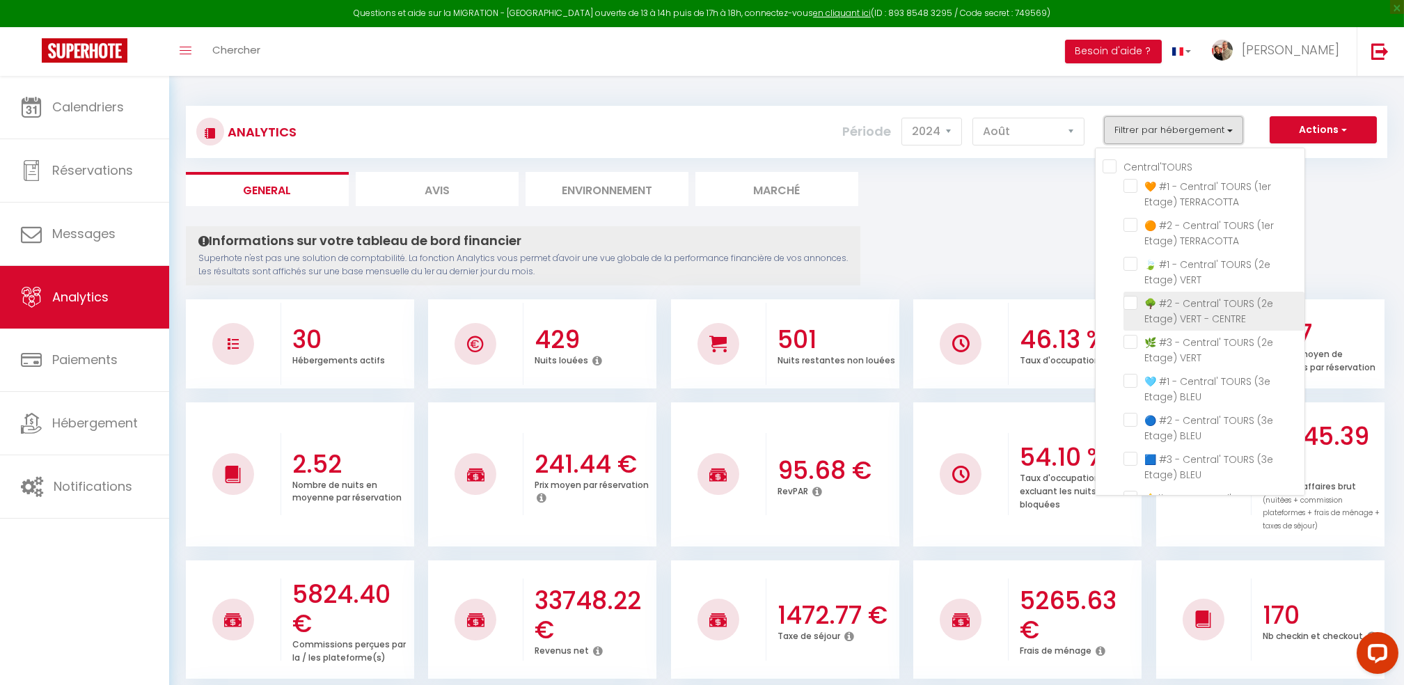
scroll to position [371, 0]
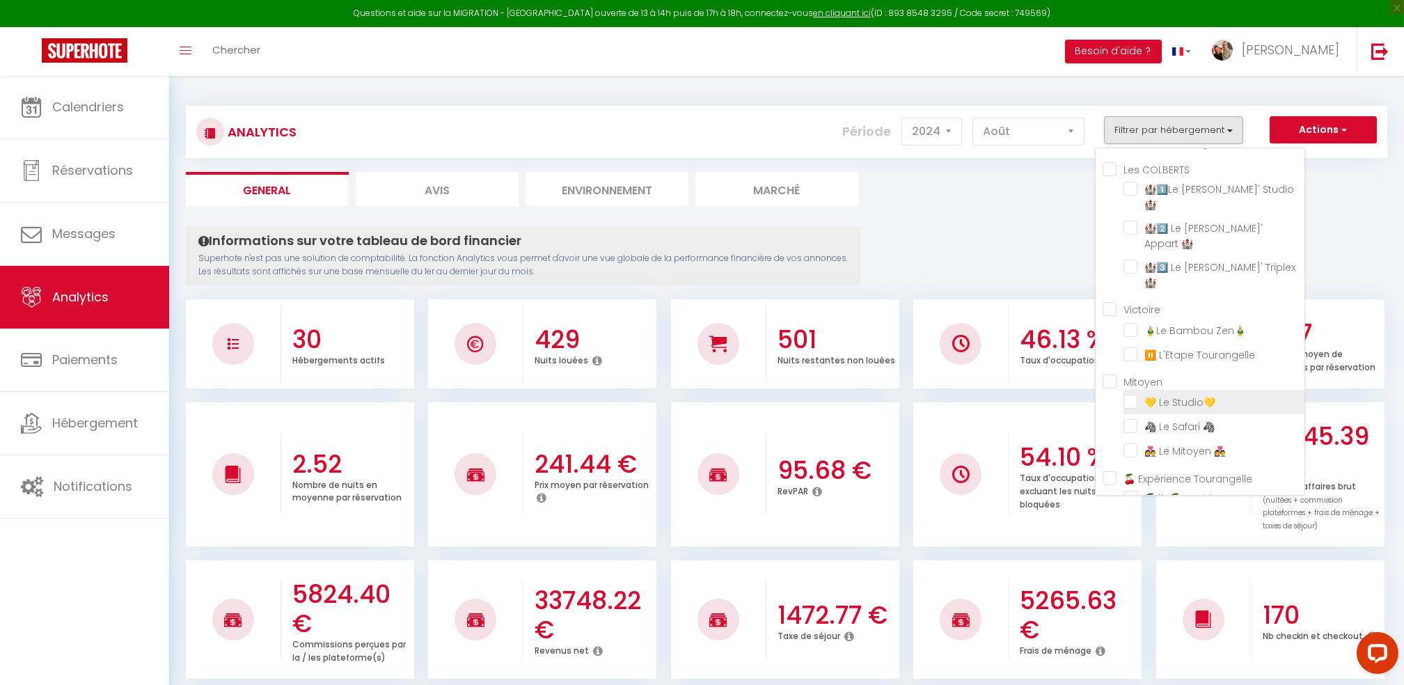
click at [1139, 394] on Studio💛 "checkbox" at bounding box center [1213, 401] width 181 height 14
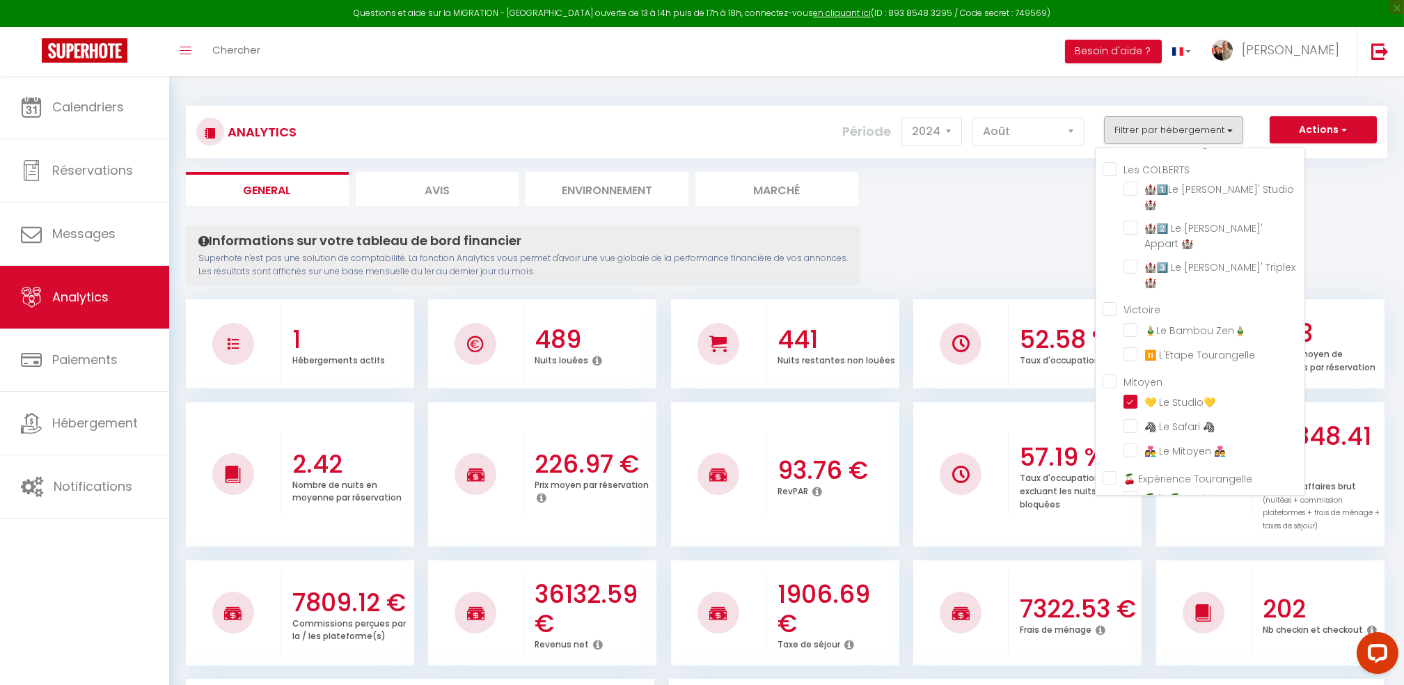
click at [1348, 203] on ul "General Avis Environnement Marché" at bounding box center [786, 189] width 1201 height 34
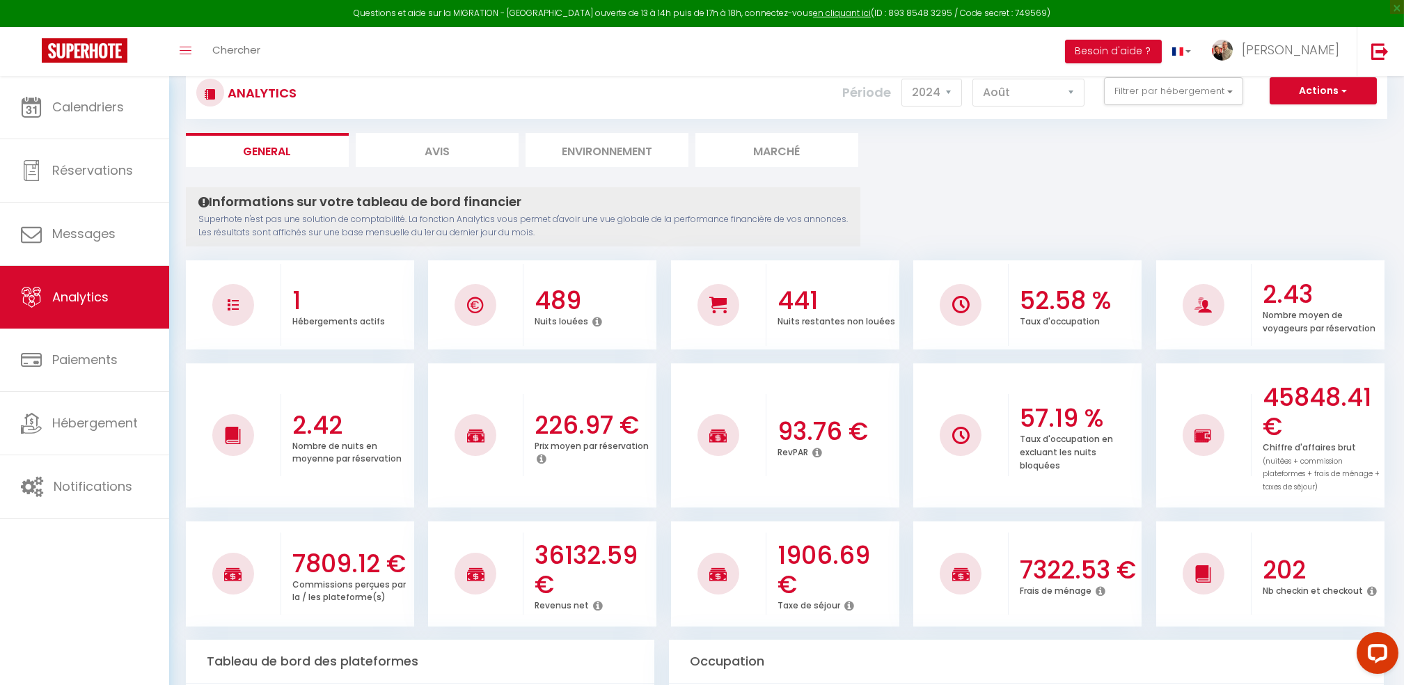
scroll to position [0, 0]
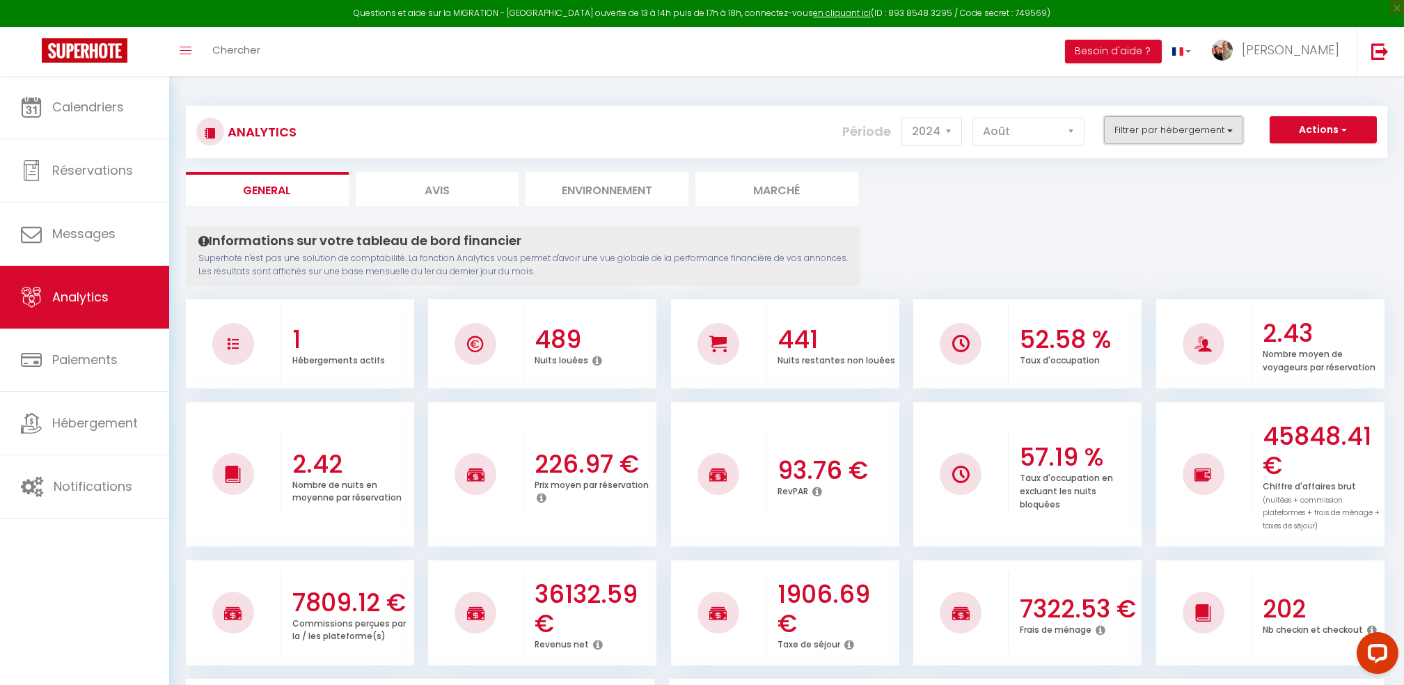
click at [1230, 121] on button "Filtrer par hébergement" at bounding box center [1173, 130] width 139 height 28
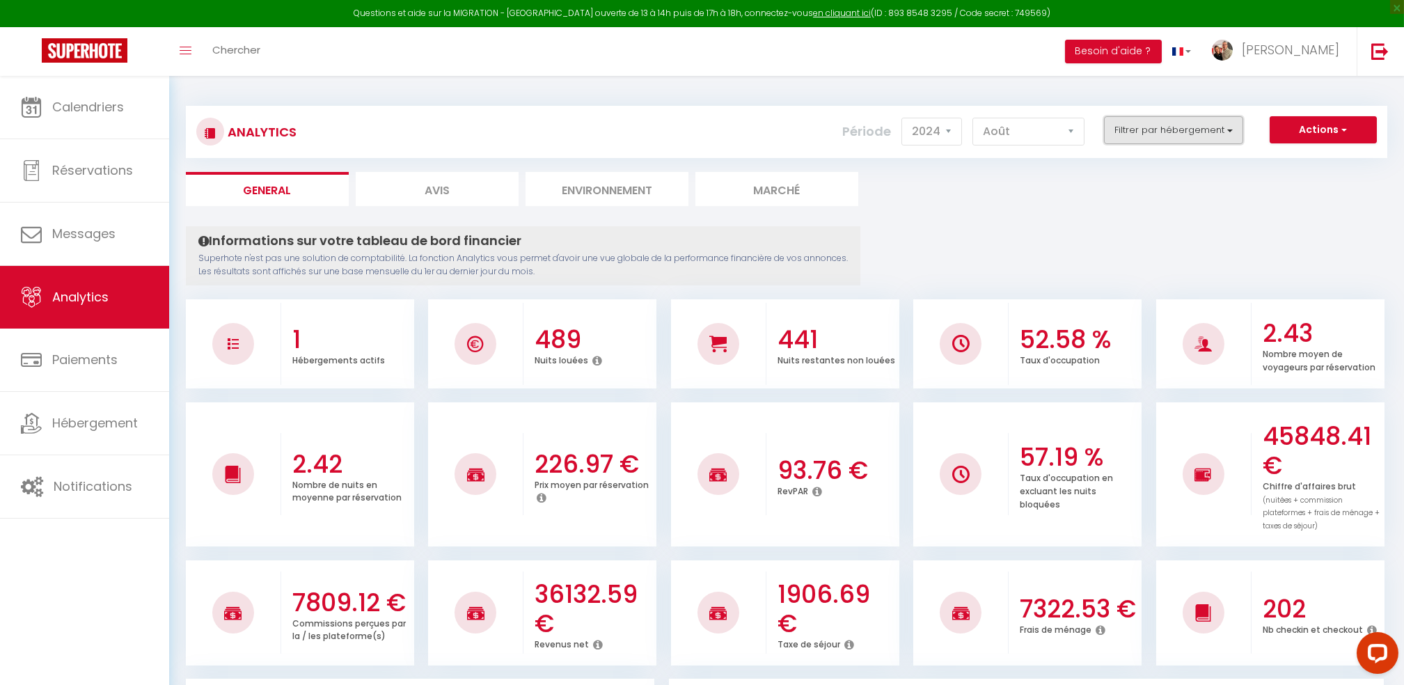
click at [1228, 134] on button "Filtrer par hébergement" at bounding box center [1173, 130] width 139 height 28
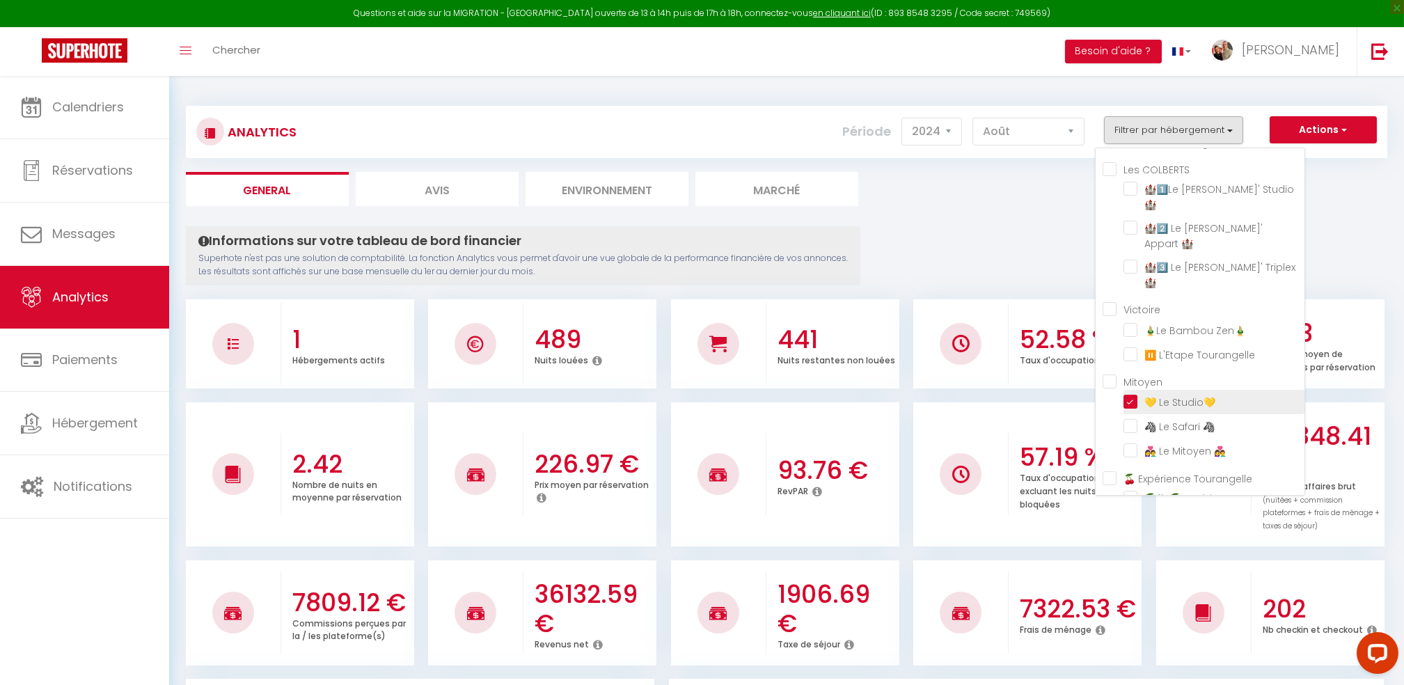
click at [1131, 394] on Studio💛 "checkbox" at bounding box center [1213, 401] width 181 height 14
click at [1133, 394] on Studio💛 "checkbox" at bounding box center [1213, 401] width 181 height 14
